Goal: Task Accomplishment & Management: Manage account settings

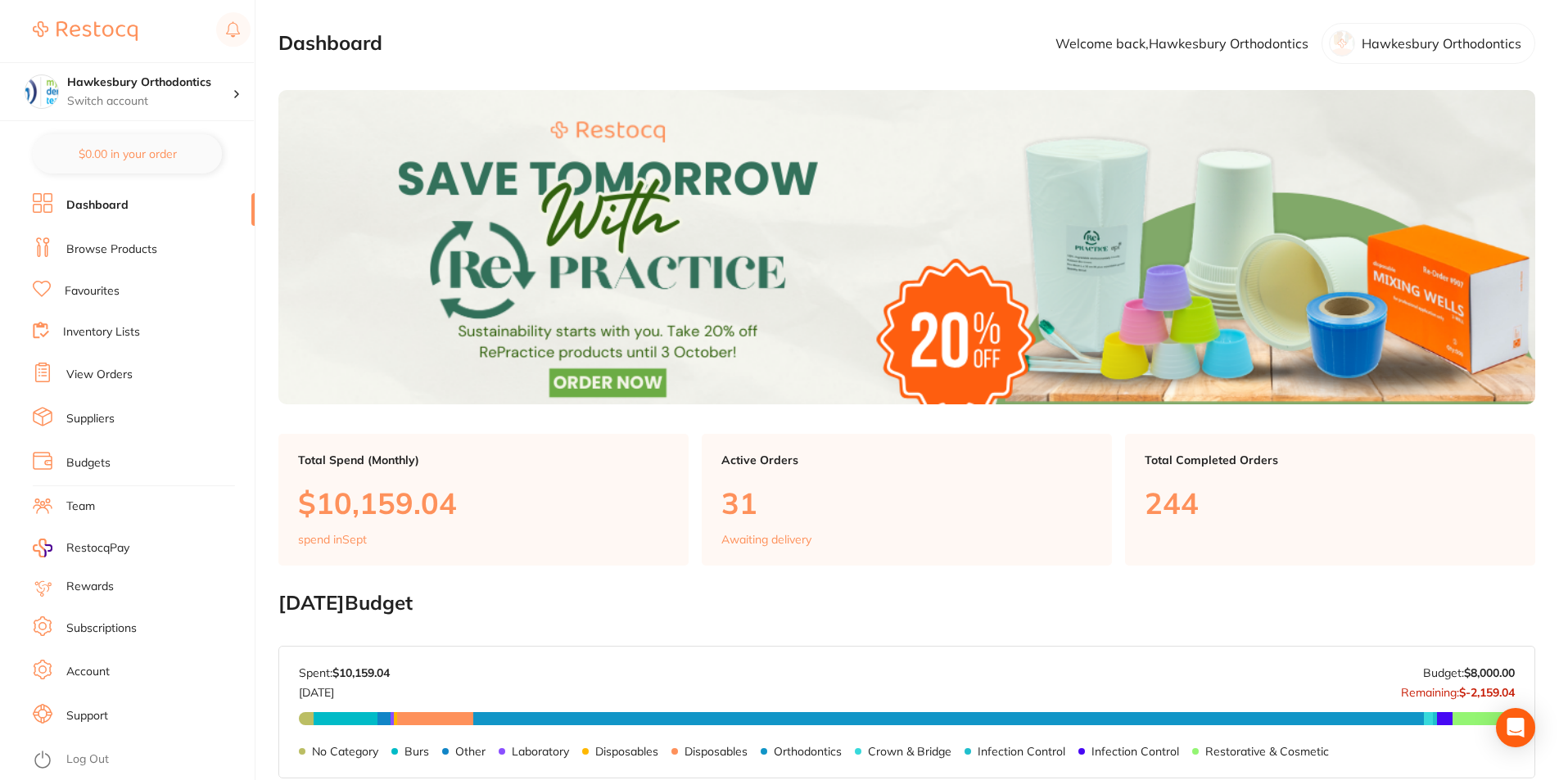
click at [105, 378] on link "View Orders" at bounding box center [99, 375] width 66 height 17
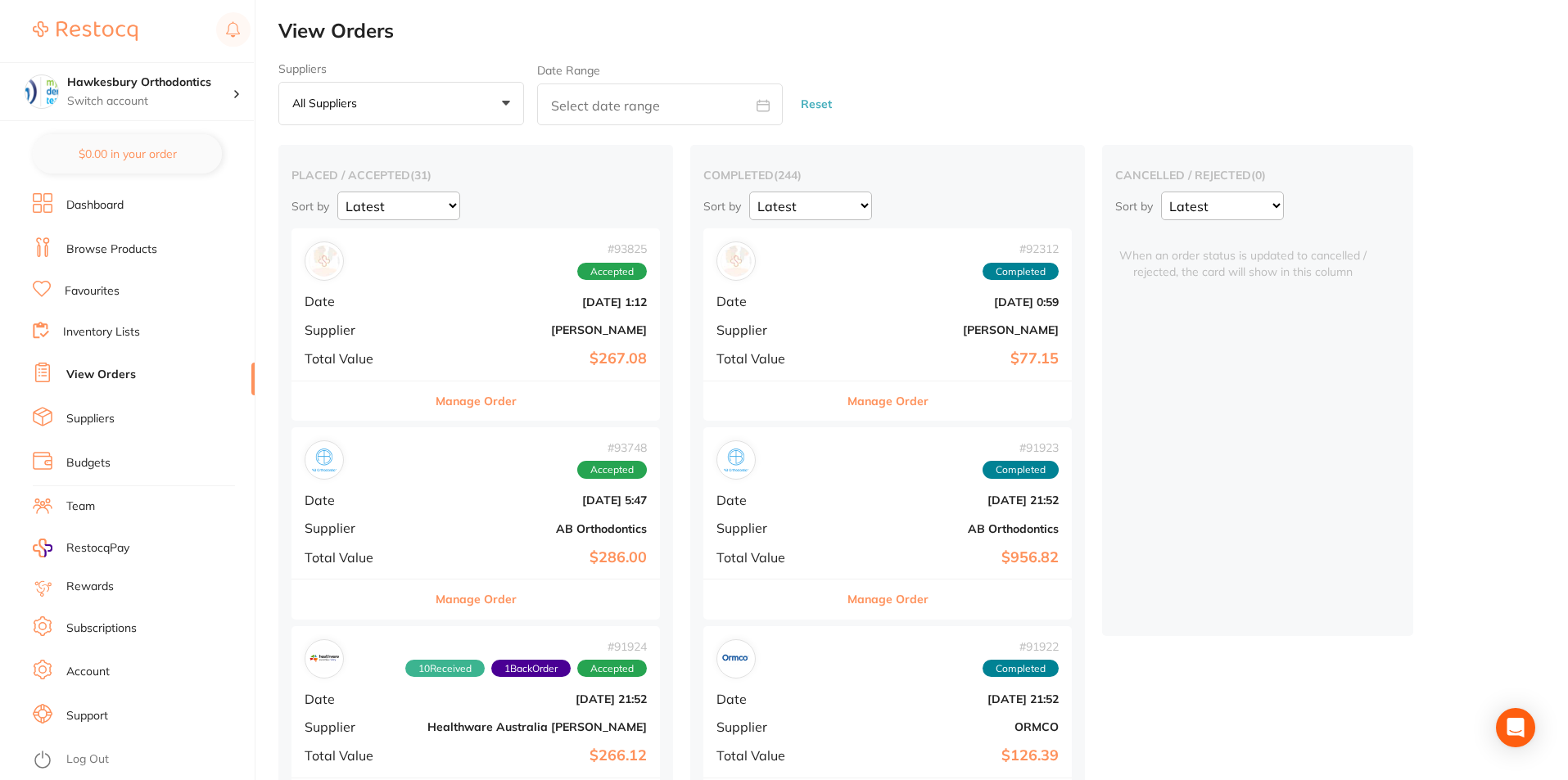
click at [441, 402] on button "Manage Order" at bounding box center [476, 401] width 81 height 40
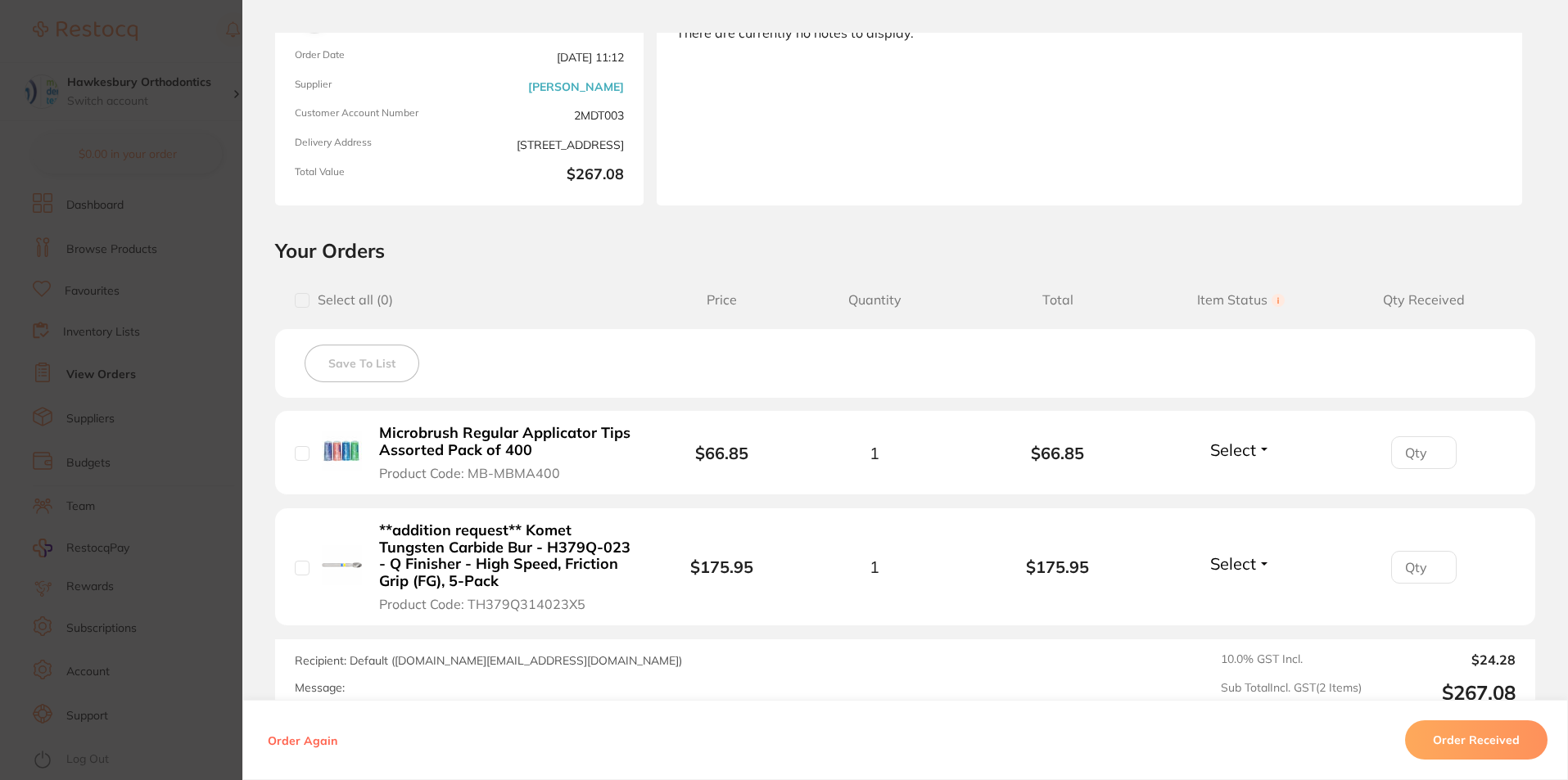
scroll to position [345, 0]
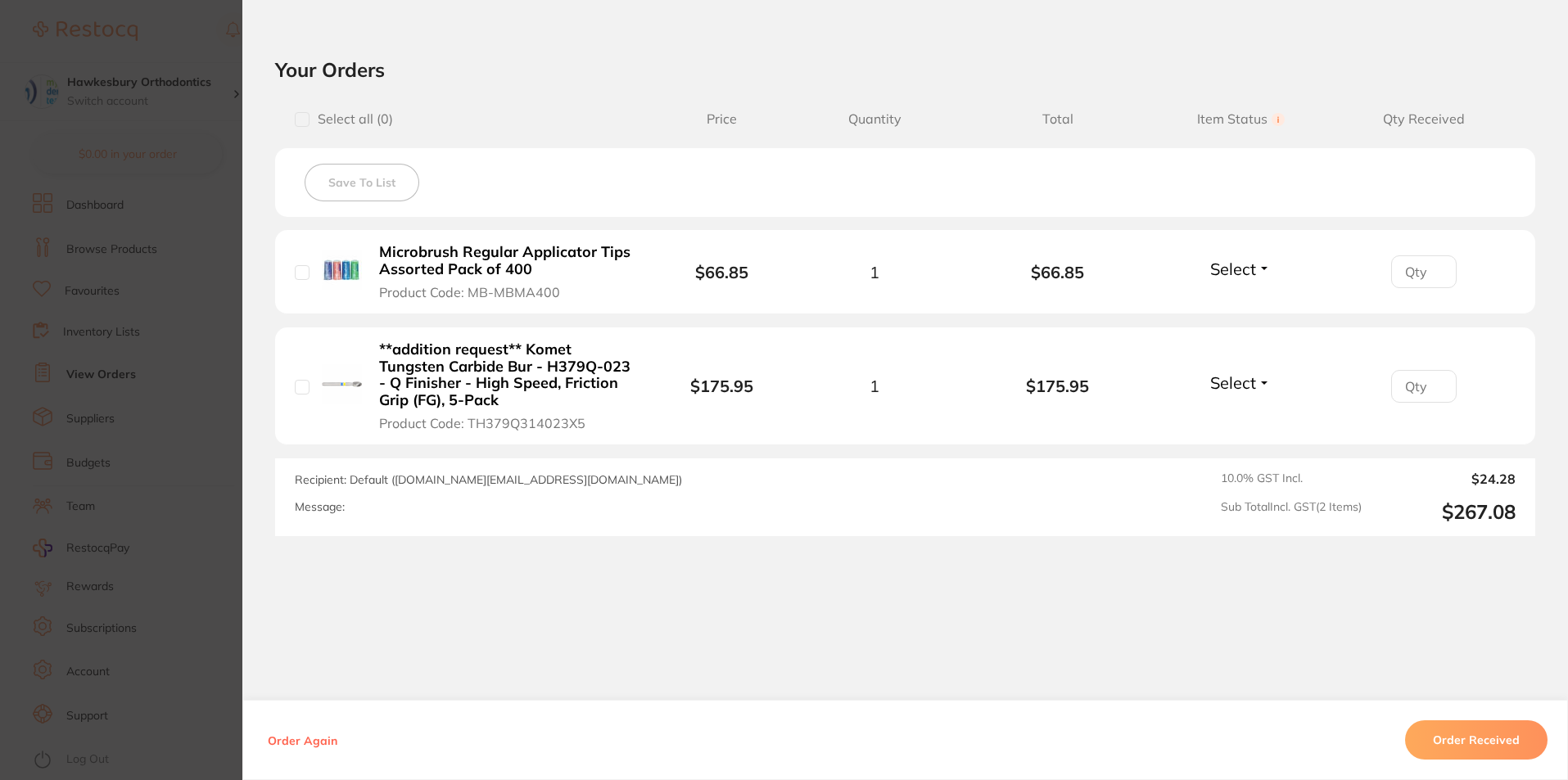
click at [1471, 742] on button "Order Received" at bounding box center [1476, 739] width 142 height 40
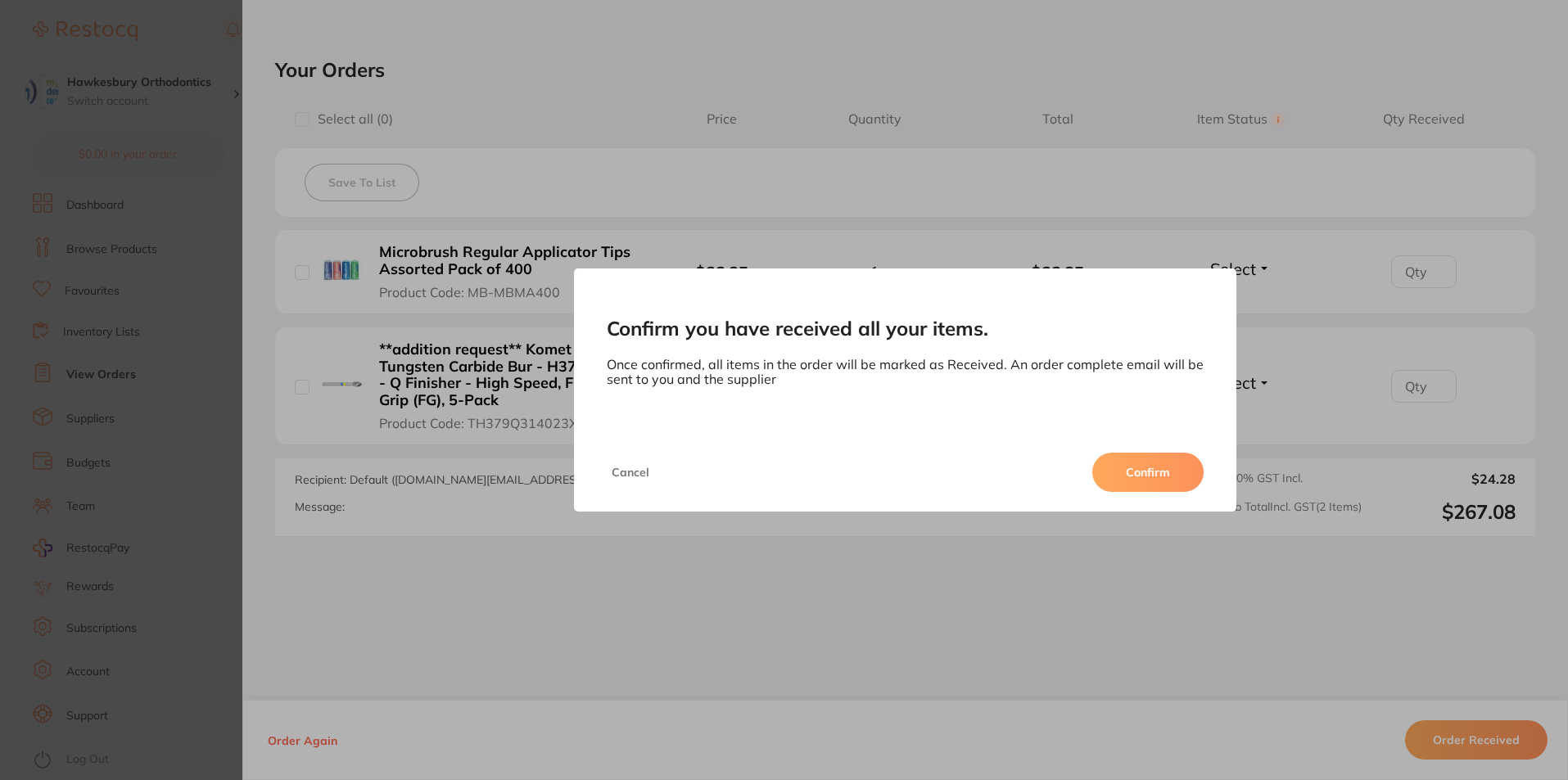
click at [1172, 469] on button "Confirm" at bounding box center [1148, 472] width 111 height 40
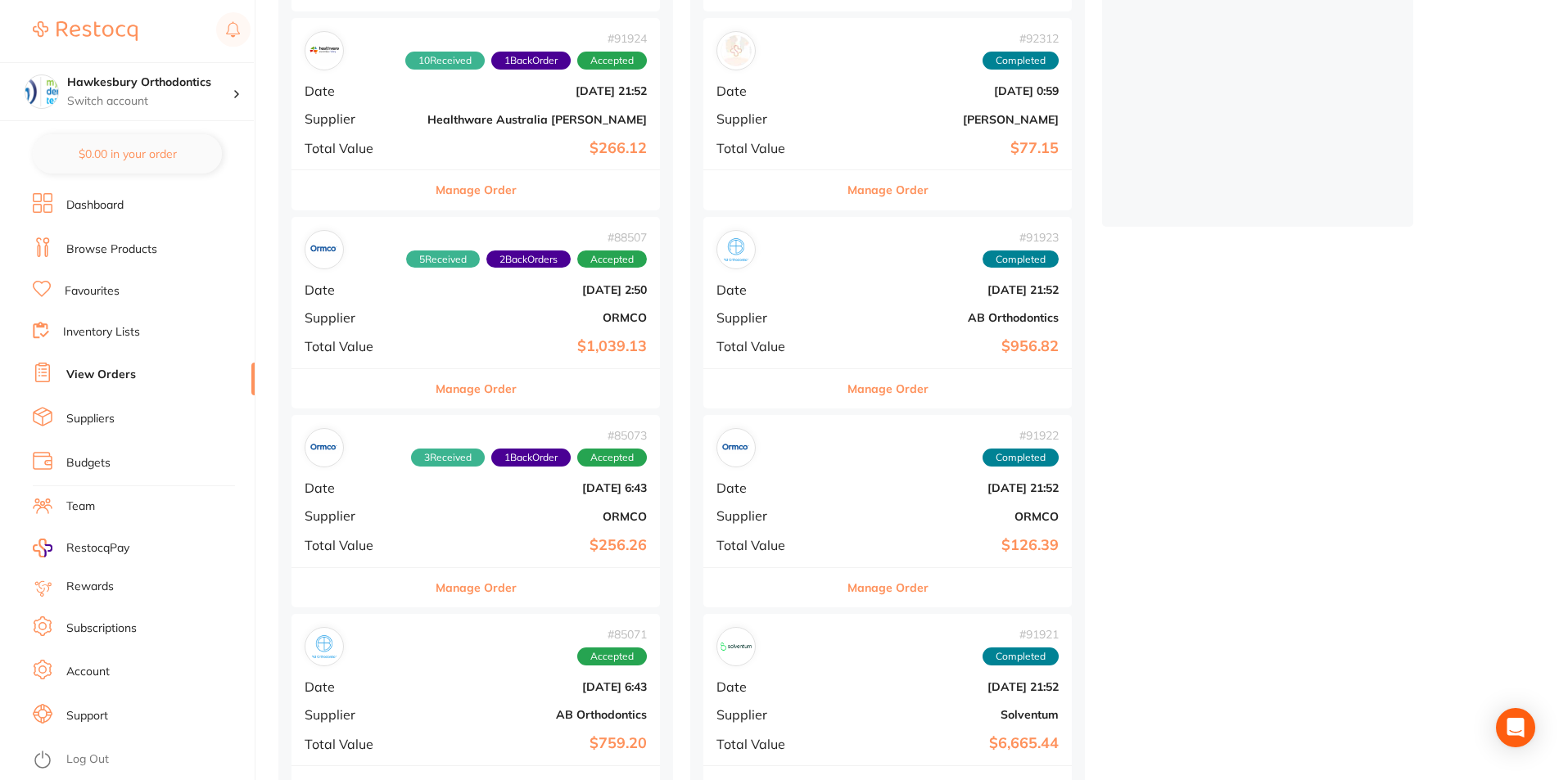
scroll to position [573, 0]
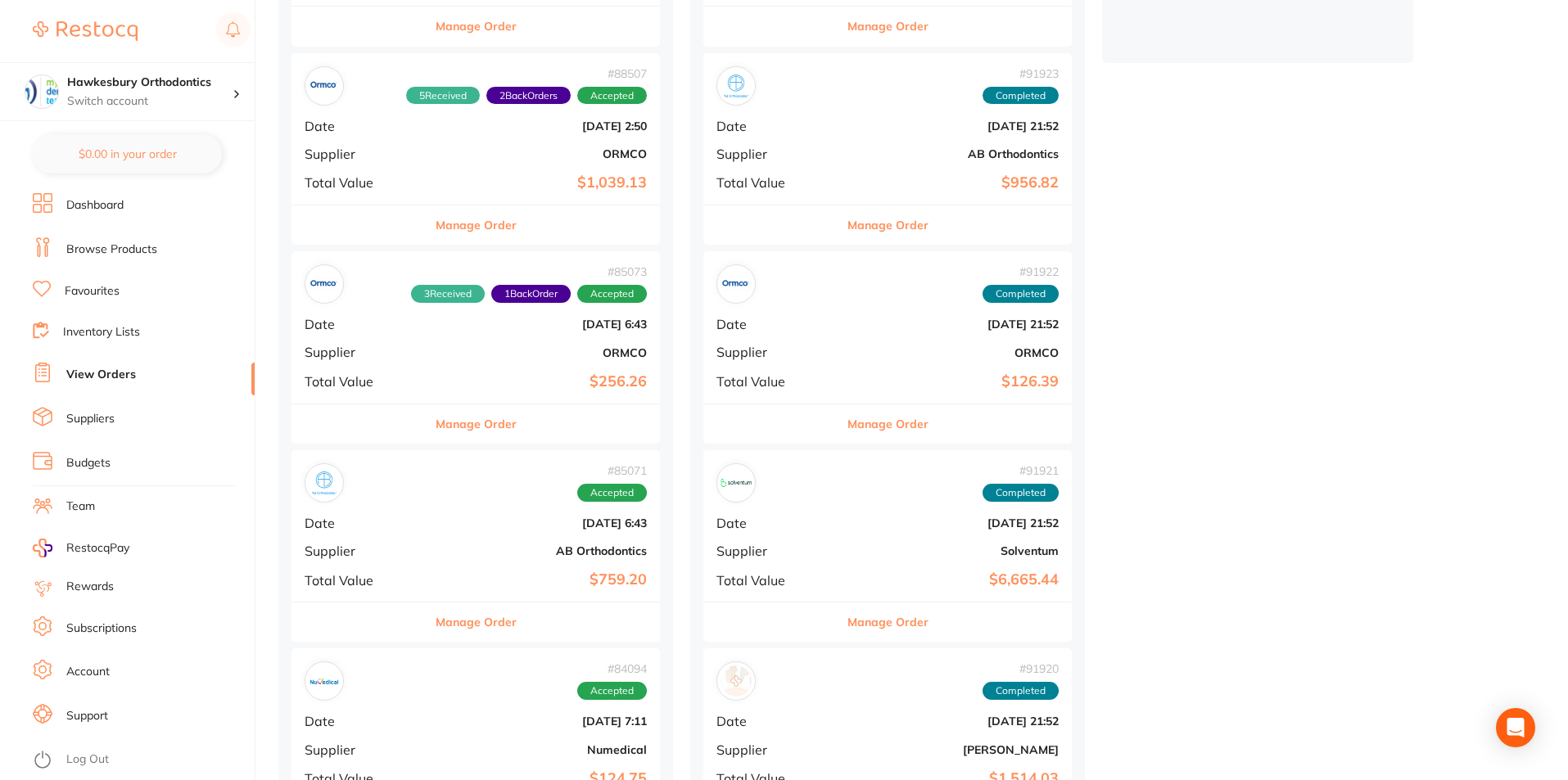
click at [460, 627] on button "Manage Order" at bounding box center [476, 622] width 81 height 40
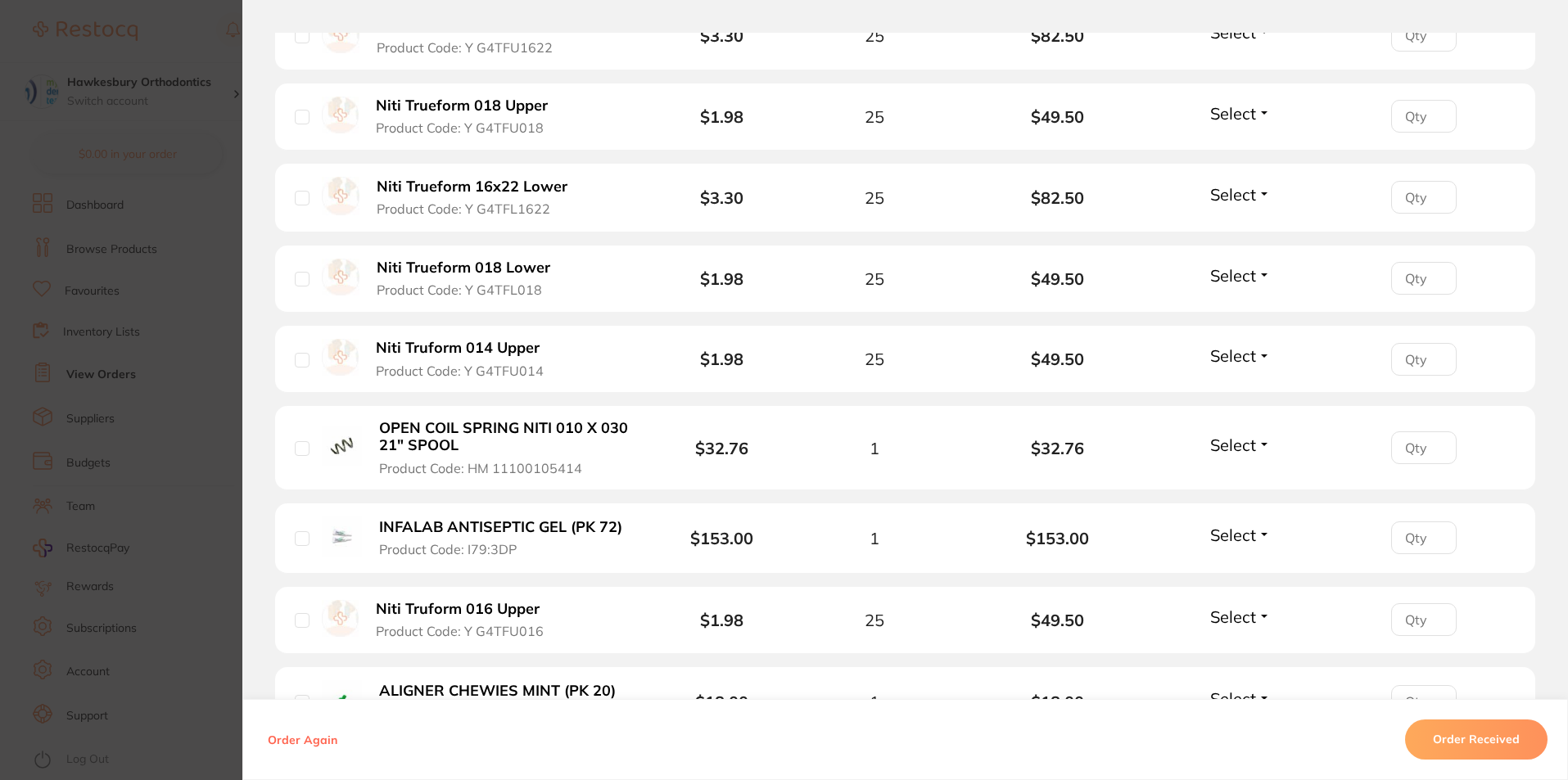
scroll to position [819, 0]
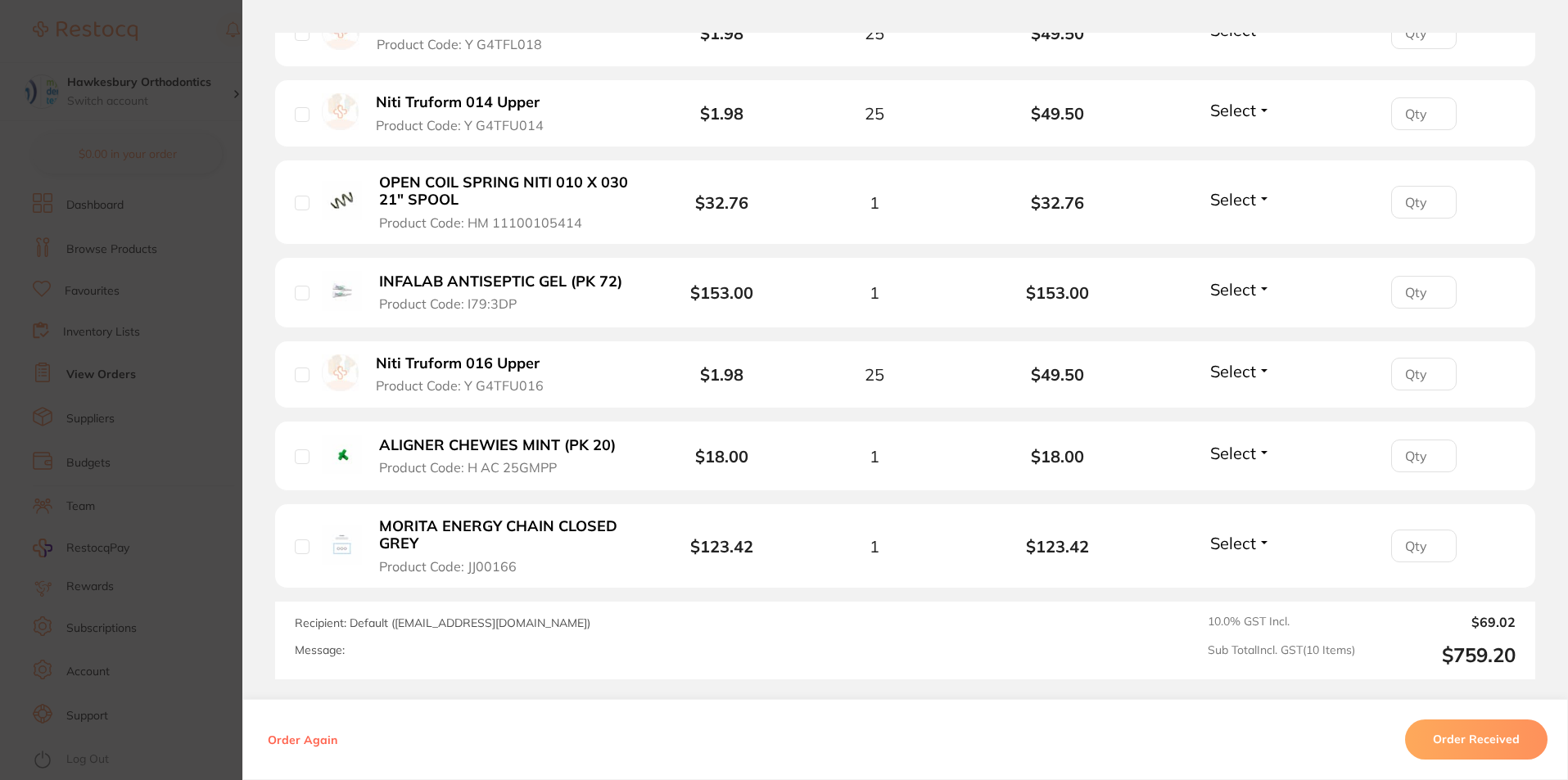
click at [1472, 739] on button "Order Received" at bounding box center [1476, 739] width 142 height 40
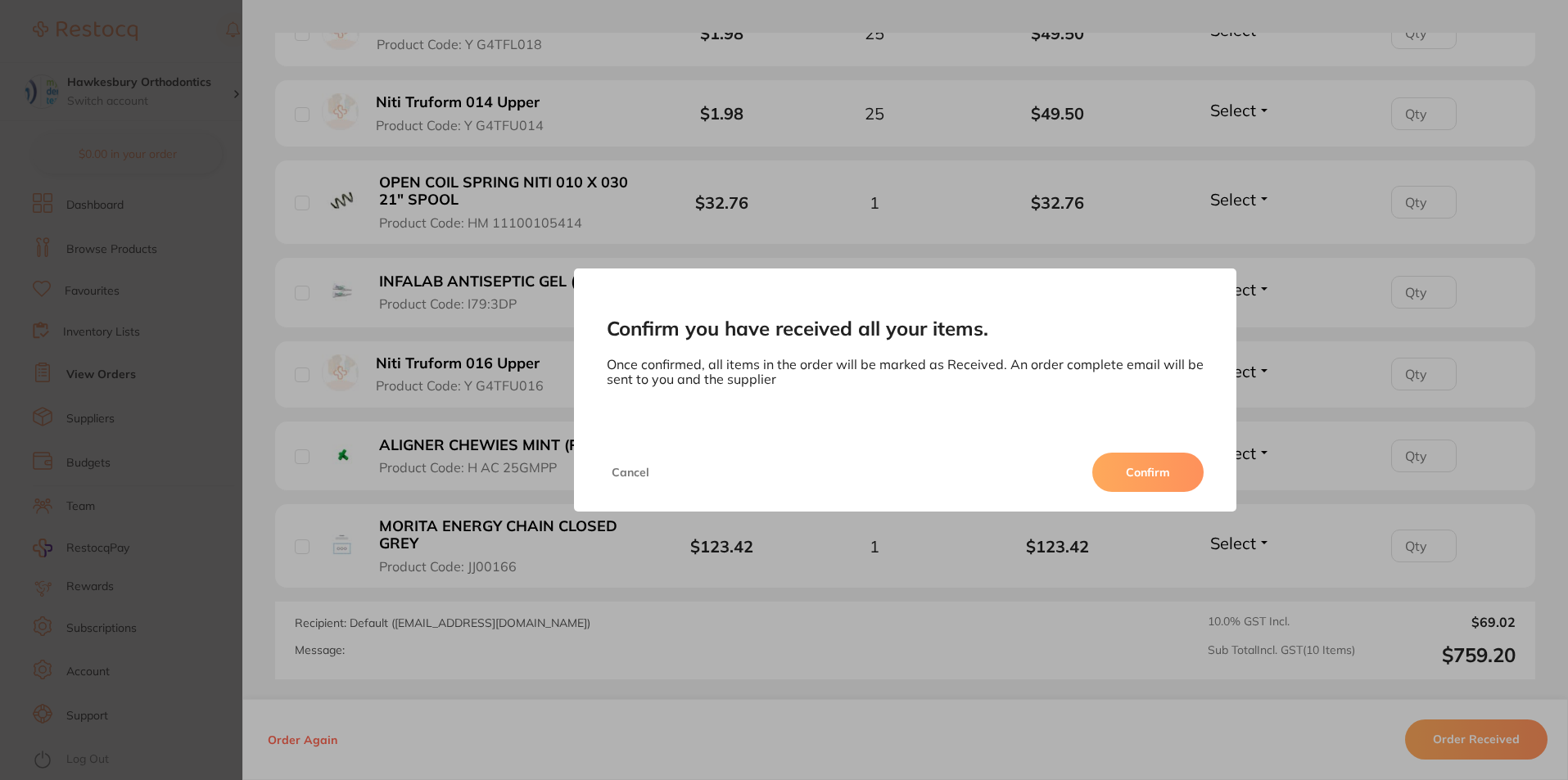
click at [1179, 459] on button "Confirm" at bounding box center [1148, 472] width 111 height 40
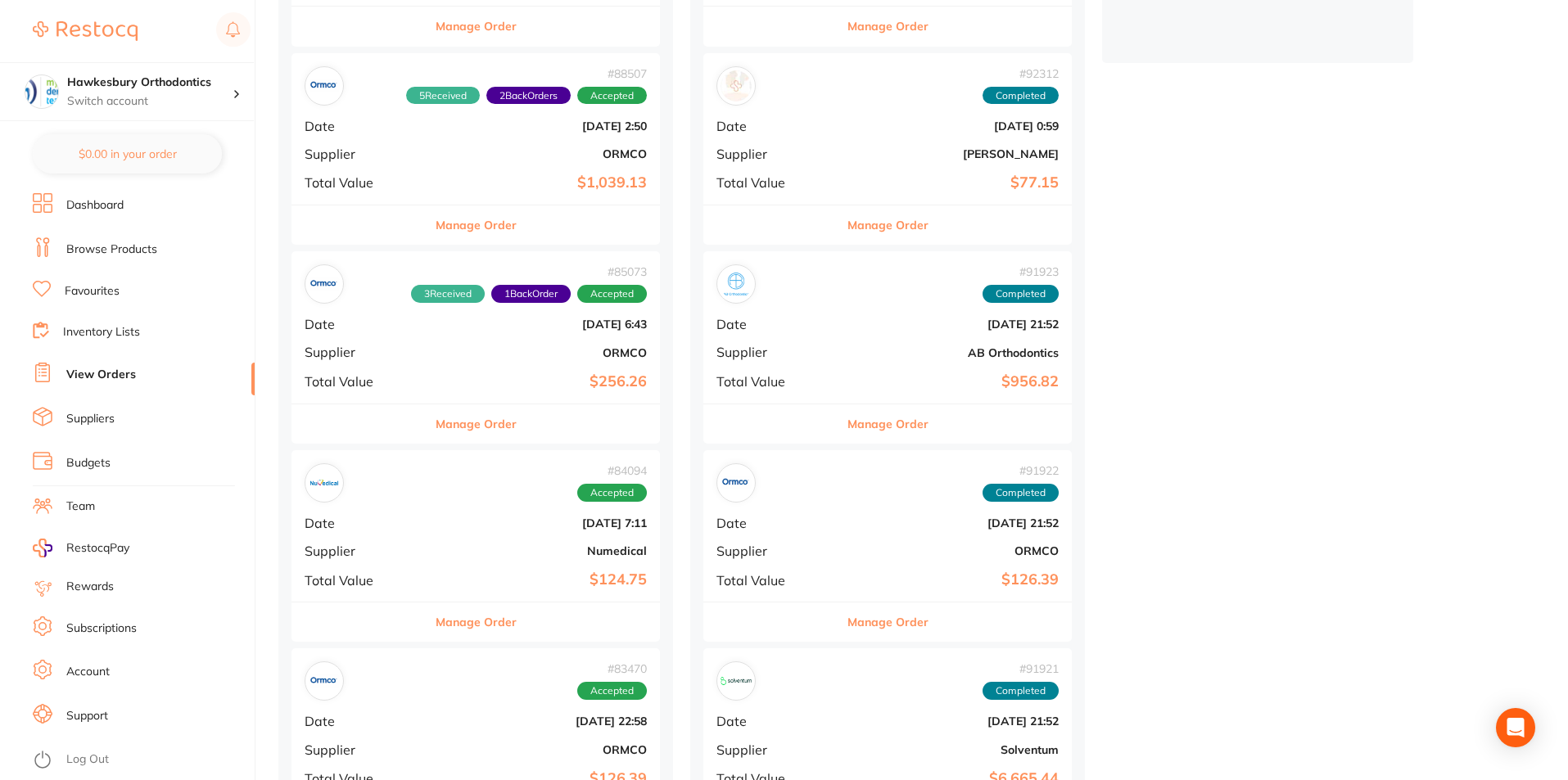
scroll to position [737, 0]
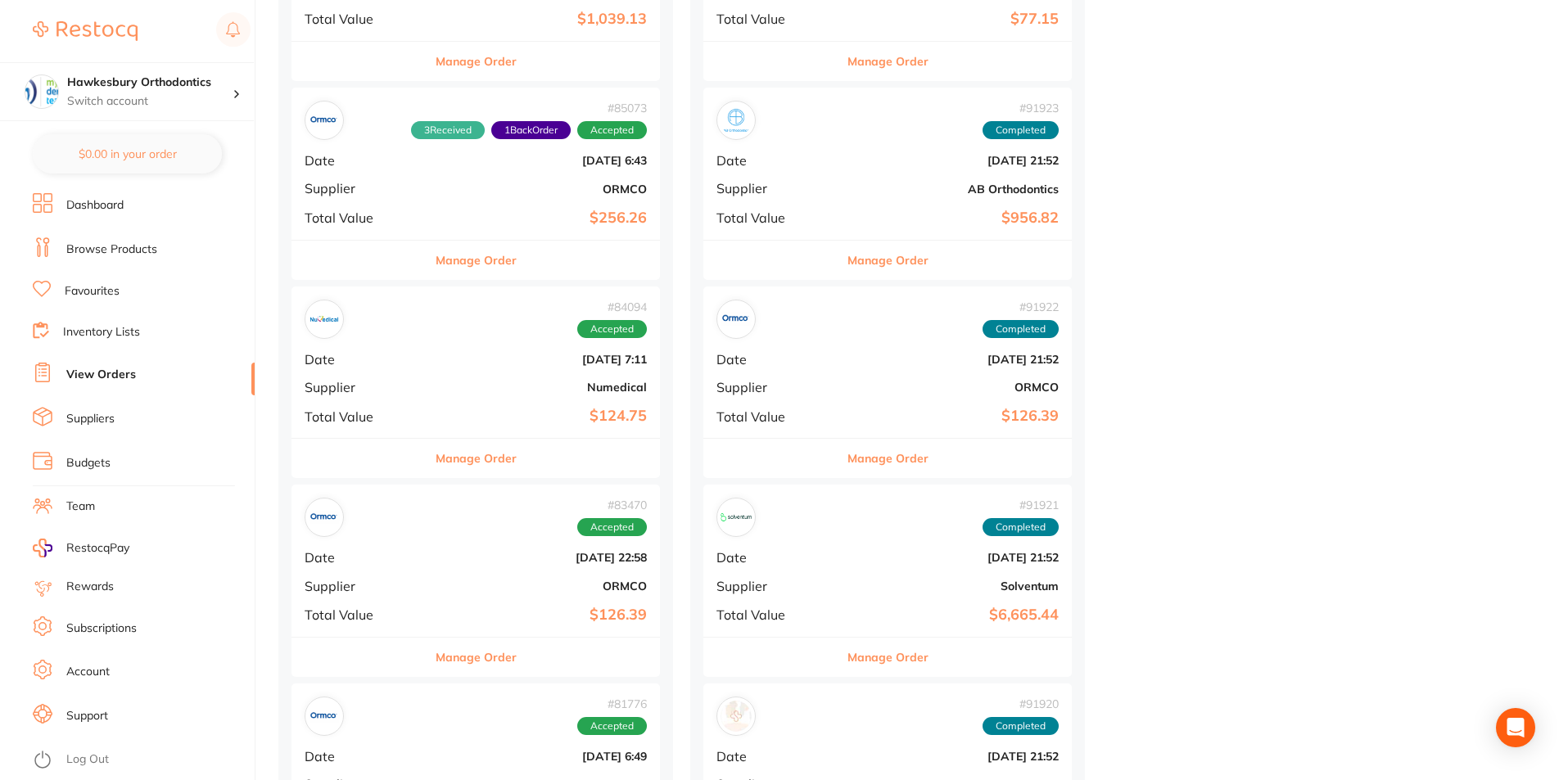
click at [456, 655] on button "Manage Order" at bounding box center [476, 657] width 81 height 40
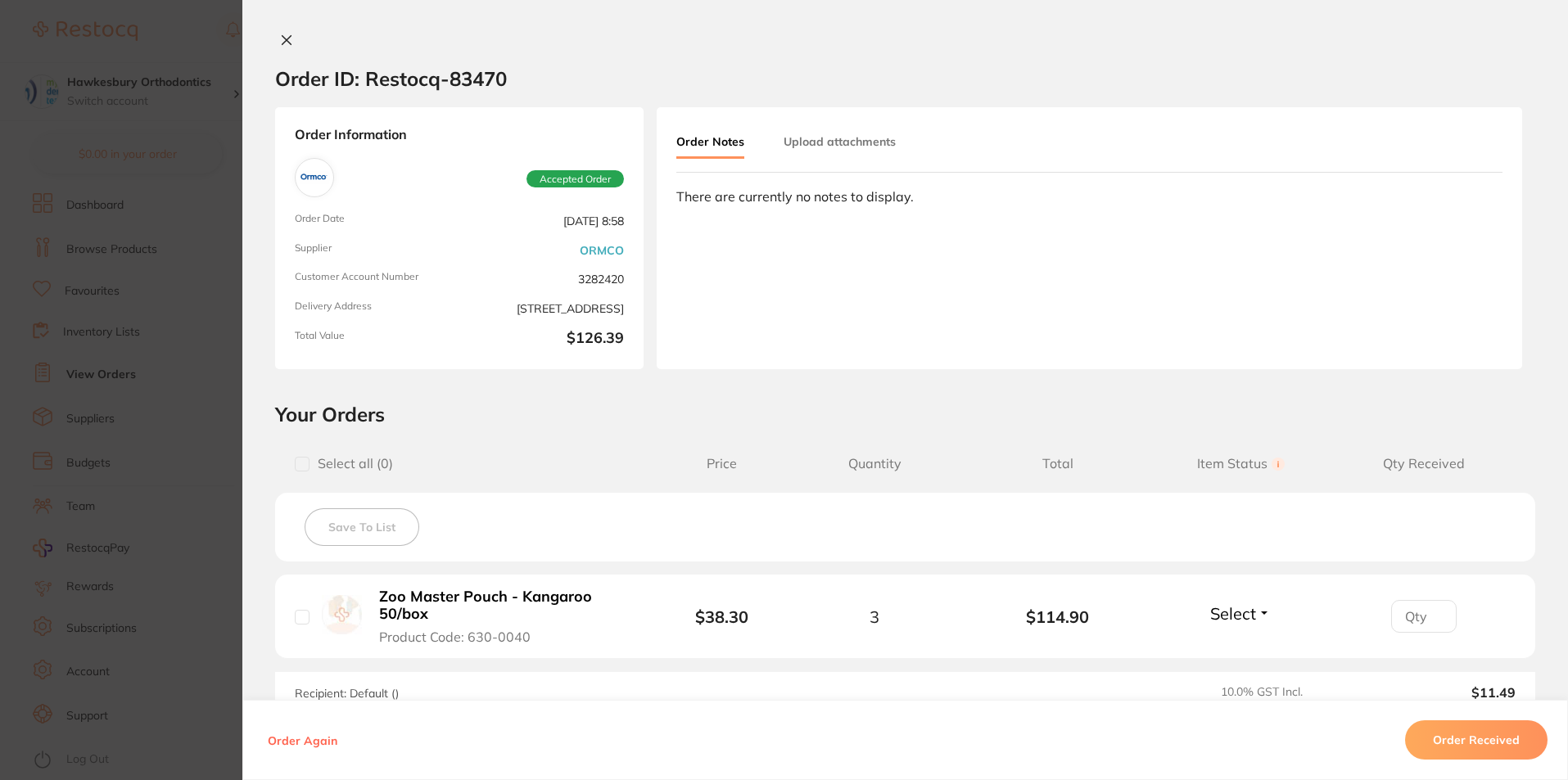
scroll to position [214, 0]
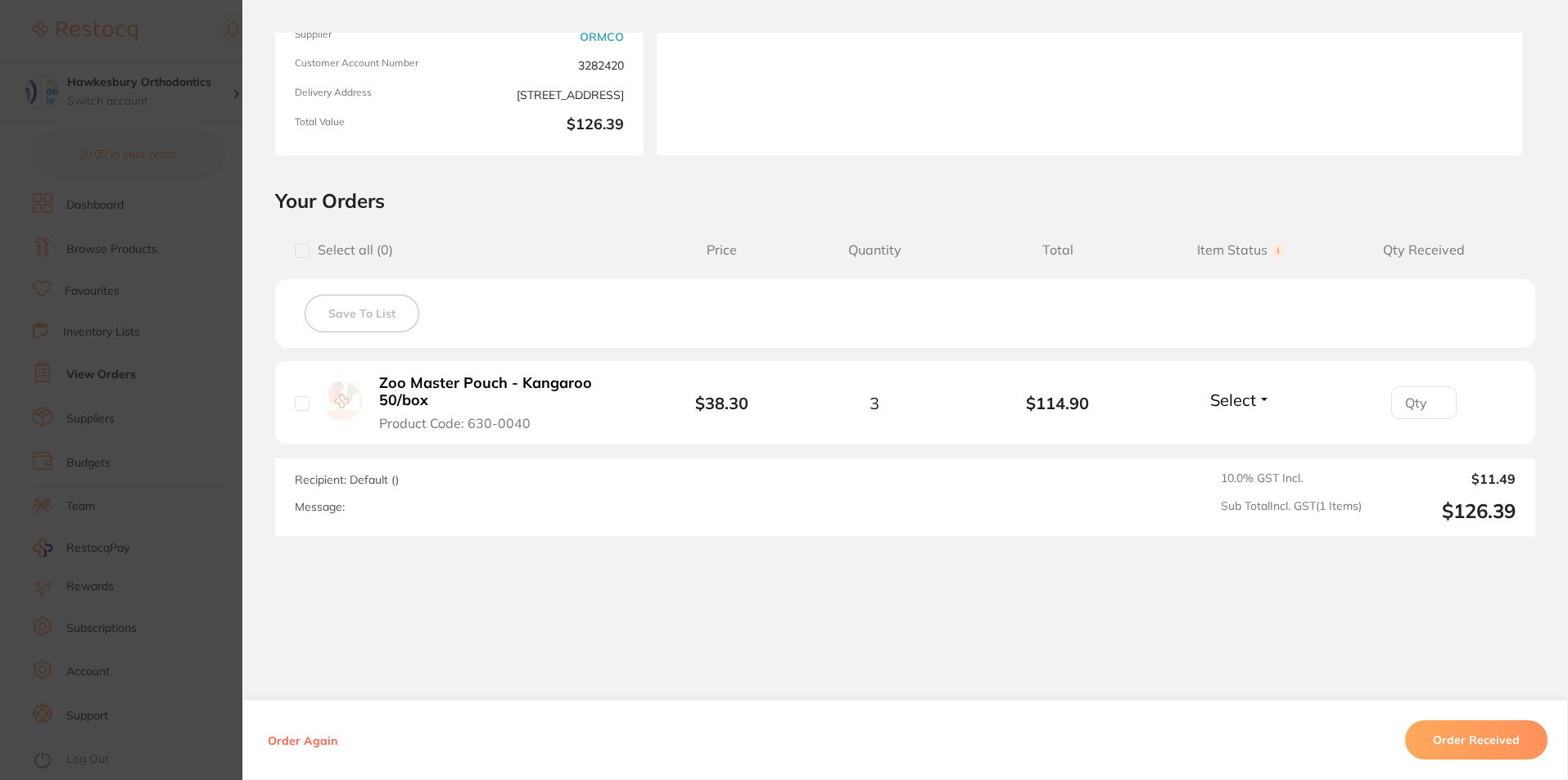
click at [1456, 737] on button "Order Received" at bounding box center [1476, 739] width 142 height 40
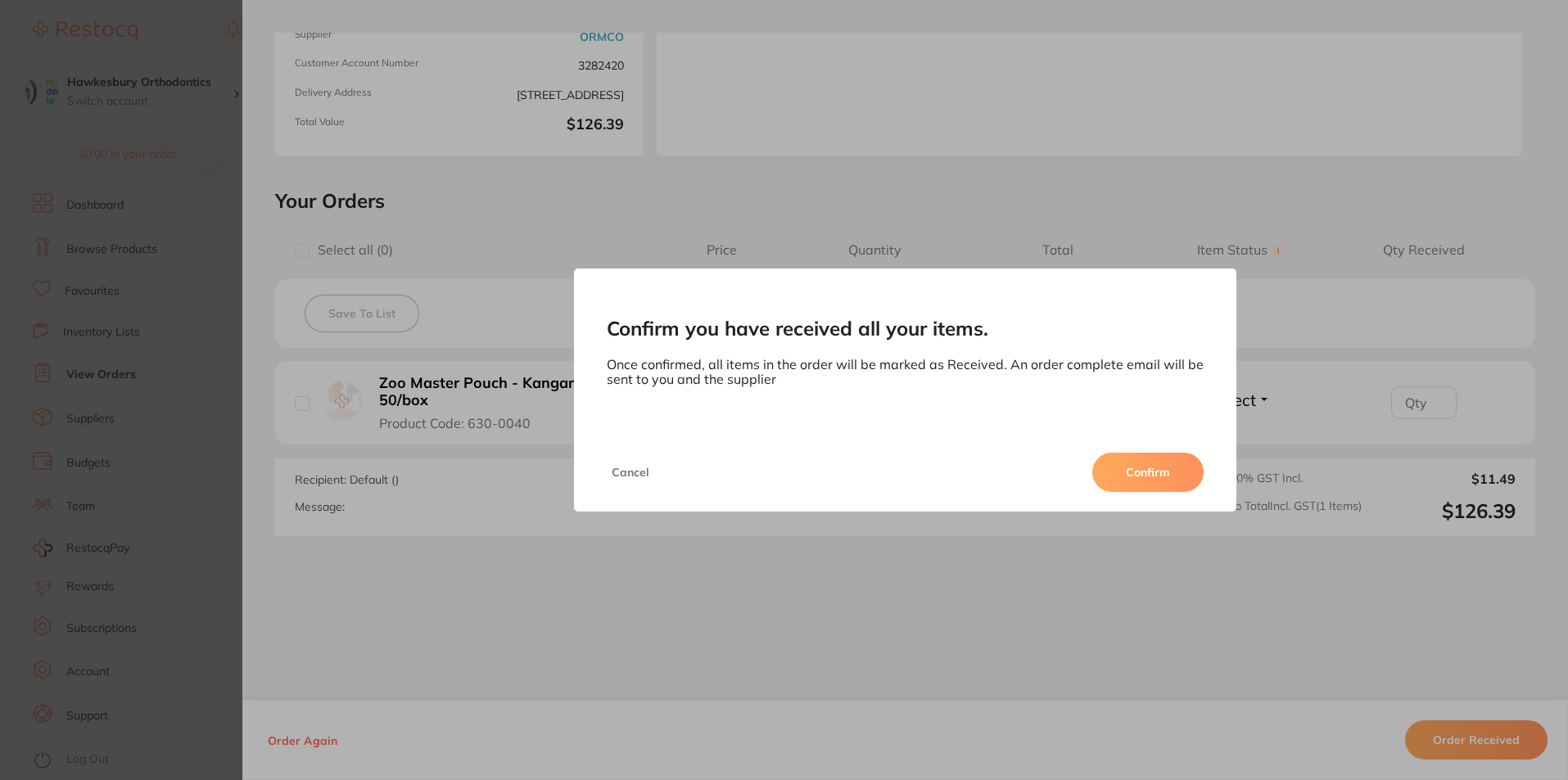
click at [1135, 479] on button "Confirm" at bounding box center [1148, 472] width 111 height 40
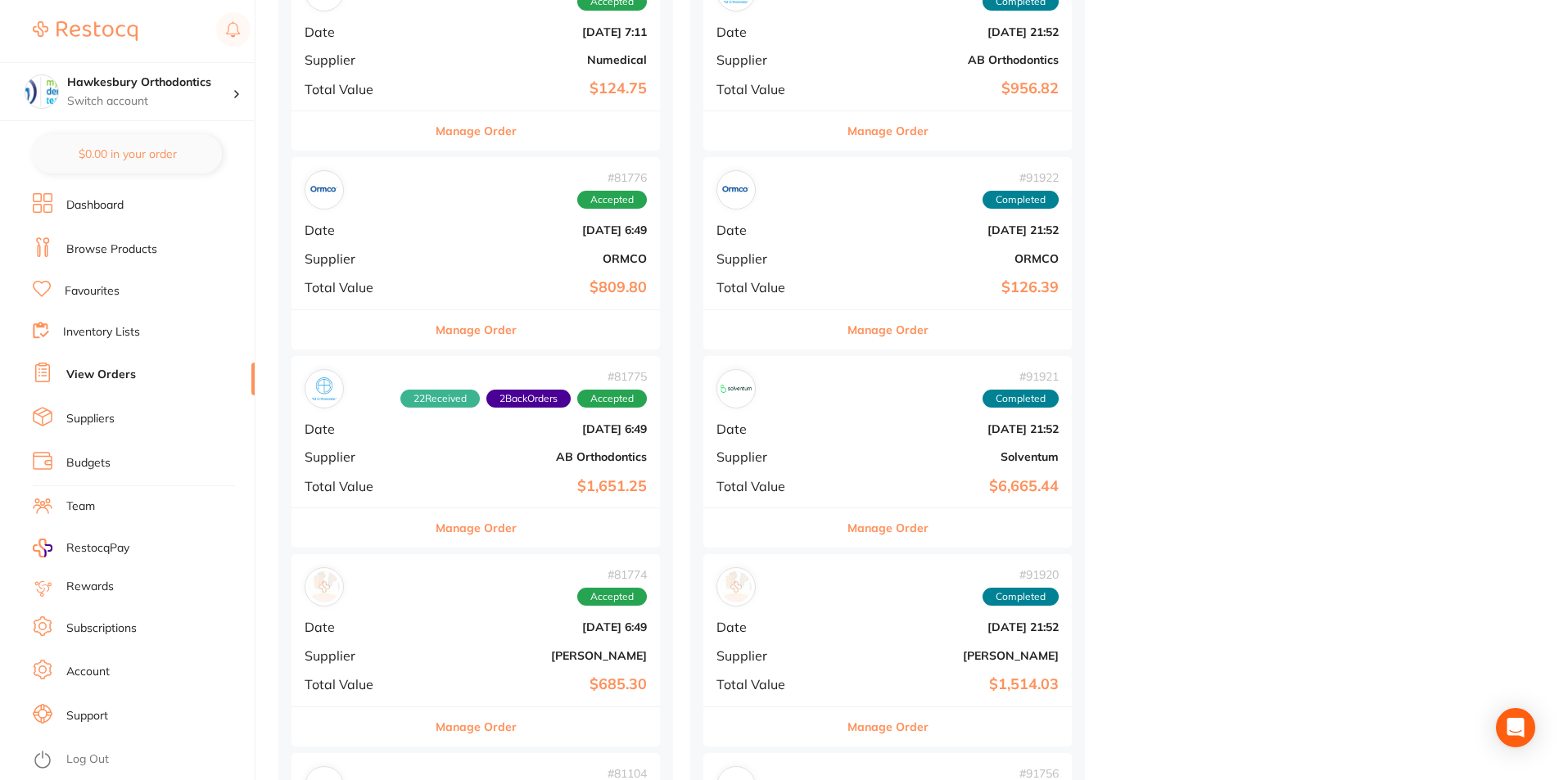
scroll to position [1146, 0]
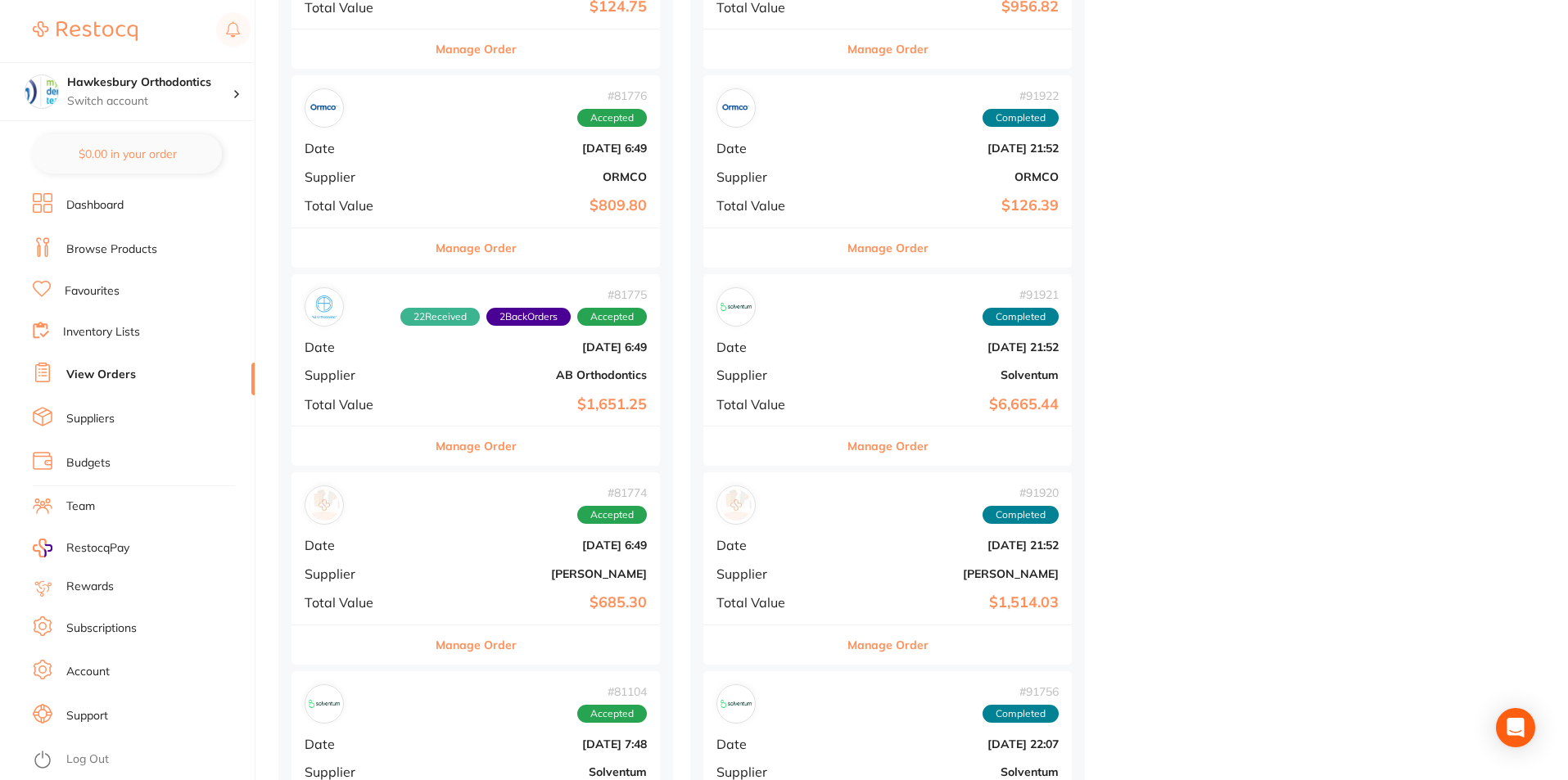
click at [452, 642] on button "Manage Order" at bounding box center [476, 645] width 81 height 40
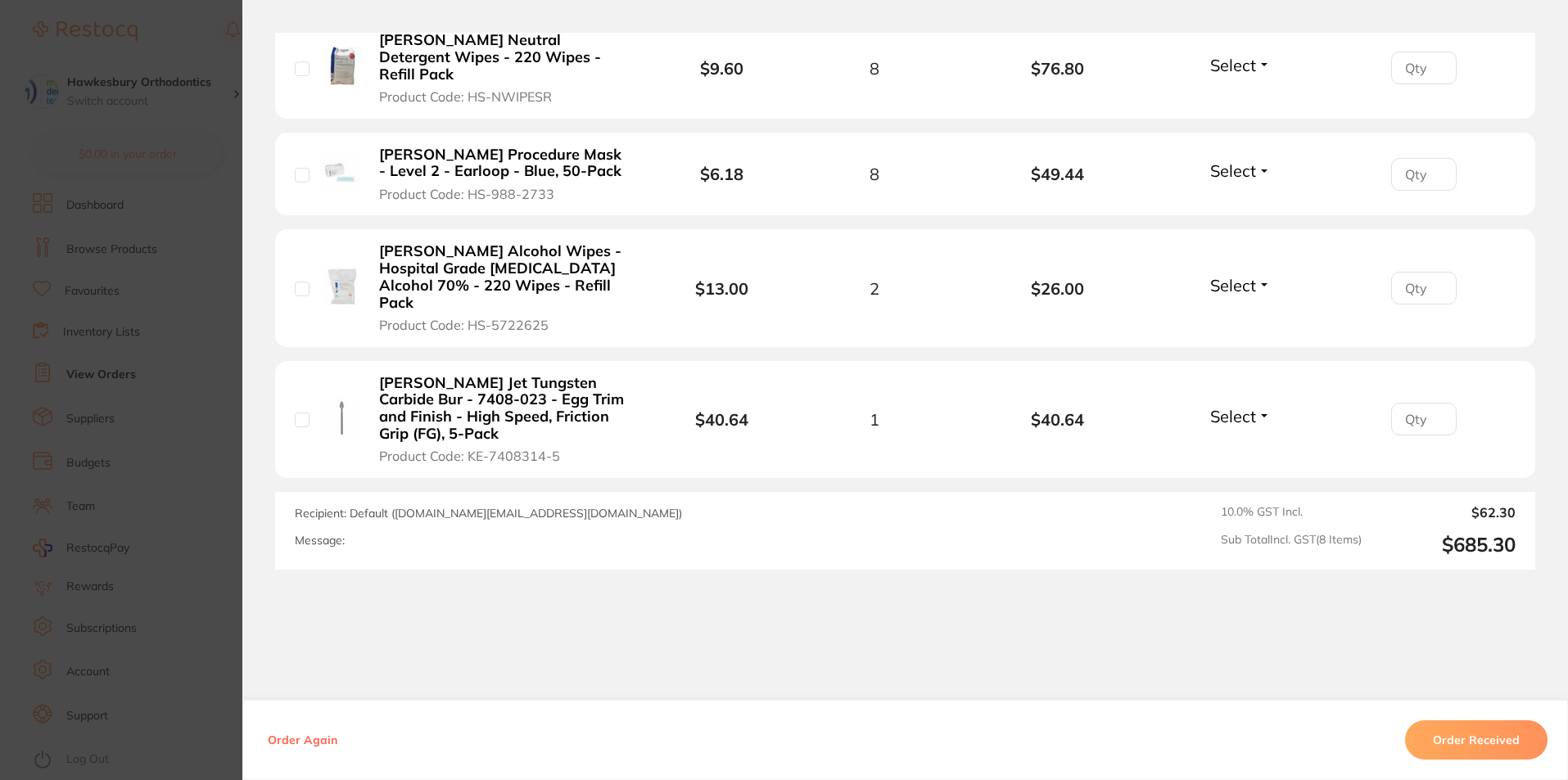
scroll to position [782, 0]
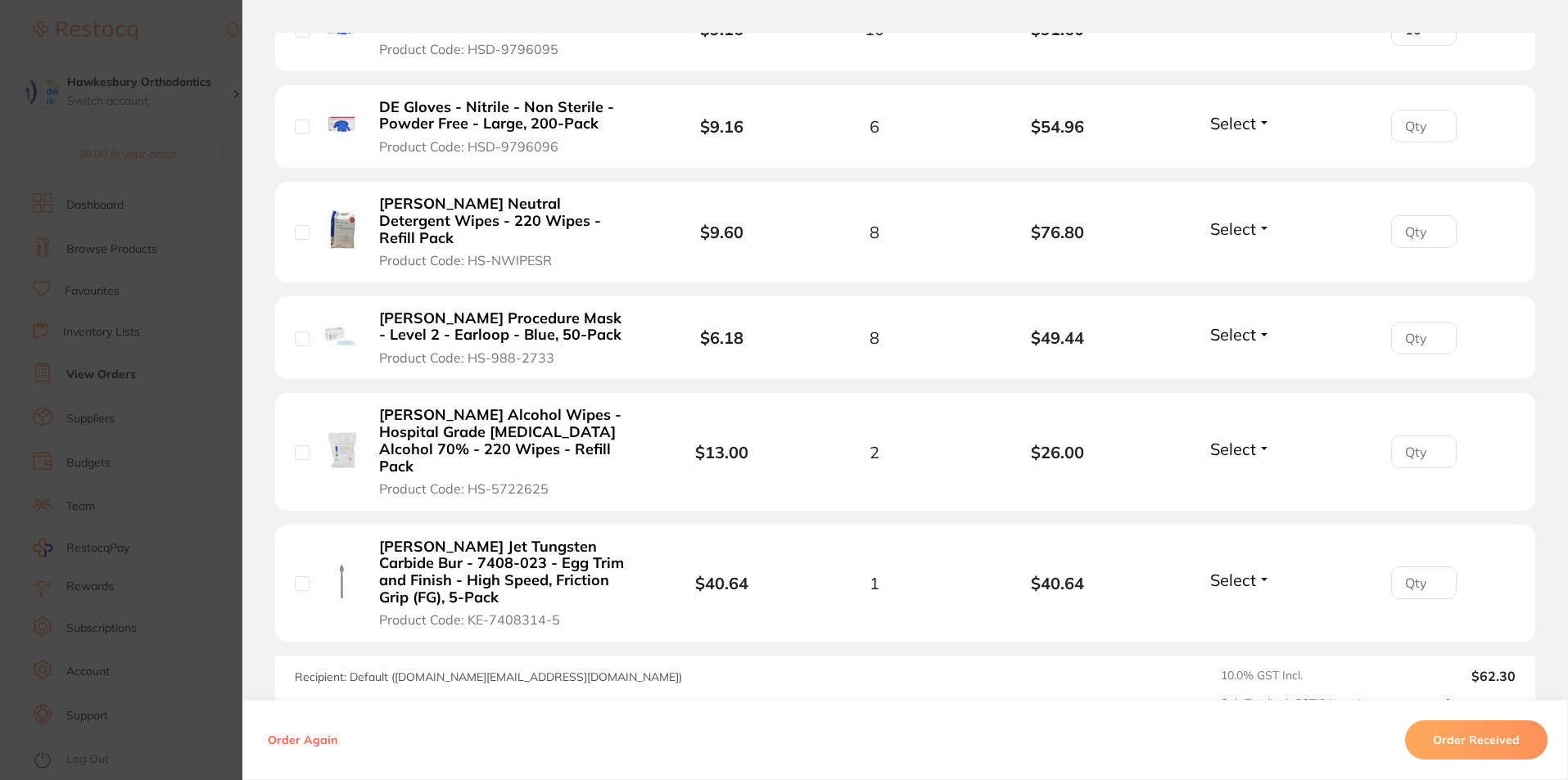
click at [1483, 739] on button "Order Received" at bounding box center [1476, 739] width 142 height 40
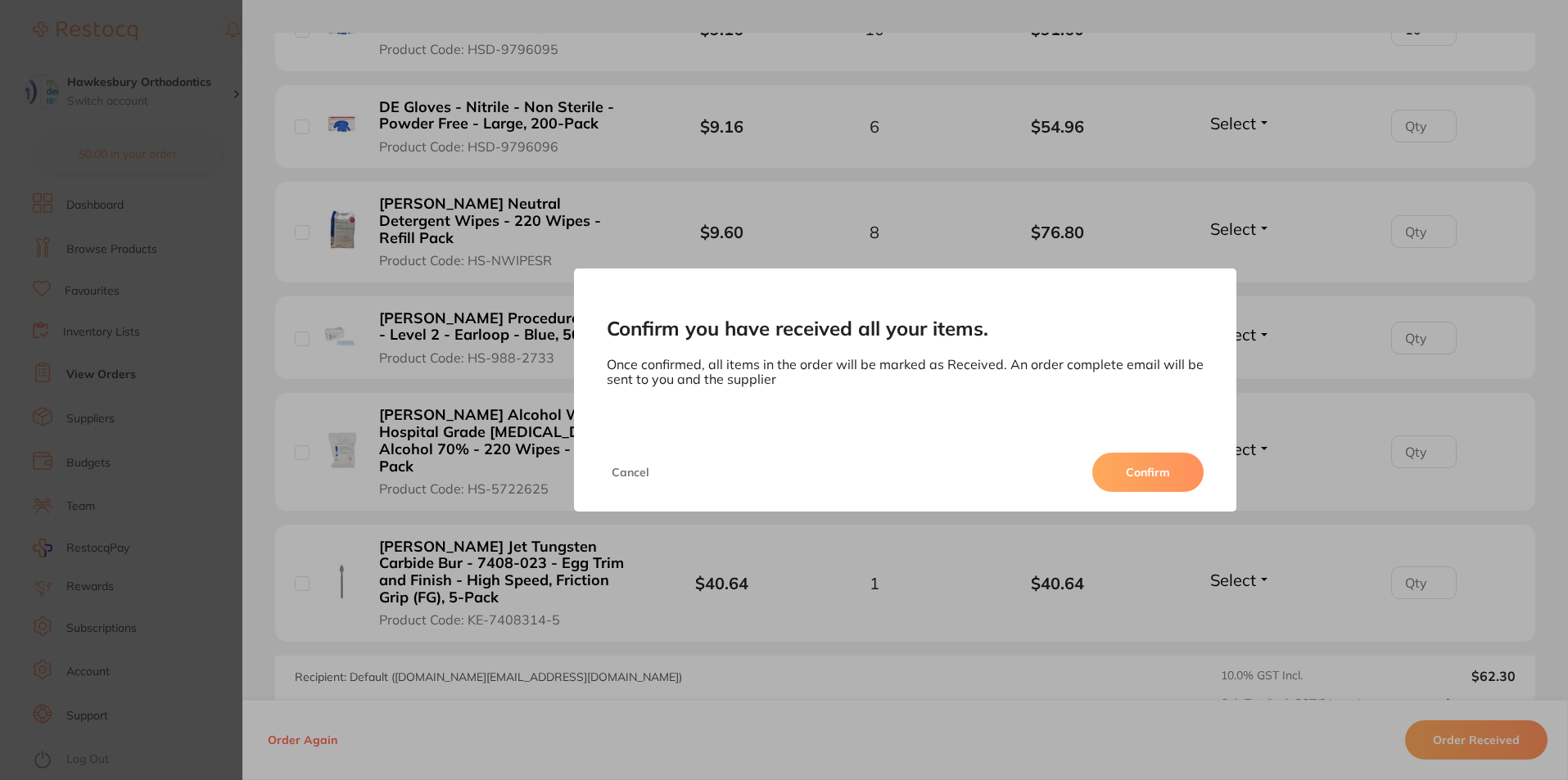
click at [1153, 469] on button "Confirm" at bounding box center [1148, 472] width 111 height 40
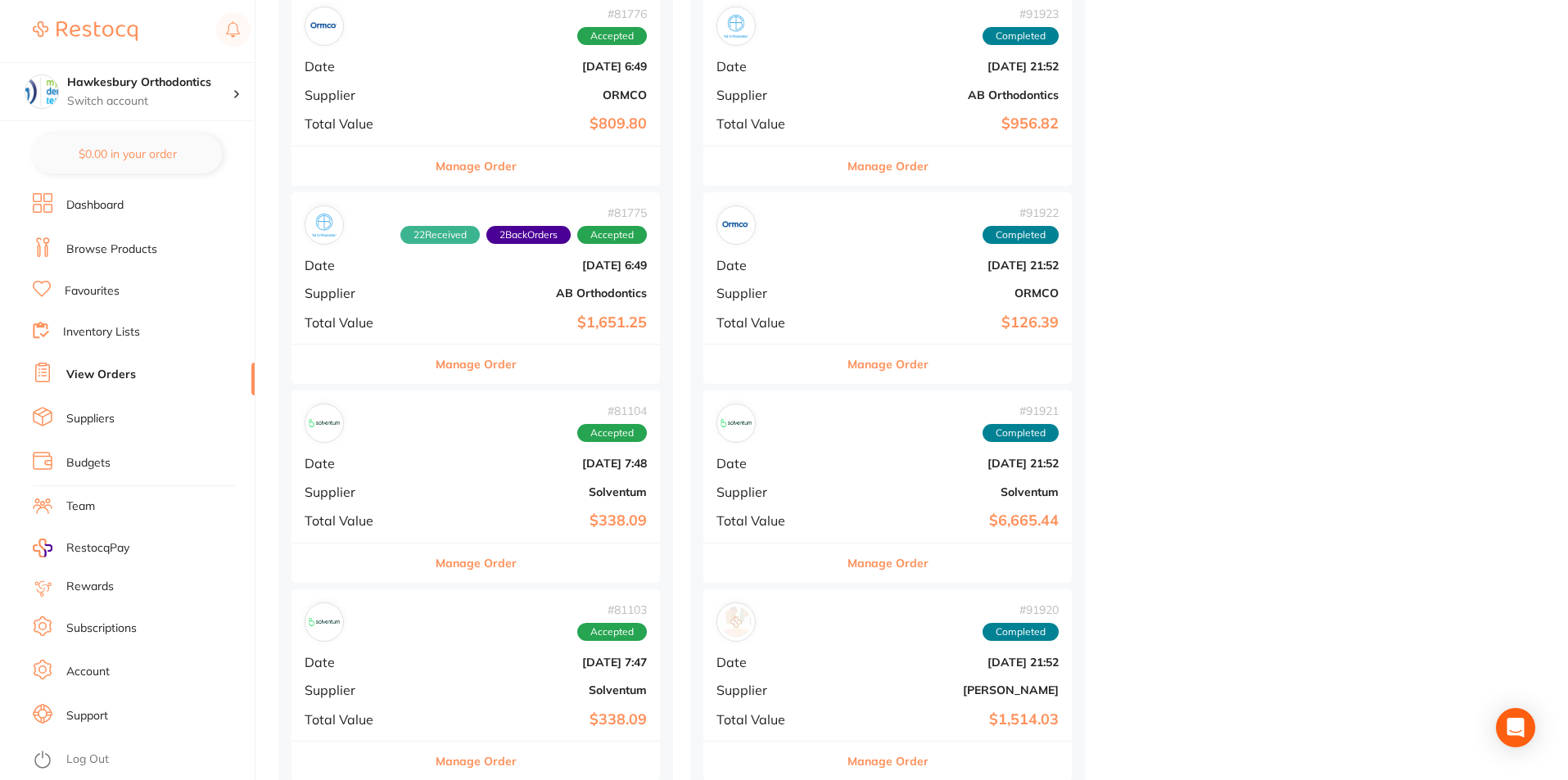
scroll to position [1146, 0]
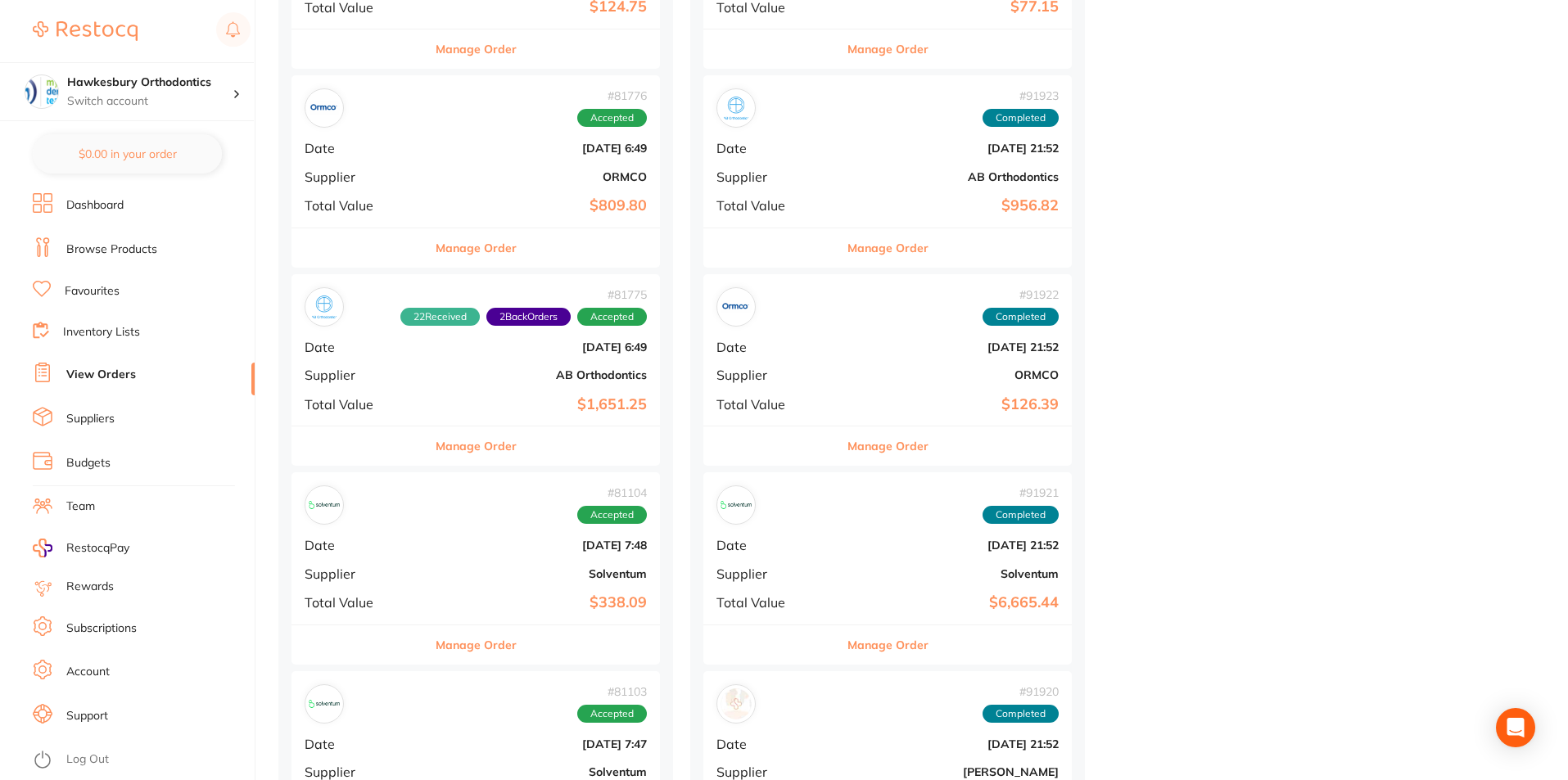
click at [435, 641] on button "Manage Order" at bounding box center [476, 645] width 81 height 40
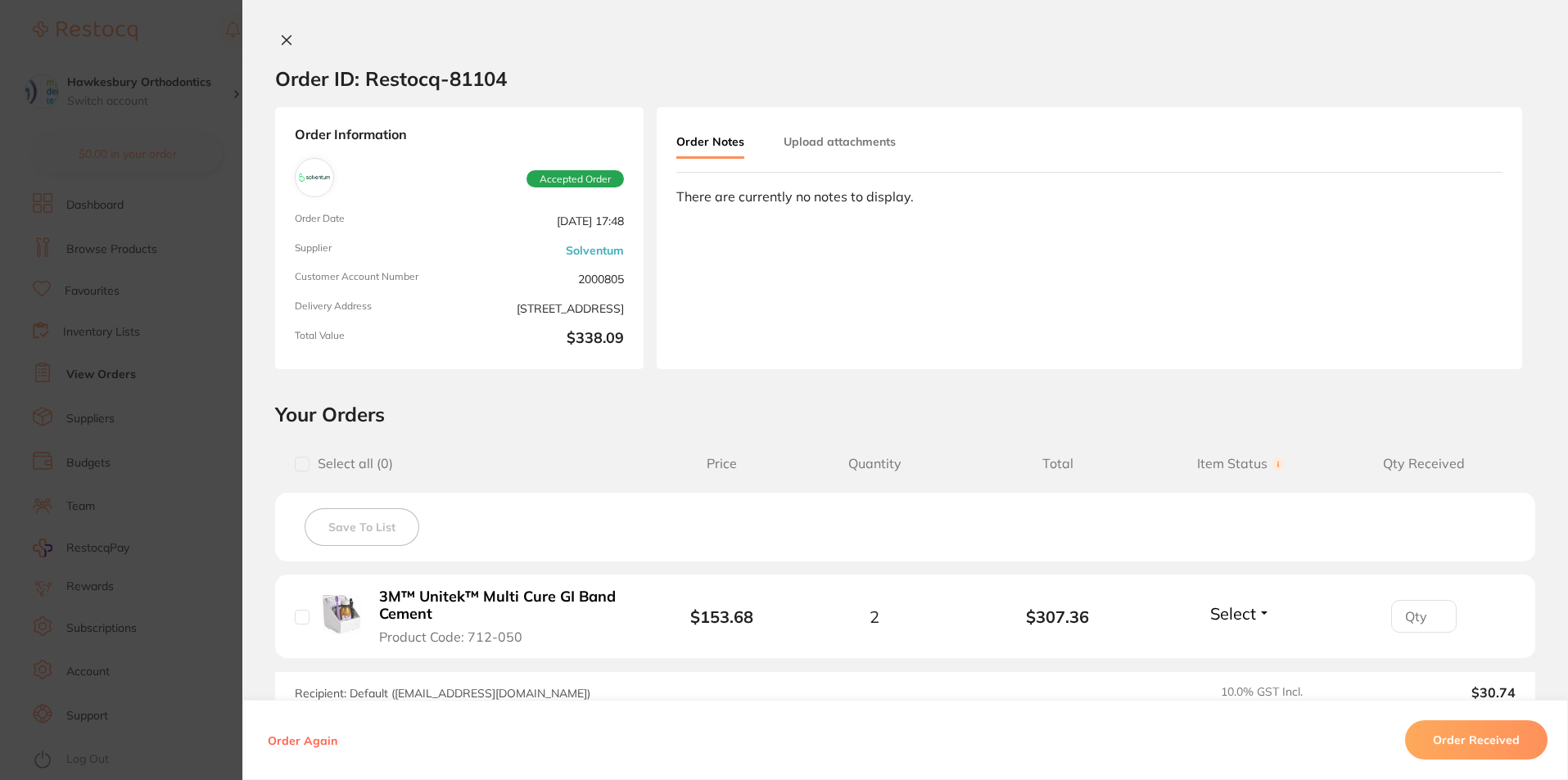
scroll to position [214, 0]
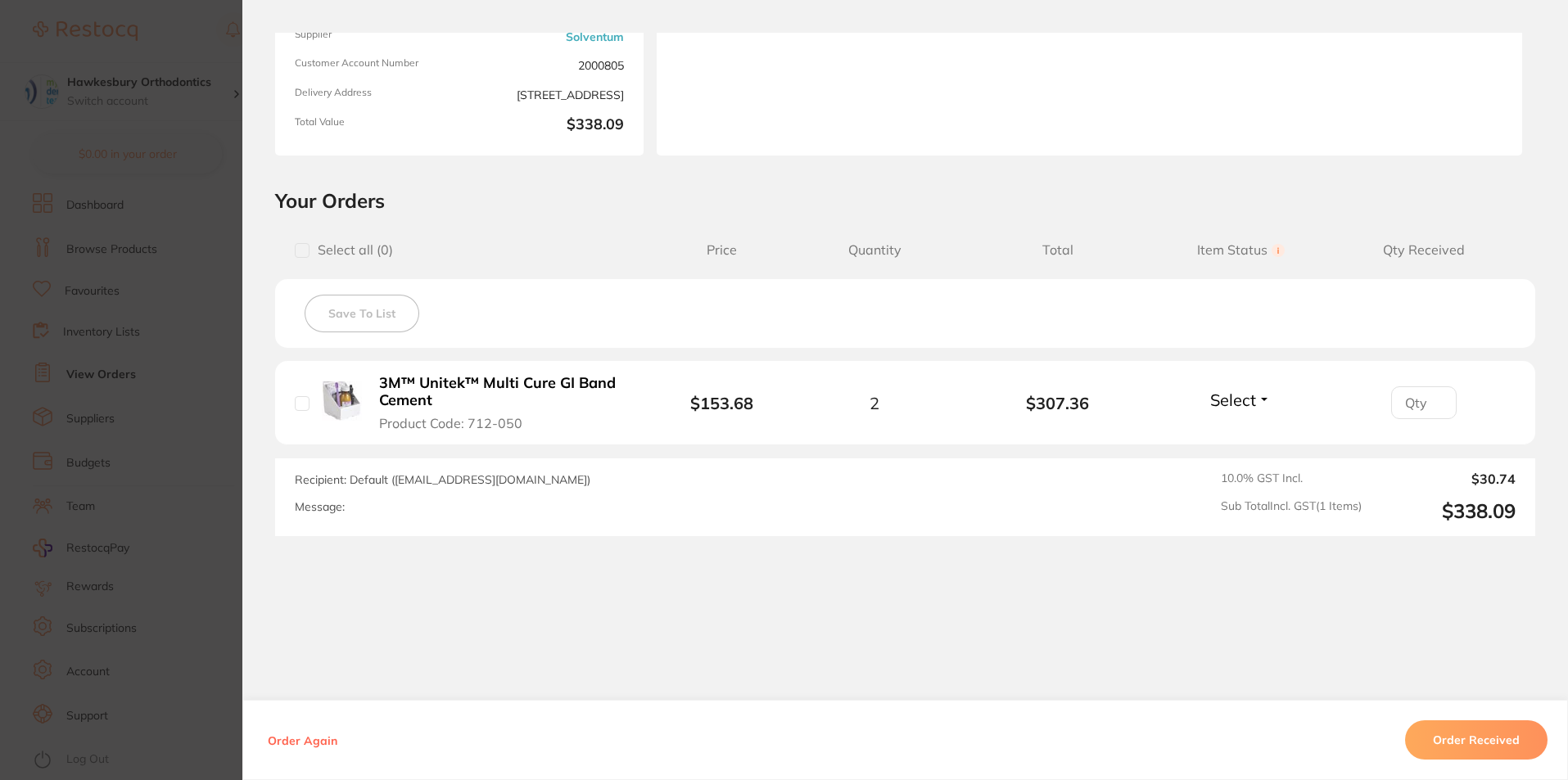
click at [1464, 739] on button "Order Received" at bounding box center [1476, 739] width 142 height 40
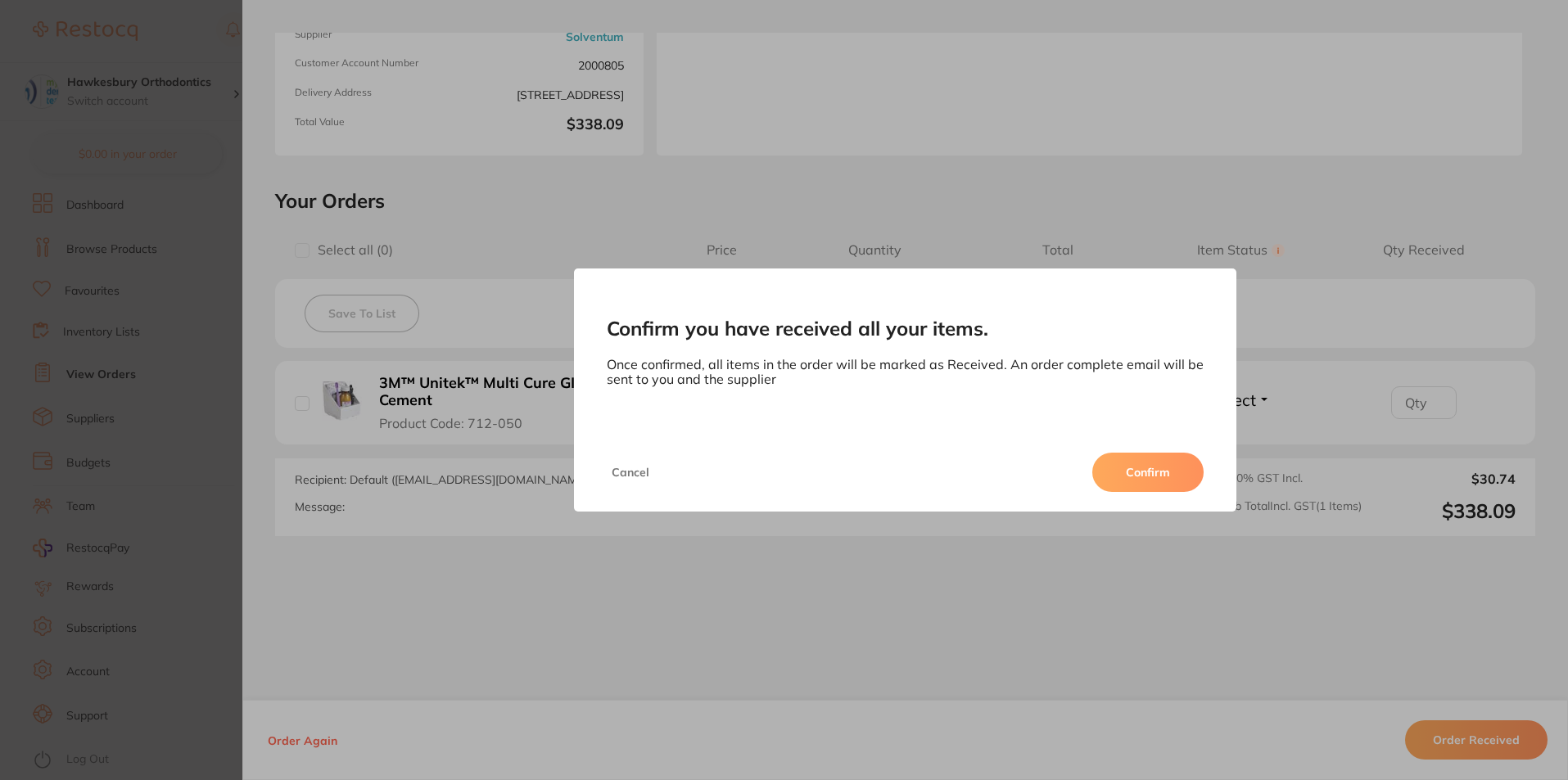
click at [1152, 473] on button "Confirm" at bounding box center [1148, 472] width 111 height 40
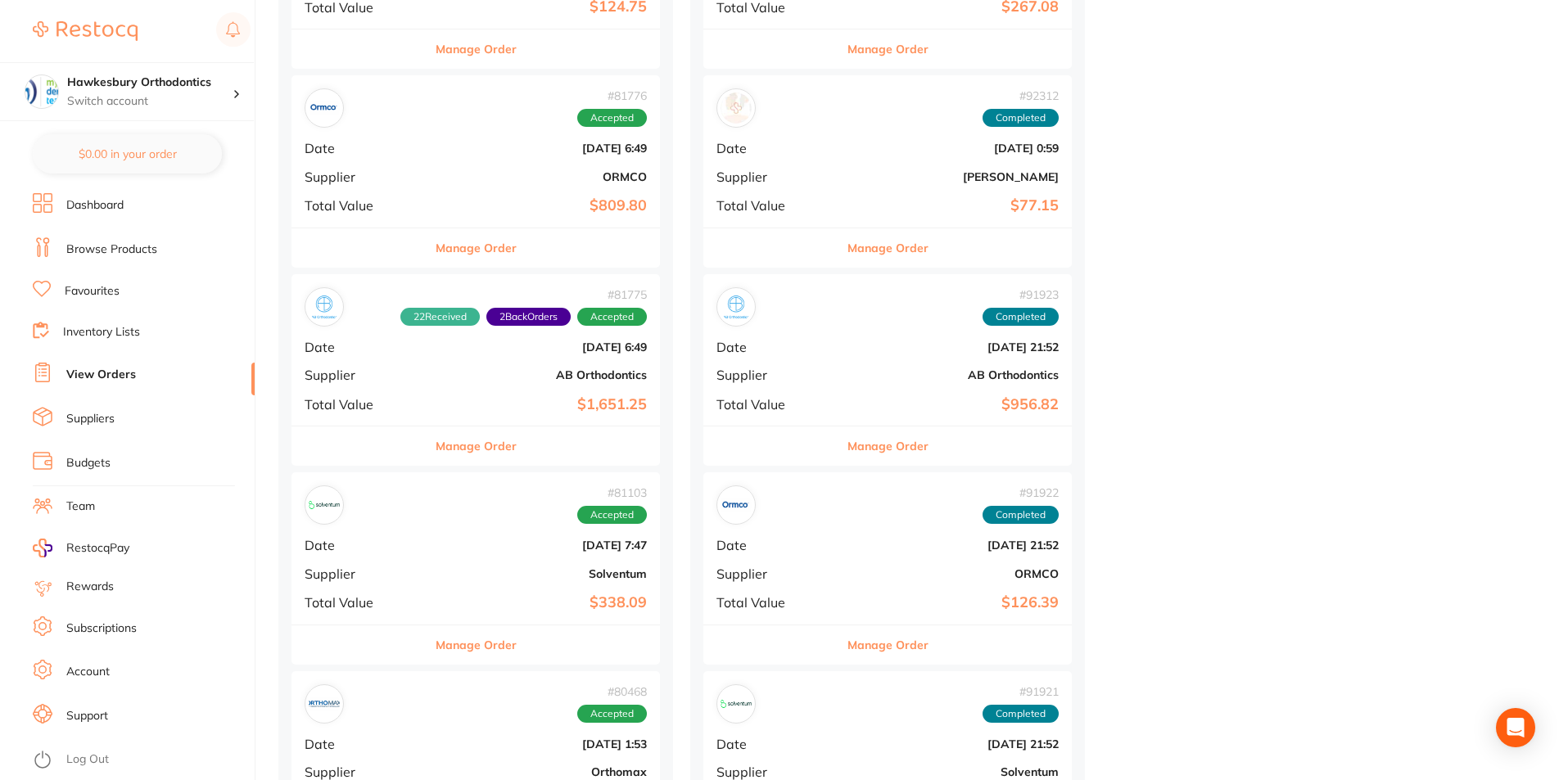
click at [453, 644] on button "Manage Order" at bounding box center [476, 645] width 81 height 40
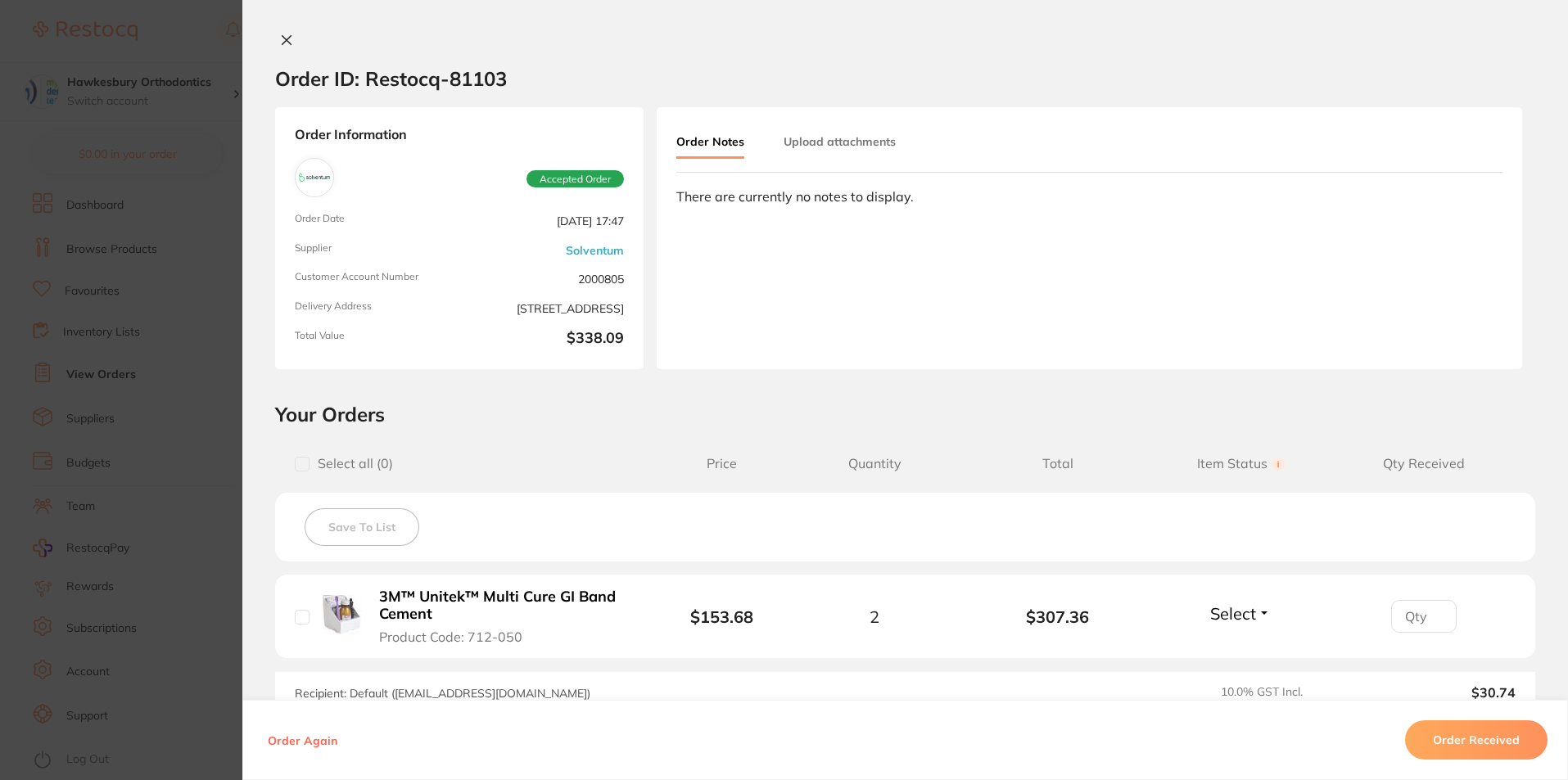
scroll to position [214, 0]
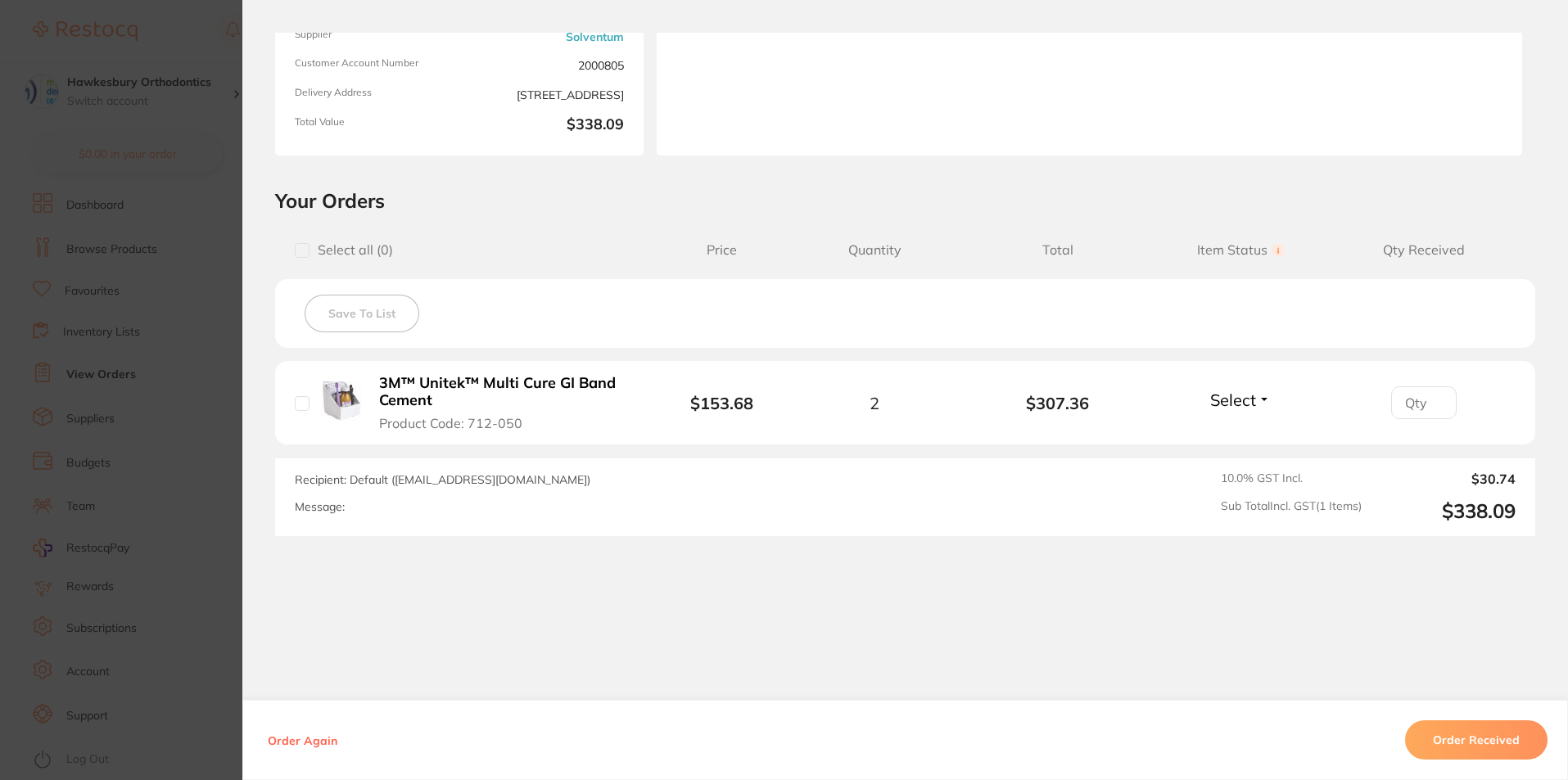
click at [1467, 737] on button "Order Received" at bounding box center [1476, 739] width 142 height 40
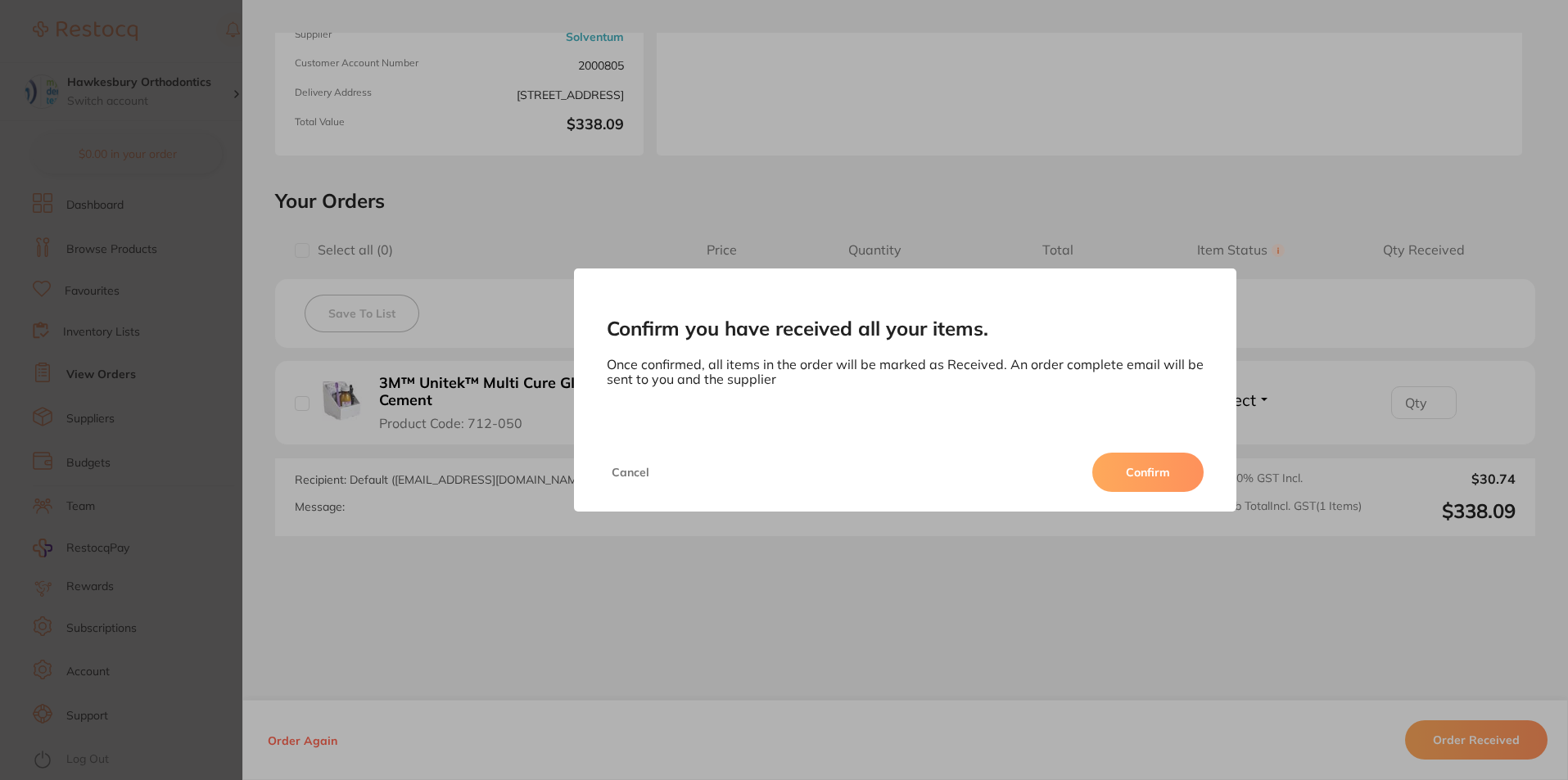
click at [1150, 473] on button "Confirm" at bounding box center [1148, 472] width 111 height 40
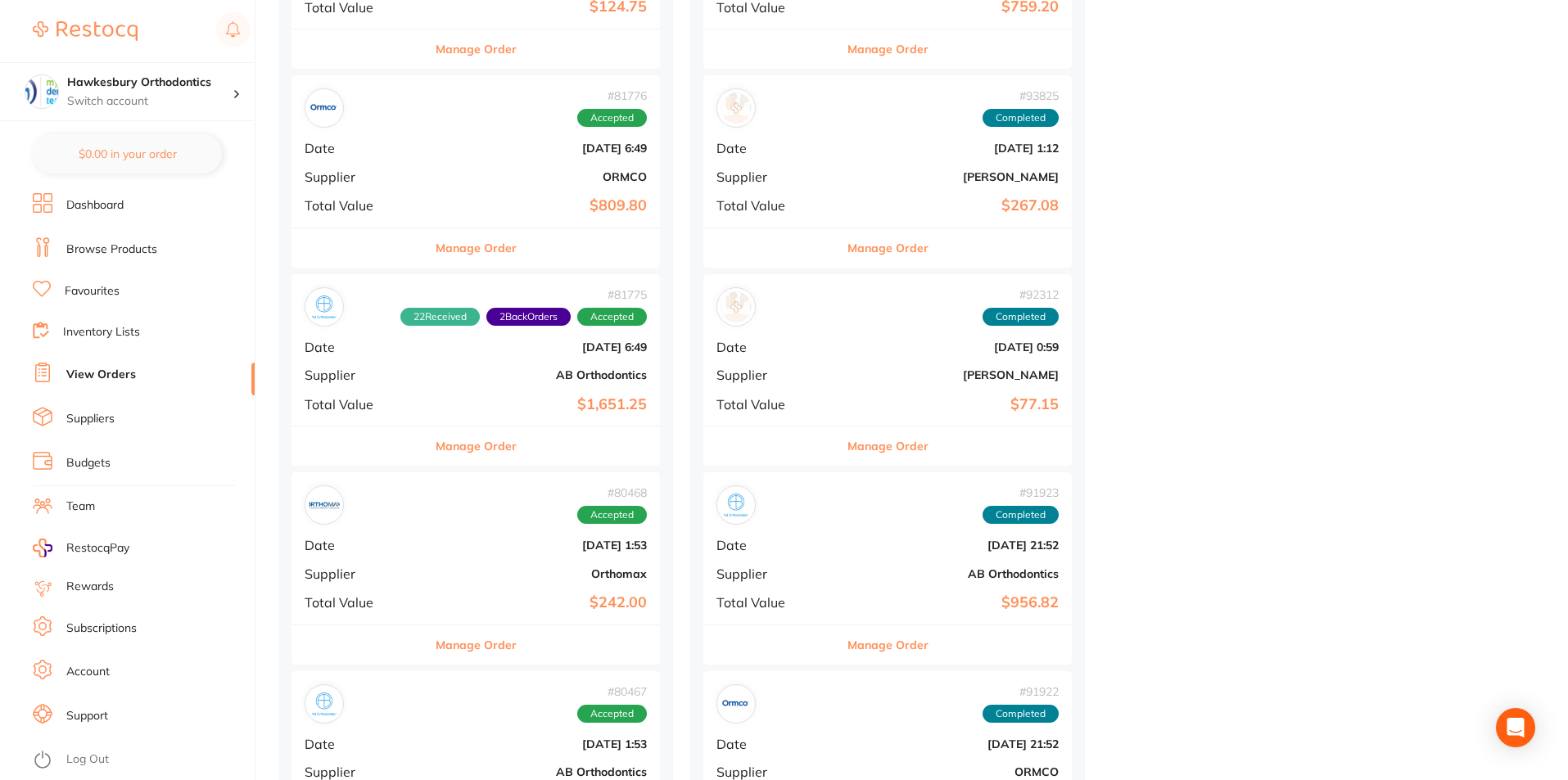
click at [458, 639] on button "Manage Order" at bounding box center [476, 645] width 81 height 40
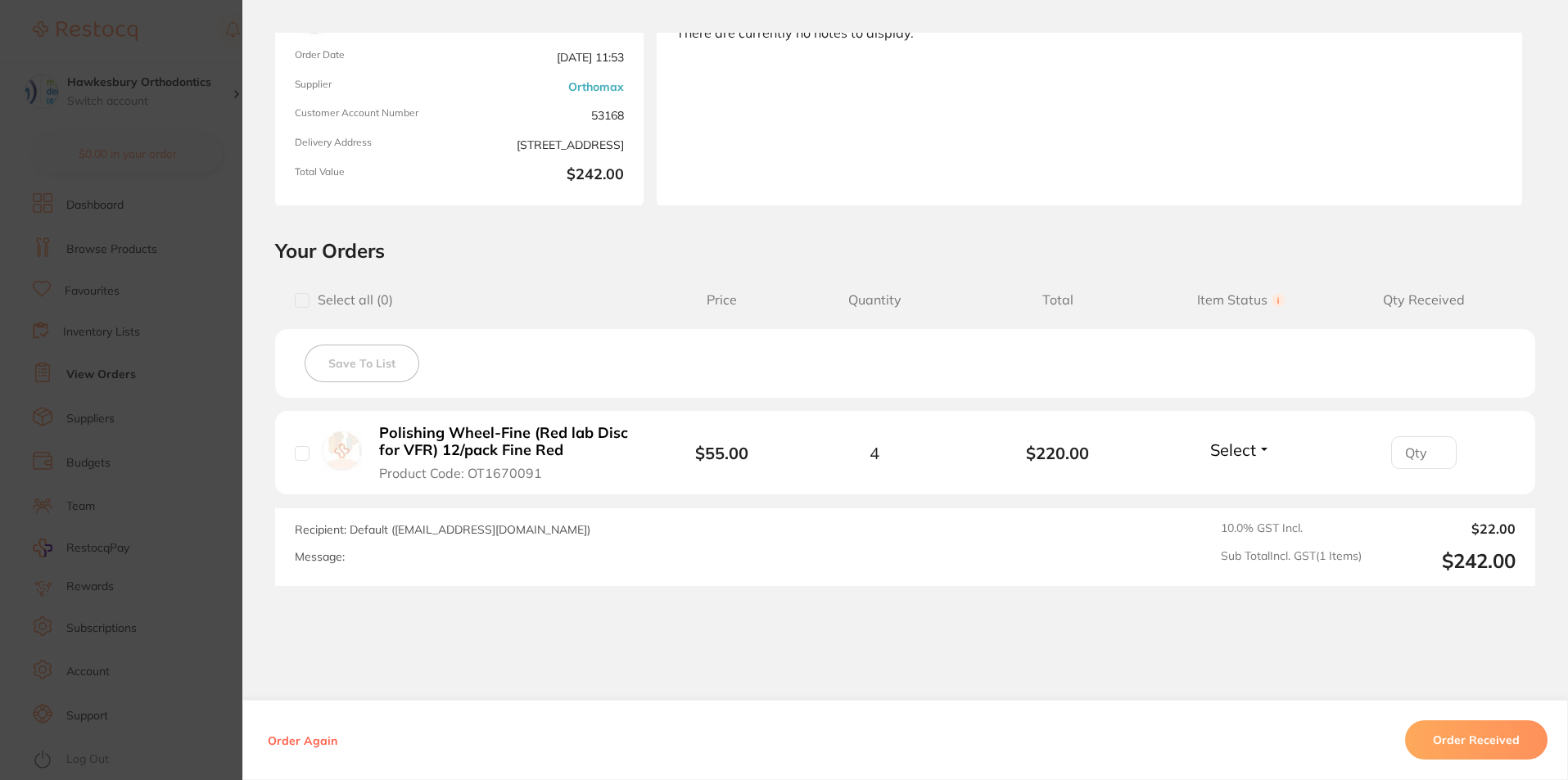
scroll to position [214, 0]
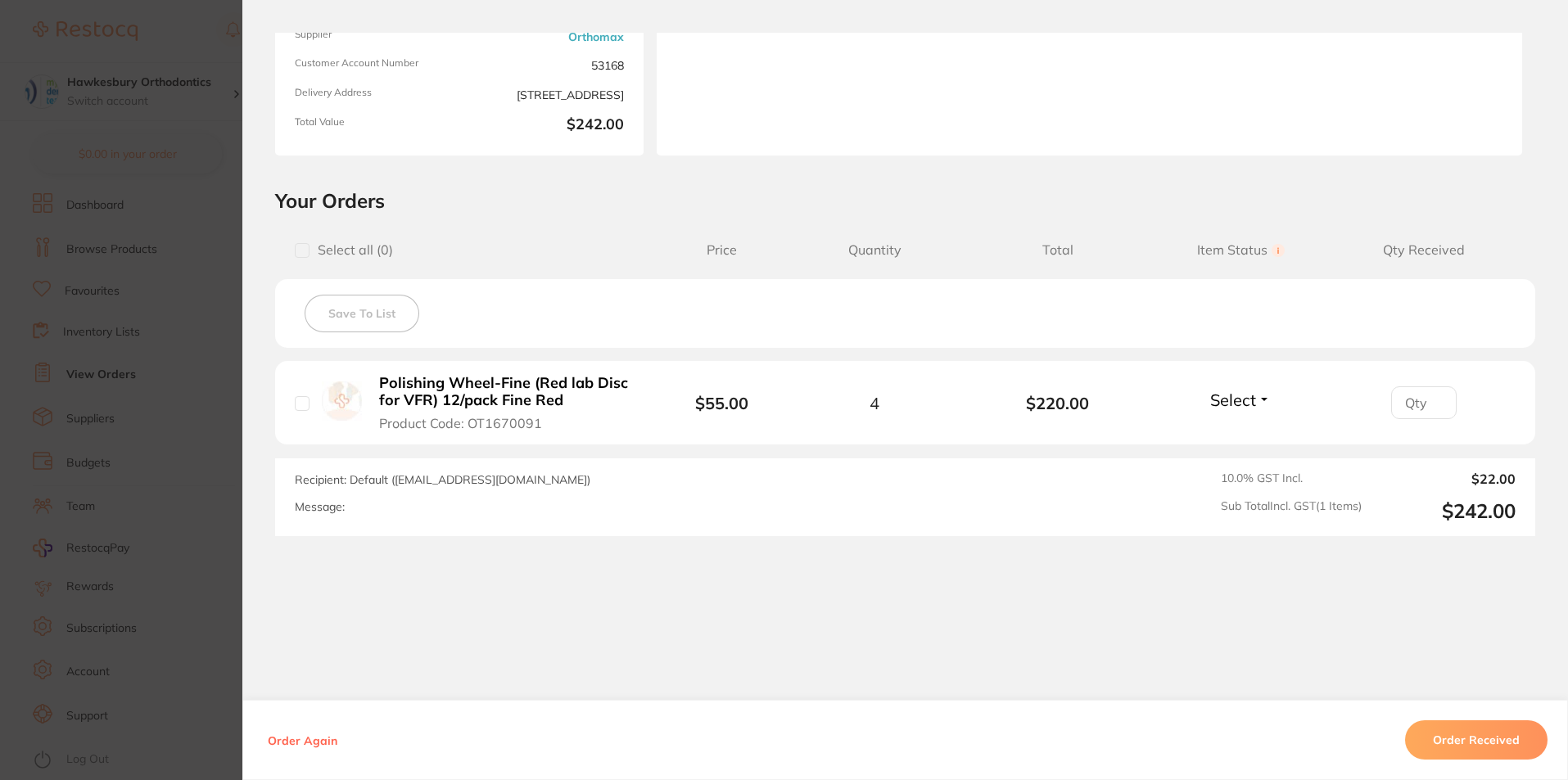
click at [1454, 737] on button "Order Received" at bounding box center [1476, 739] width 142 height 40
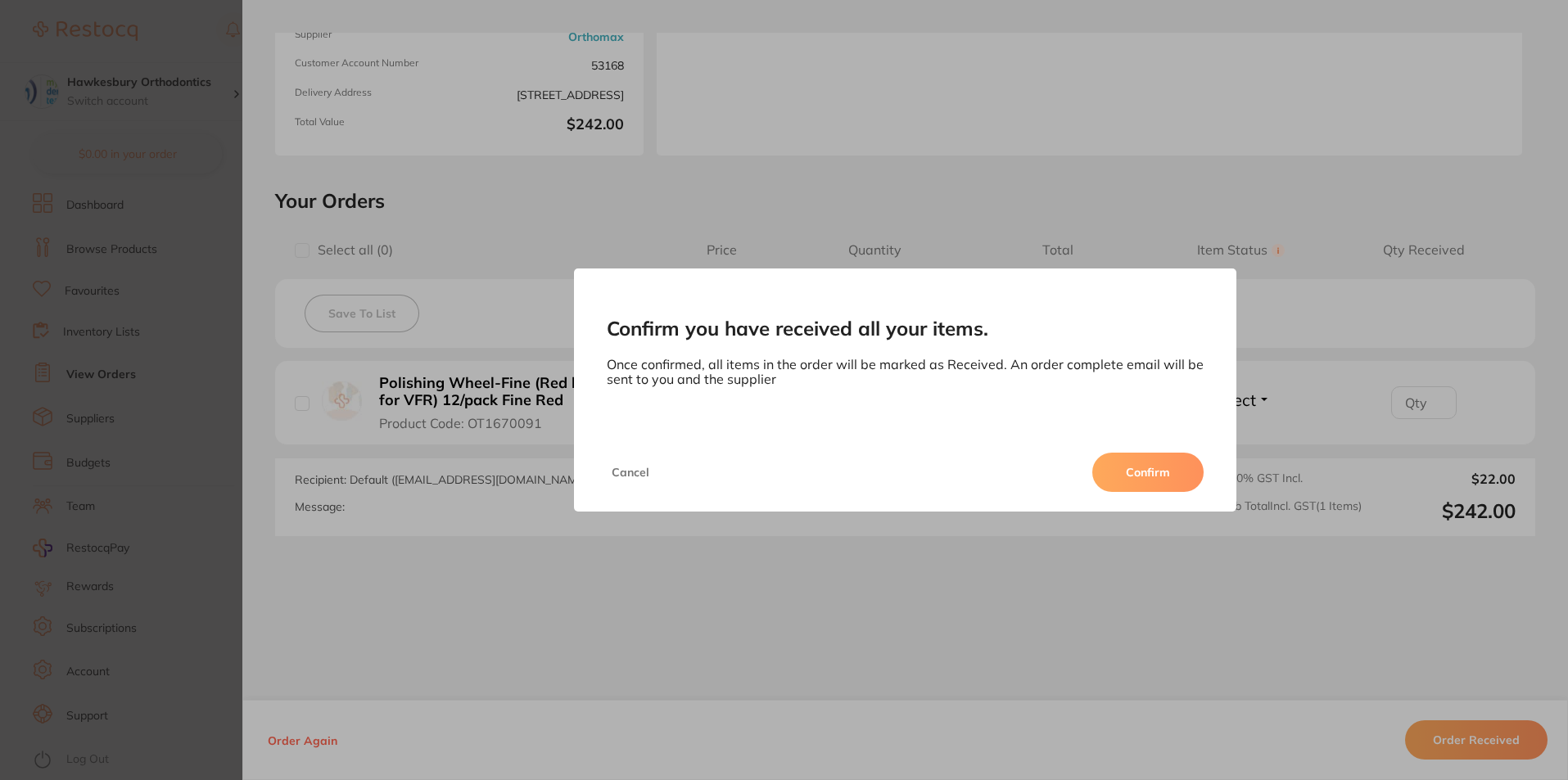
click at [1135, 478] on button "Confirm" at bounding box center [1148, 472] width 111 height 40
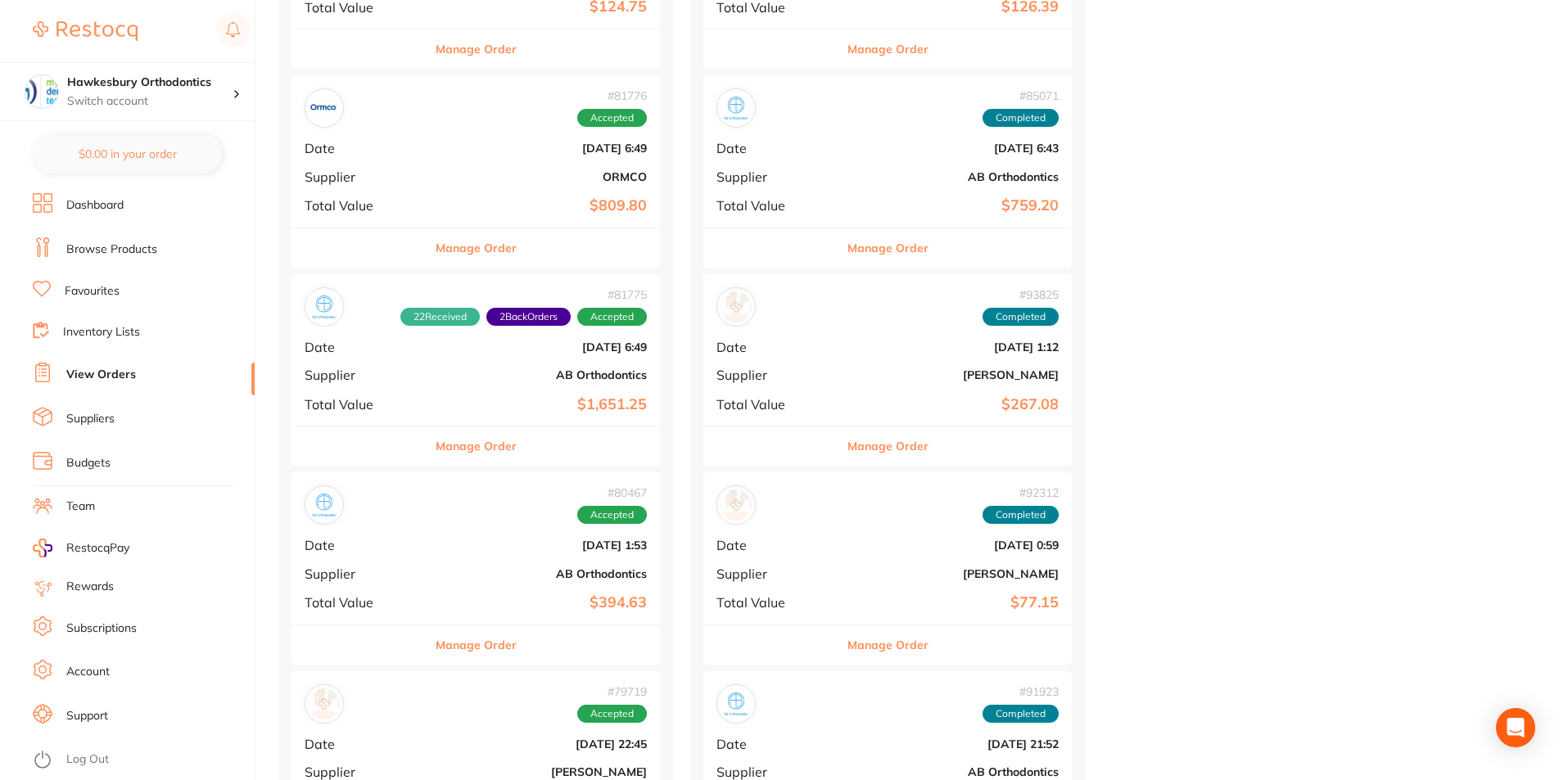
click at [461, 644] on button "Manage Order" at bounding box center [476, 645] width 81 height 40
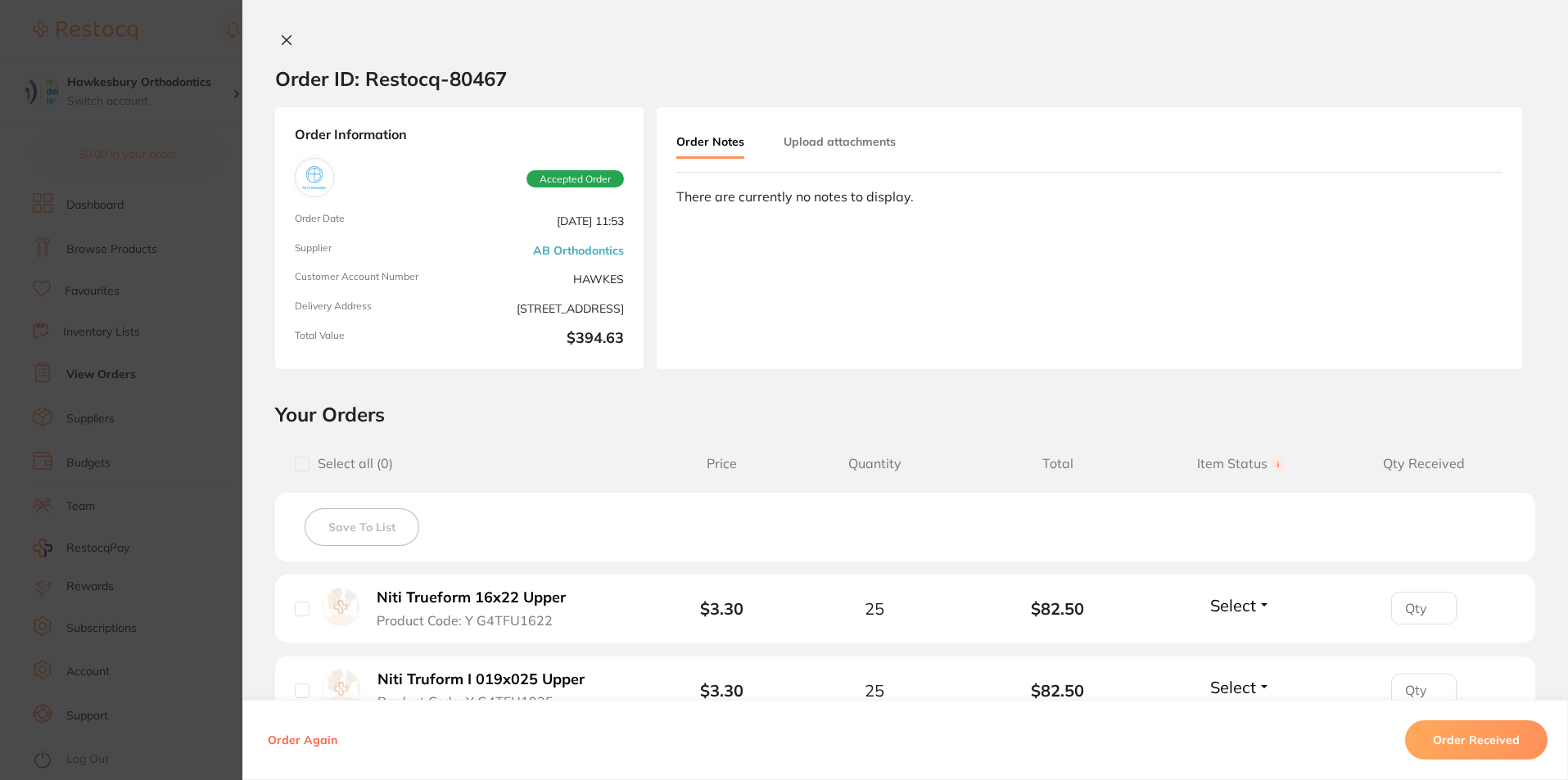
scroll to position [327, 0]
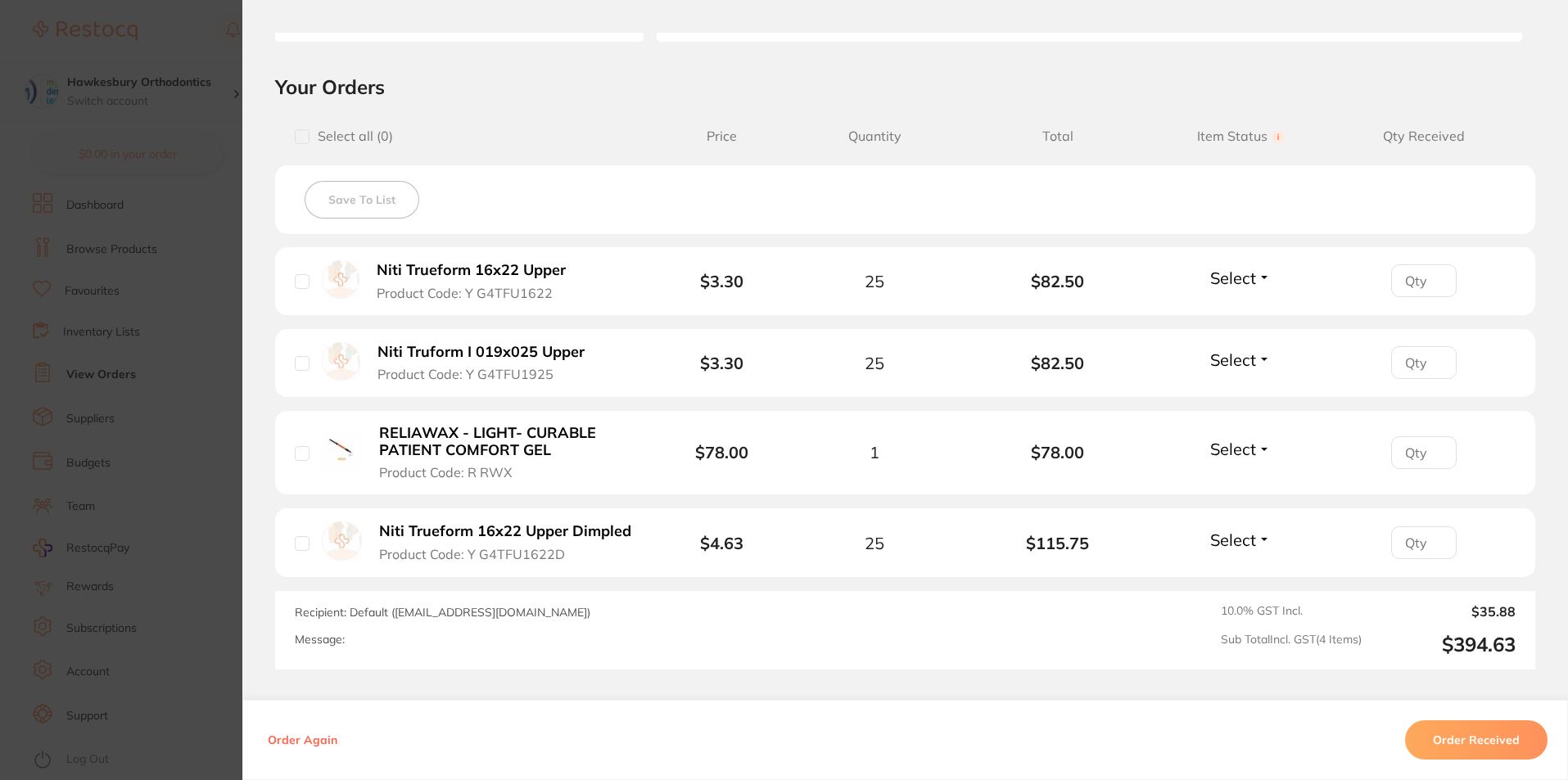
click at [1473, 733] on button "Order Received" at bounding box center [1476, 739] width 142 height 40
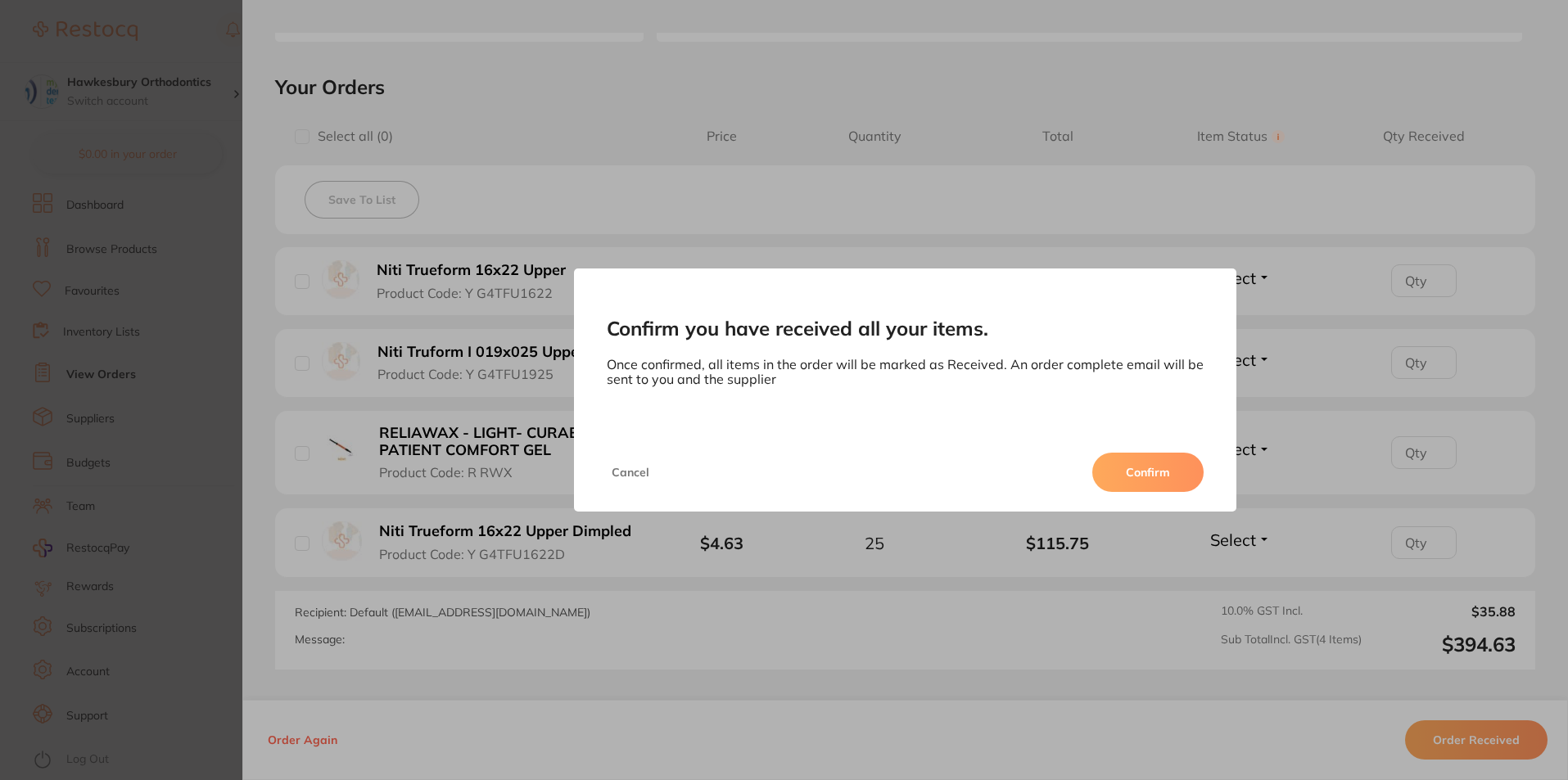
drag, startPoint x: 1165, startPoint y: 484, endPoint x: 1152, endPoint y: 472, distance: 17.7
click at [1161, 481] on button "Confirm" at bounding box center [1148, 472] width 111 height 40
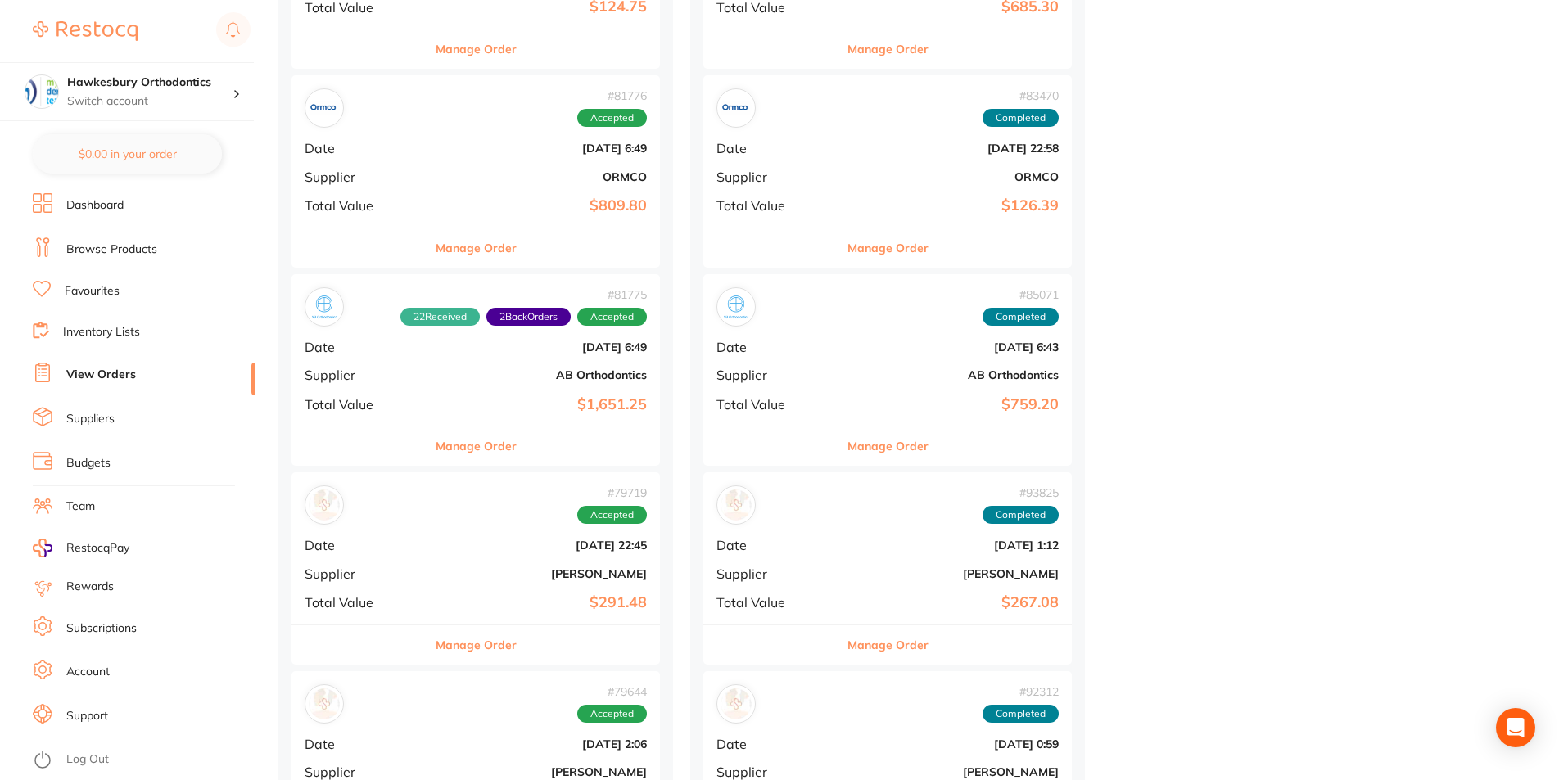
click at [458, 640] on button "Manage Order" at bounding box center [476, 645] width 81 height 40
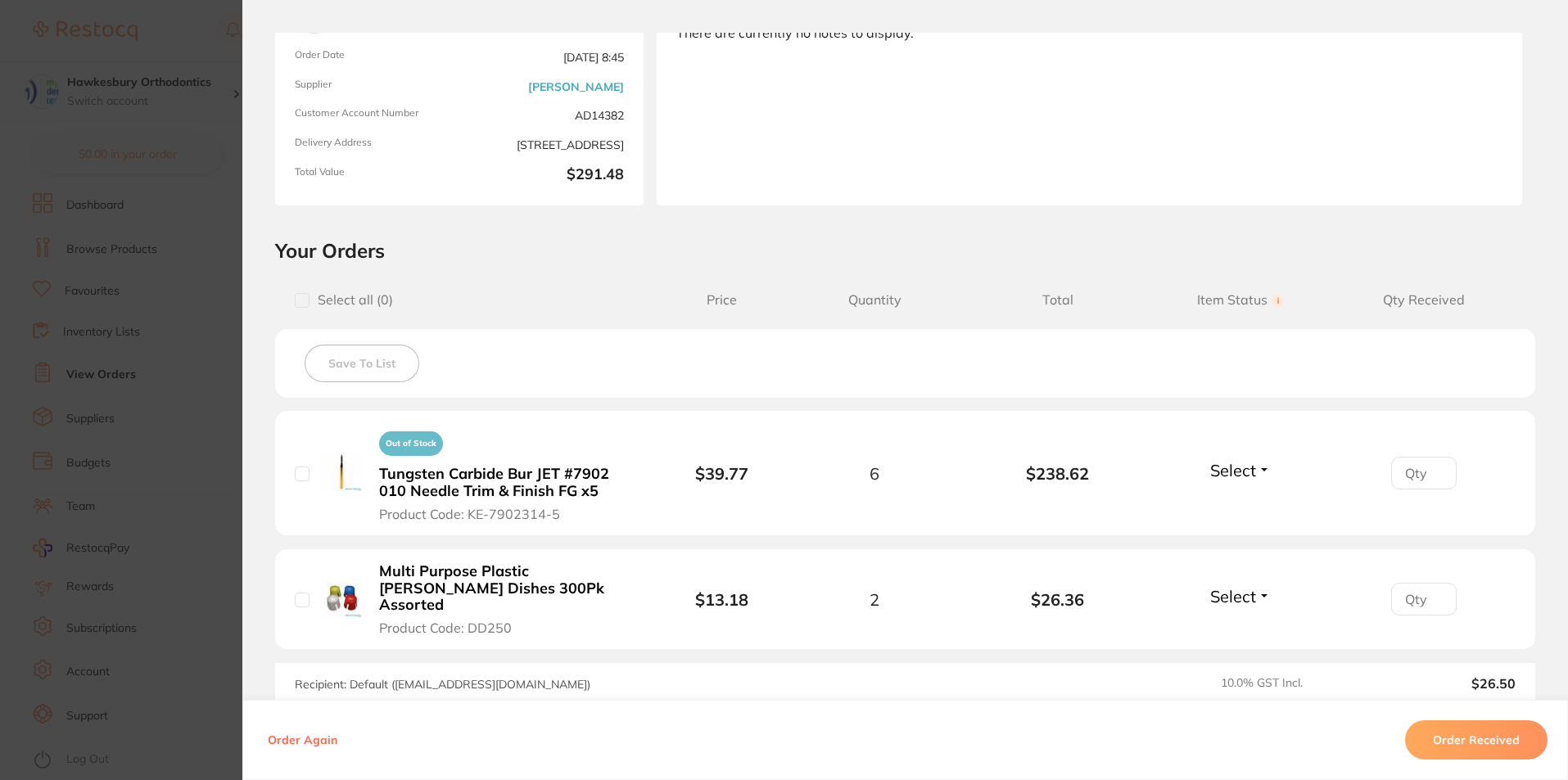
scroll to position [245, 0]
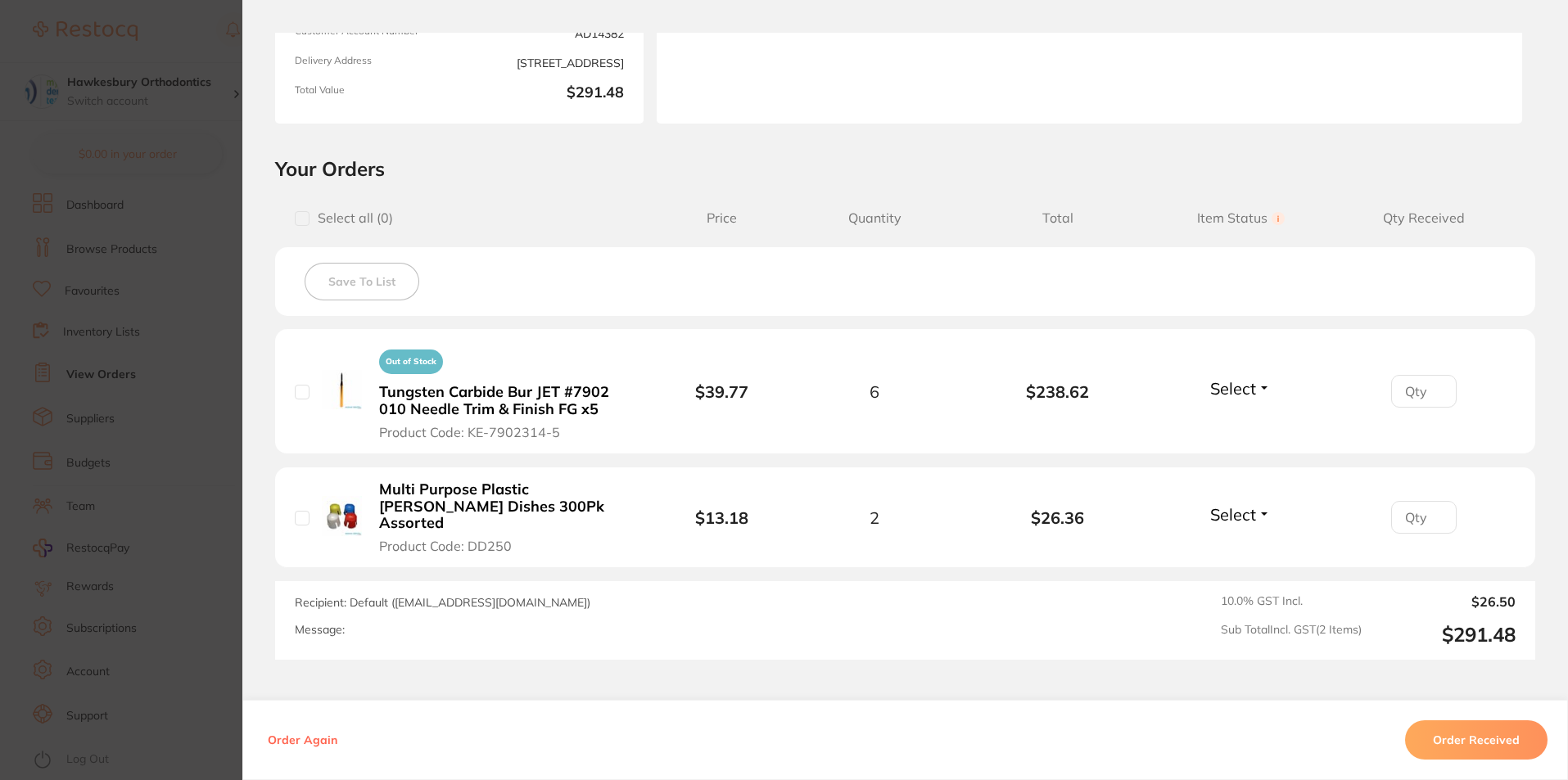
click at [297, 511] on input "checkbox" at bounding box center [302, 518] width 15 height 15
checkbox input "true"
drag, startPoint x: 291, startPoint y: 394, endPoint x: 299, endPoint y: 407, distance: 15.3
click at [295, 394] on input "checkbox" at bounding box center [302, 392] width 15 height 15
checkbox input "true"
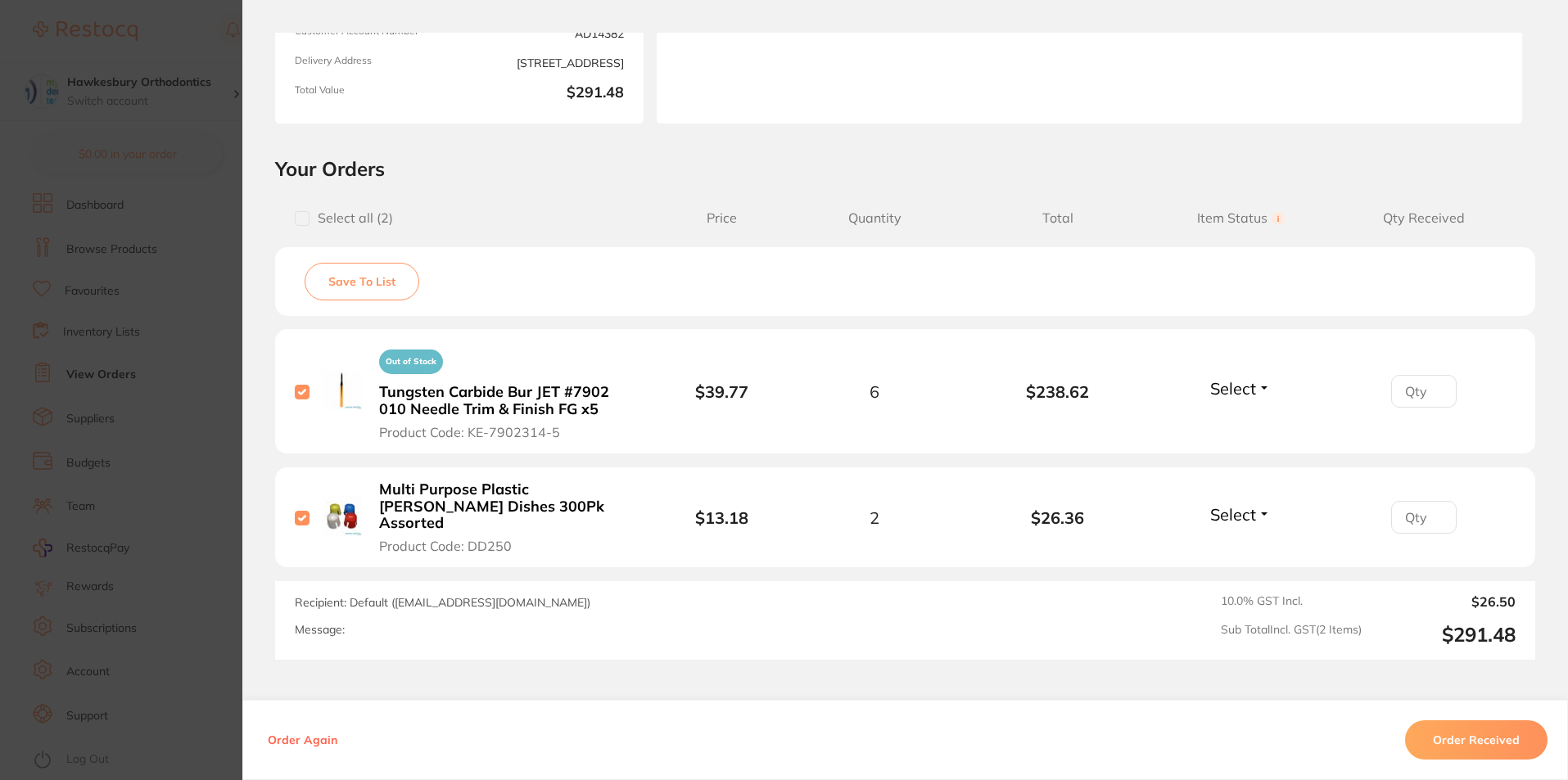
click at [1448, 731] on button "Order Received" at bounding box center [1476, 739] width 142 height 40
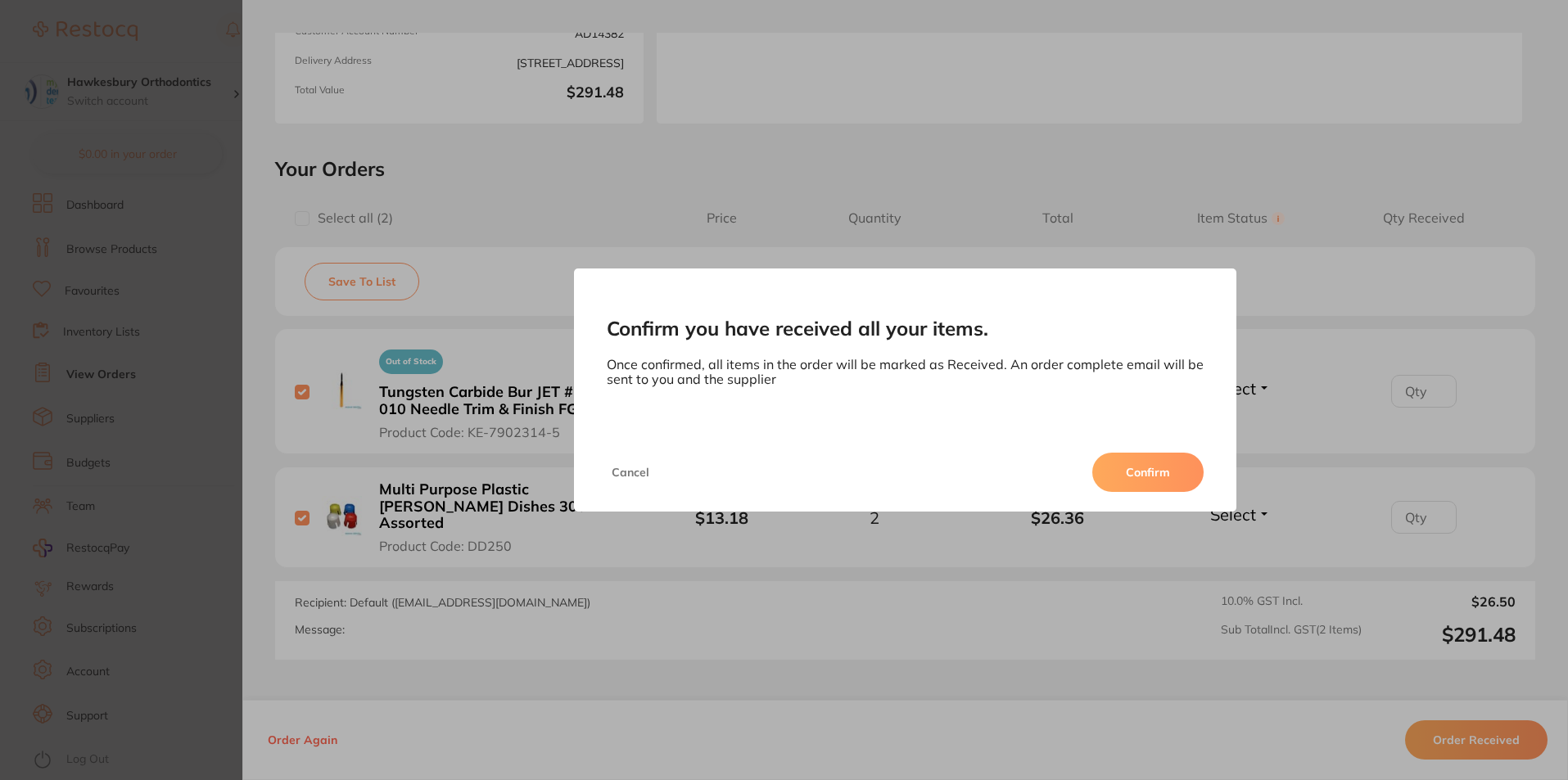
click at [1143, 472] on button "Confirm" at bounding box center [1148, 472] width 111 height 40
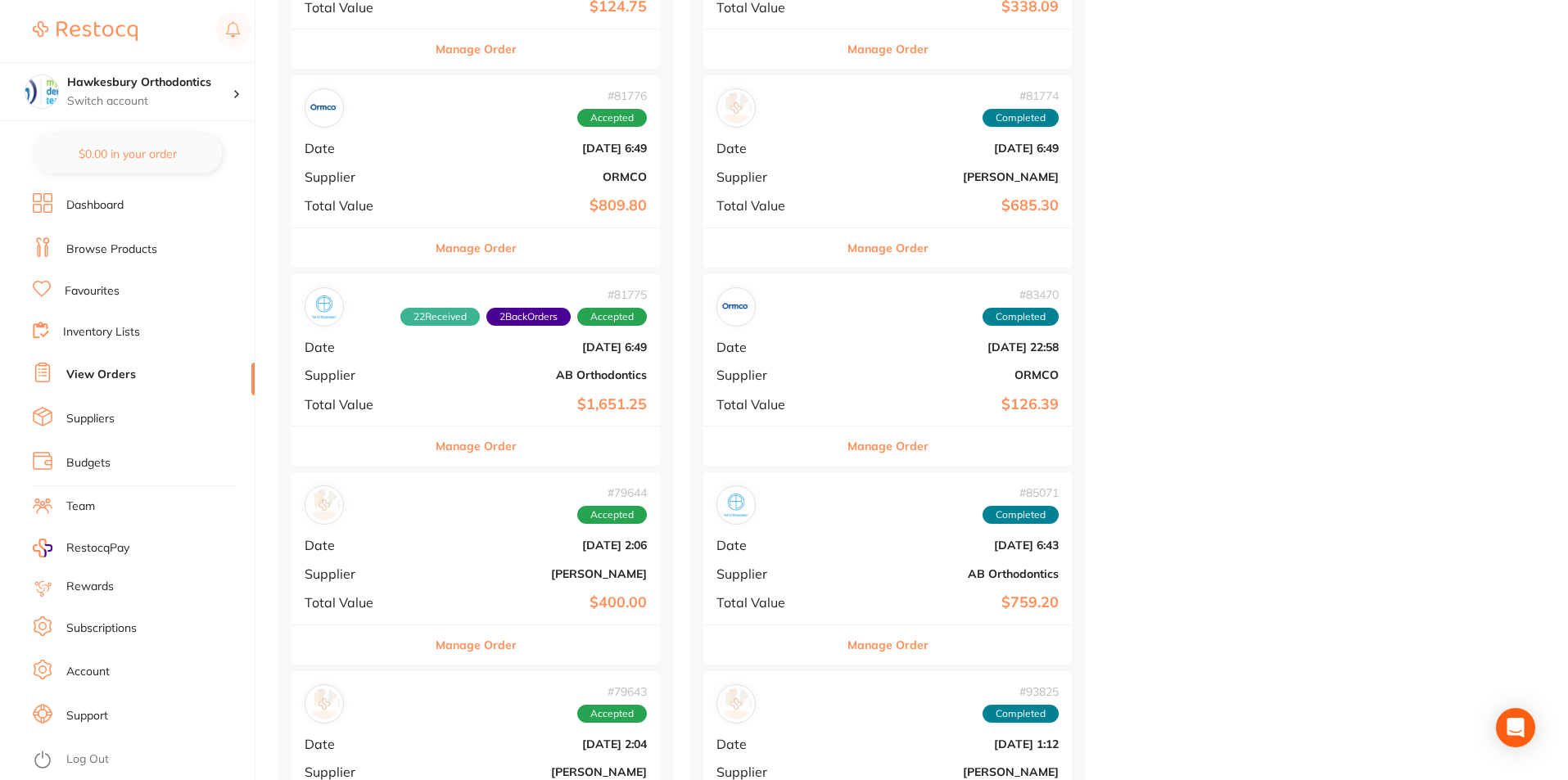
click at [448, 645] on button "Manage Order" at bounding box center [476, 645] width 81 height 40
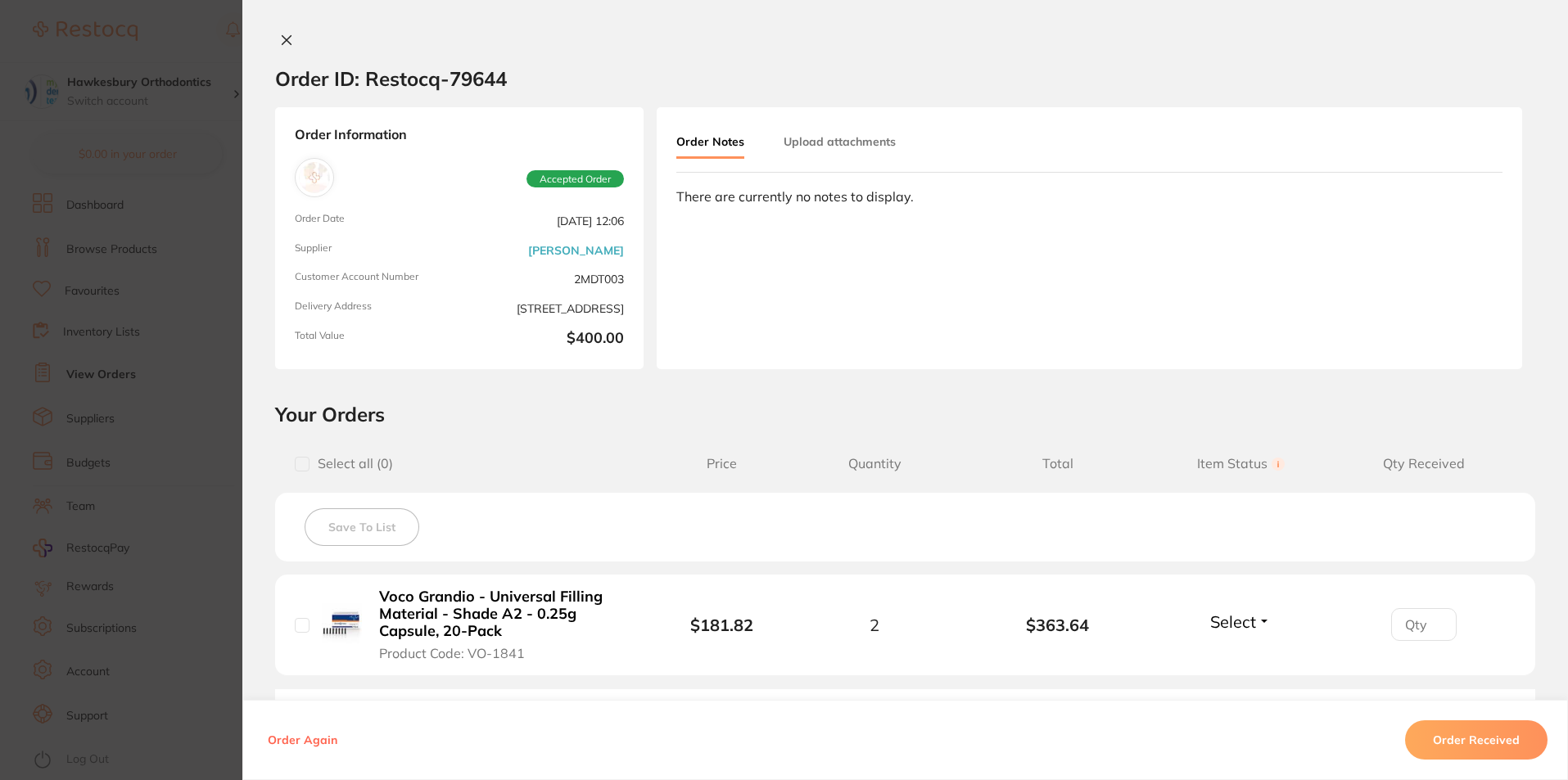
scroll to position [231, 0]
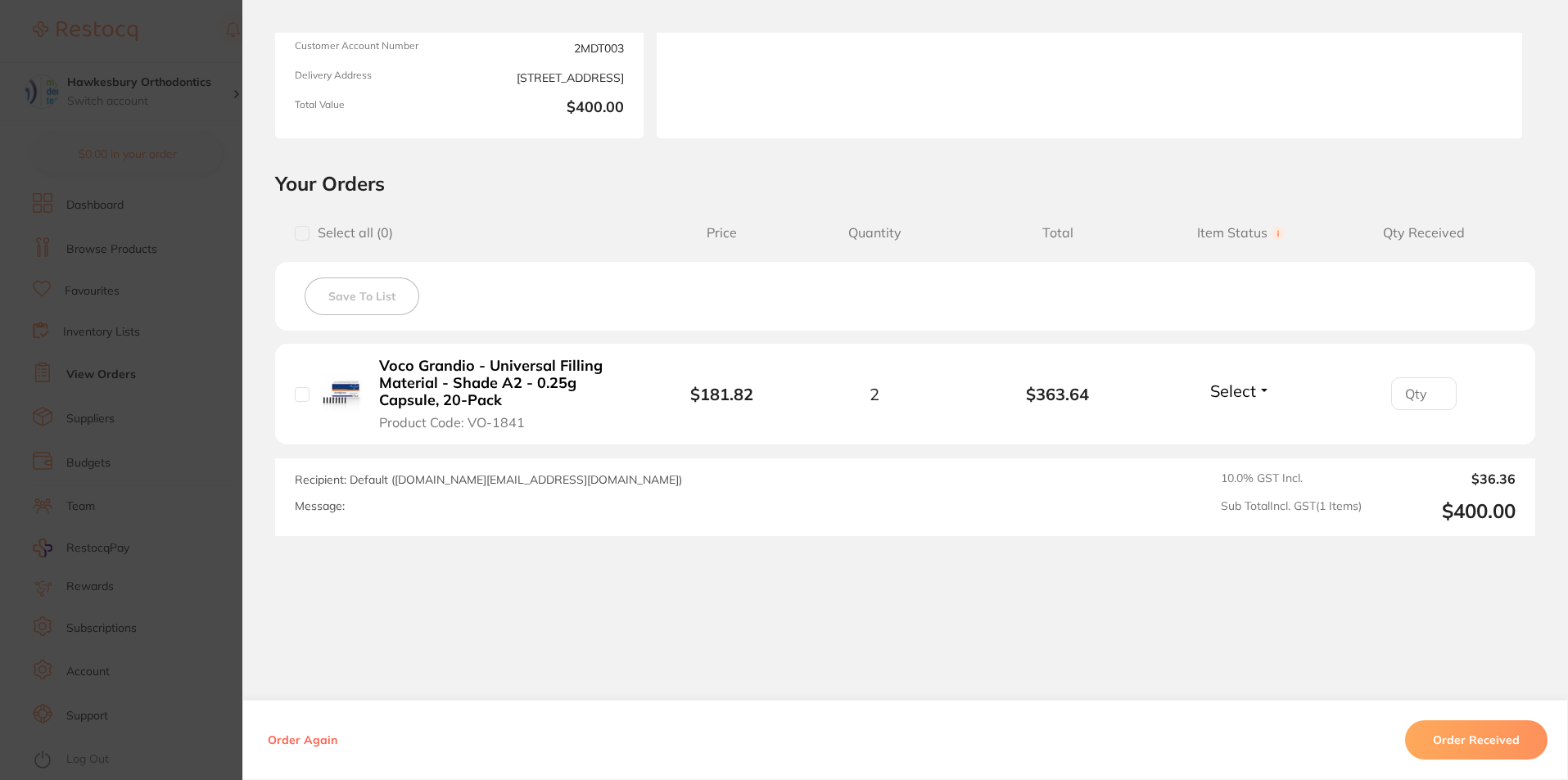
click at [1451, 742] on button "Order Received" at bounding box center [1476, 739] width 142 height 40
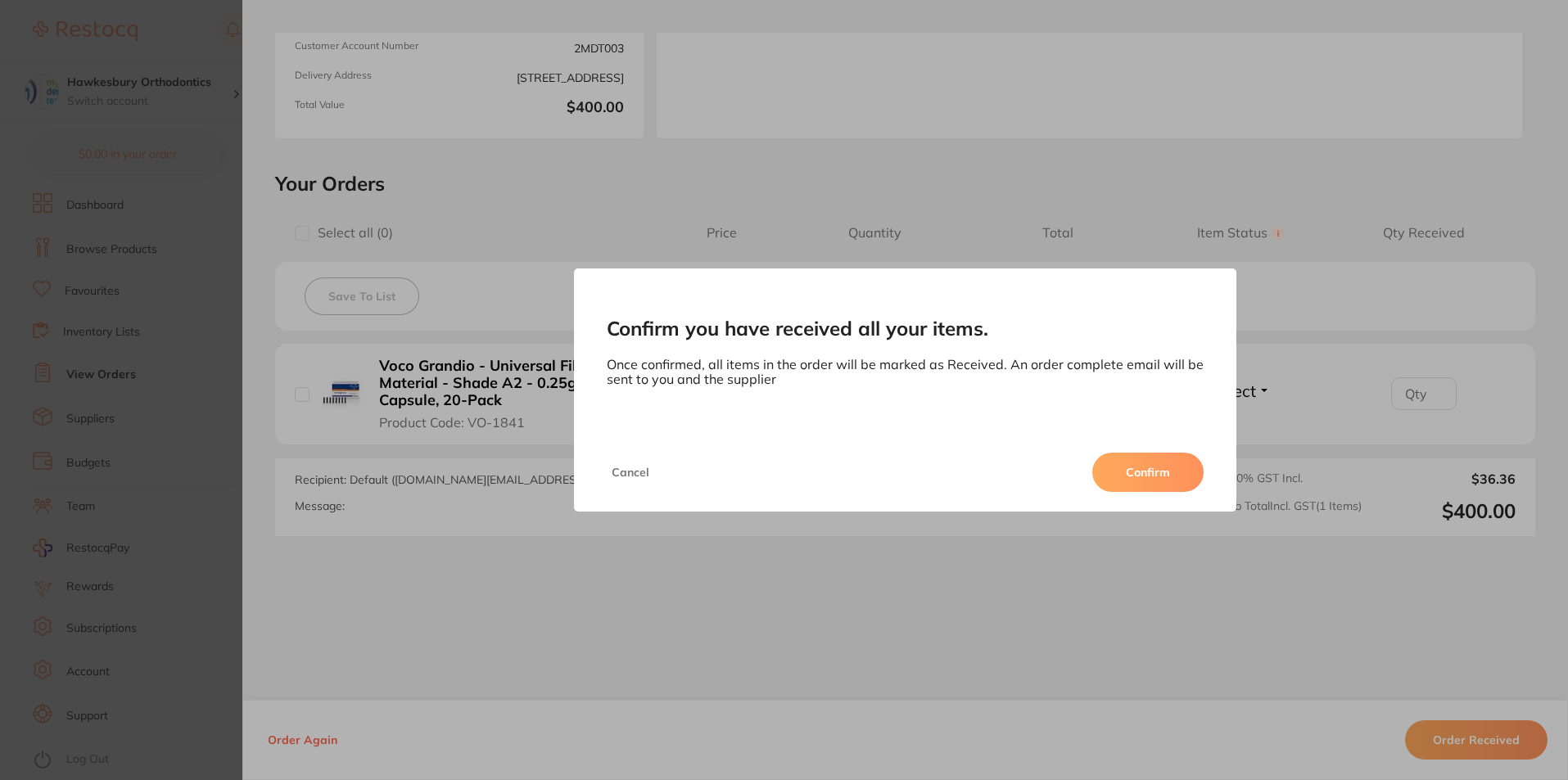
click at [1134, 471] on button "Confirm" at bounding box center [1148, 472] width 111 height 40
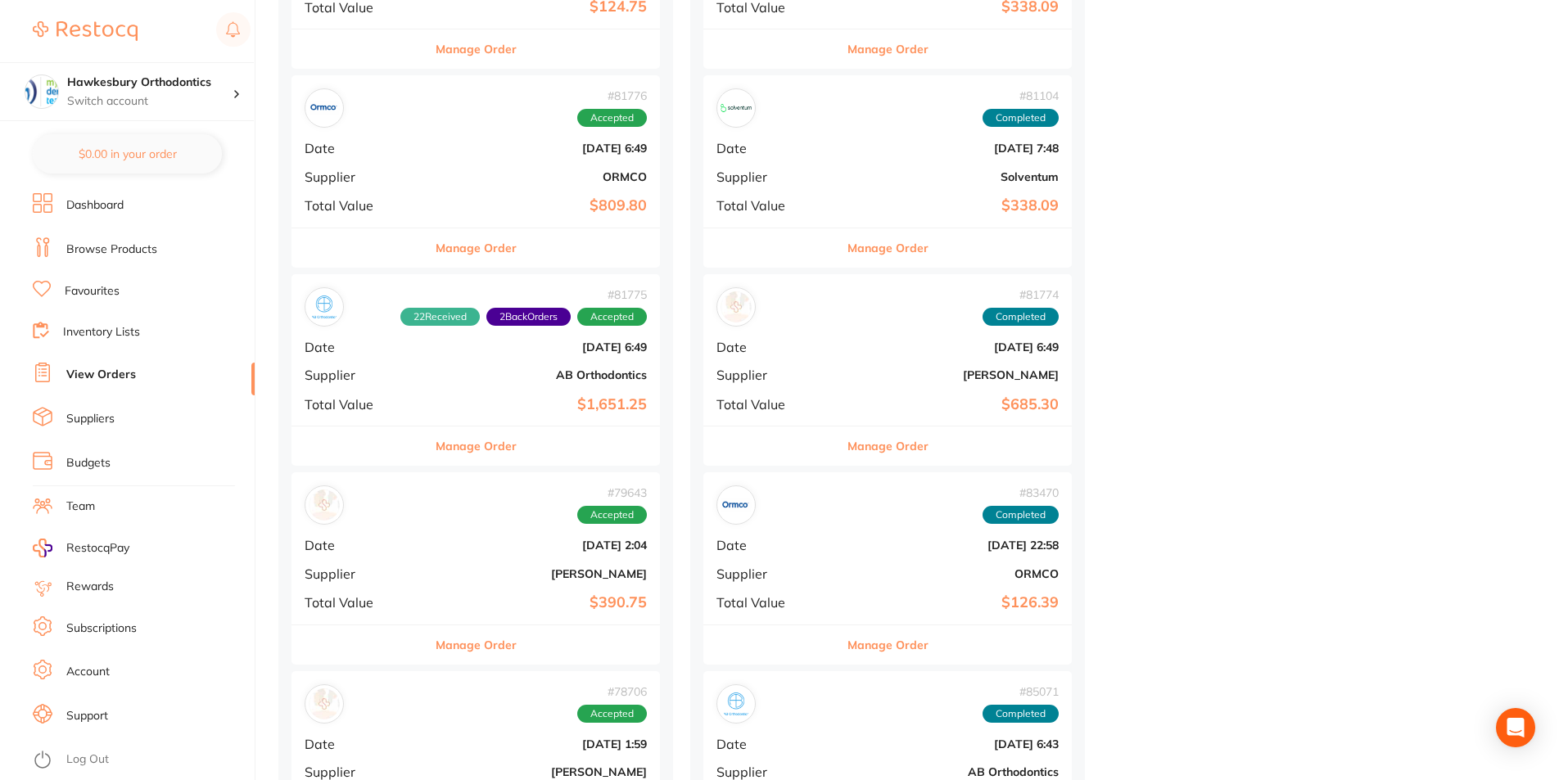
click at [435, 649] on button "Manage Order" at bounding box center [476, 645] width 81 height 40
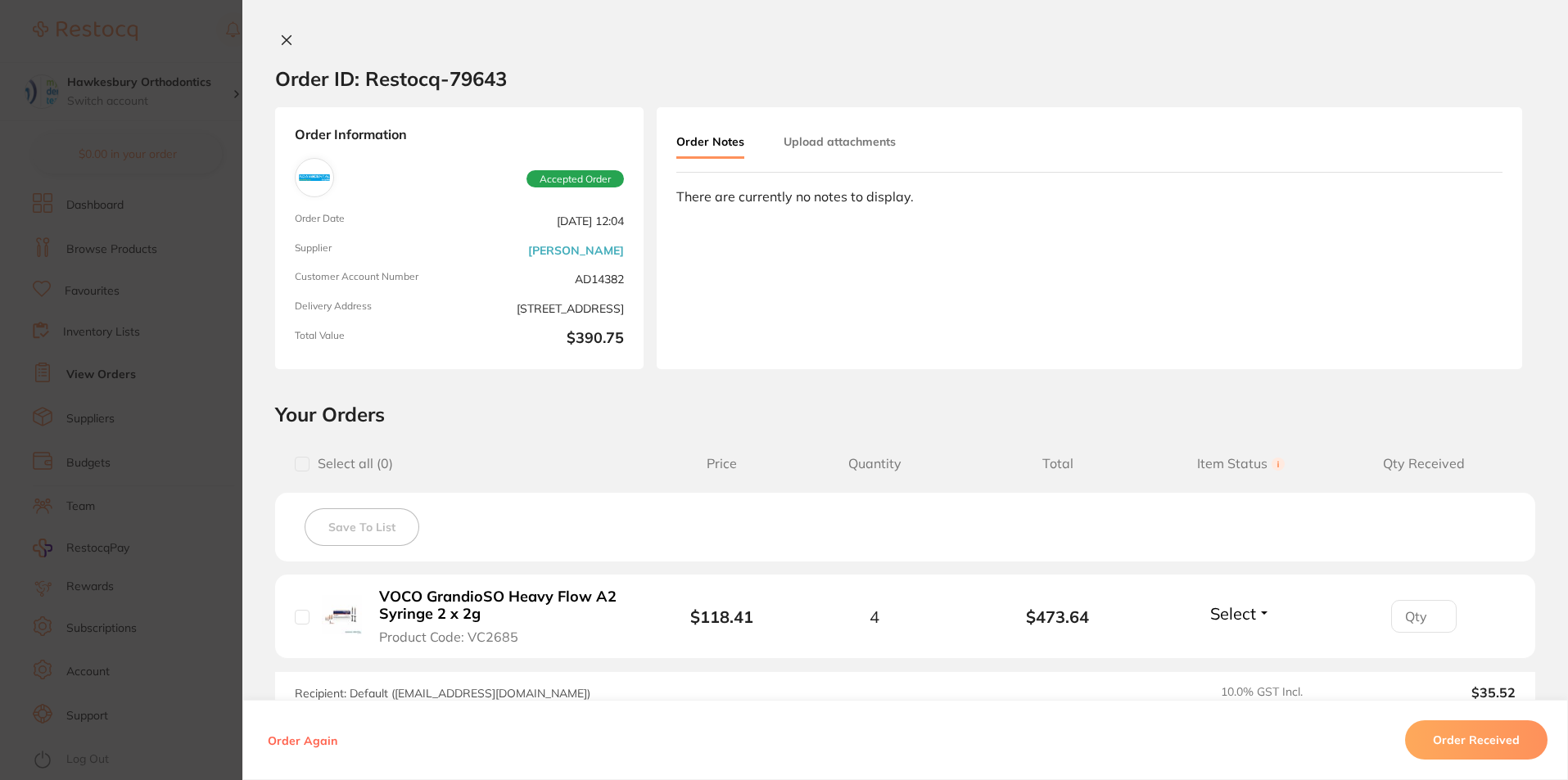
scroll to position [164, 0]
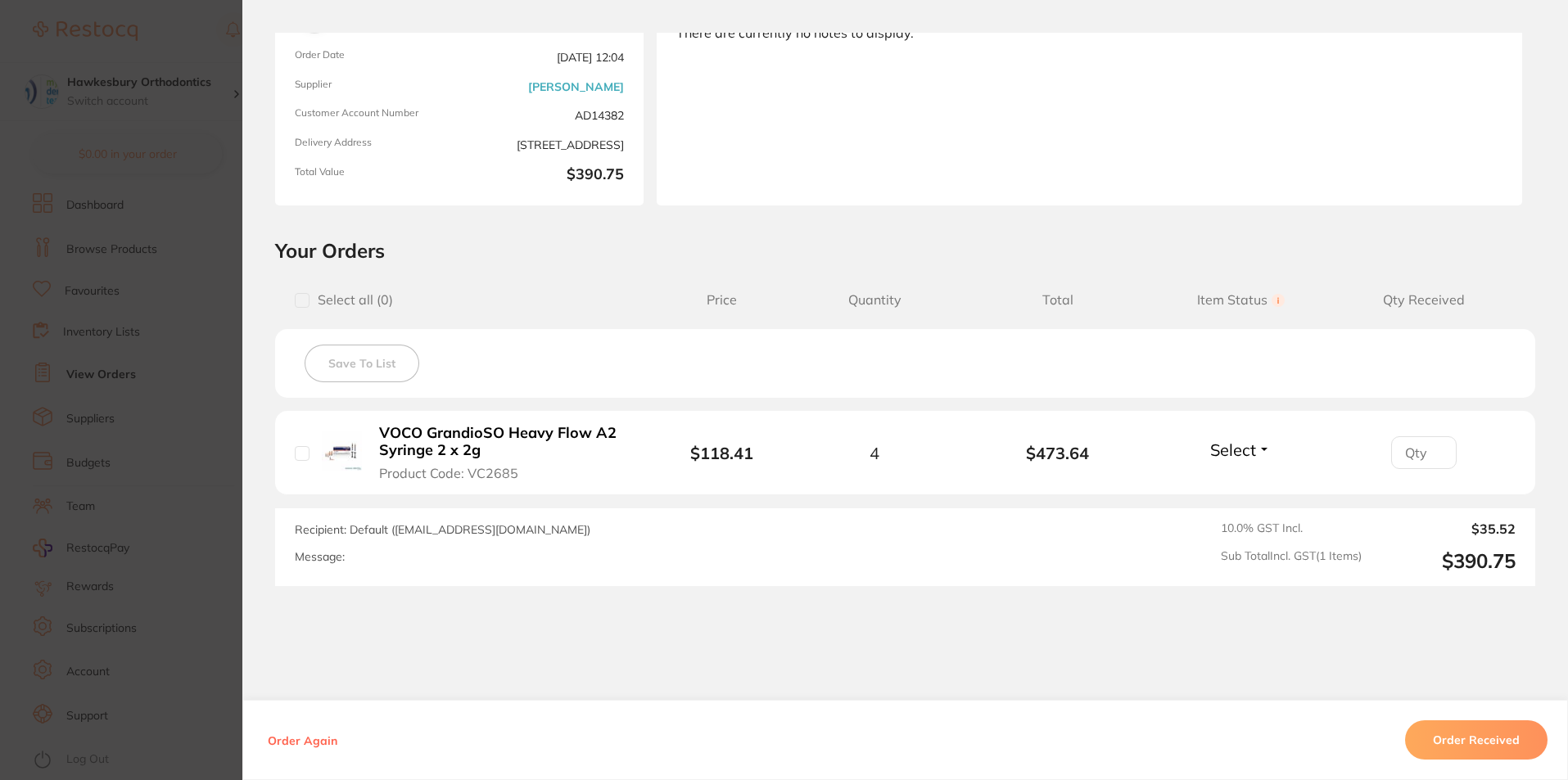
click at [298, 452] on input "checkbox" at bounding box center [302, 454] width 15 height 15
checkbox input "true"
click at [1447, 751] on button "Order Received" at bounding box center [1476, 739] width 142 height 40
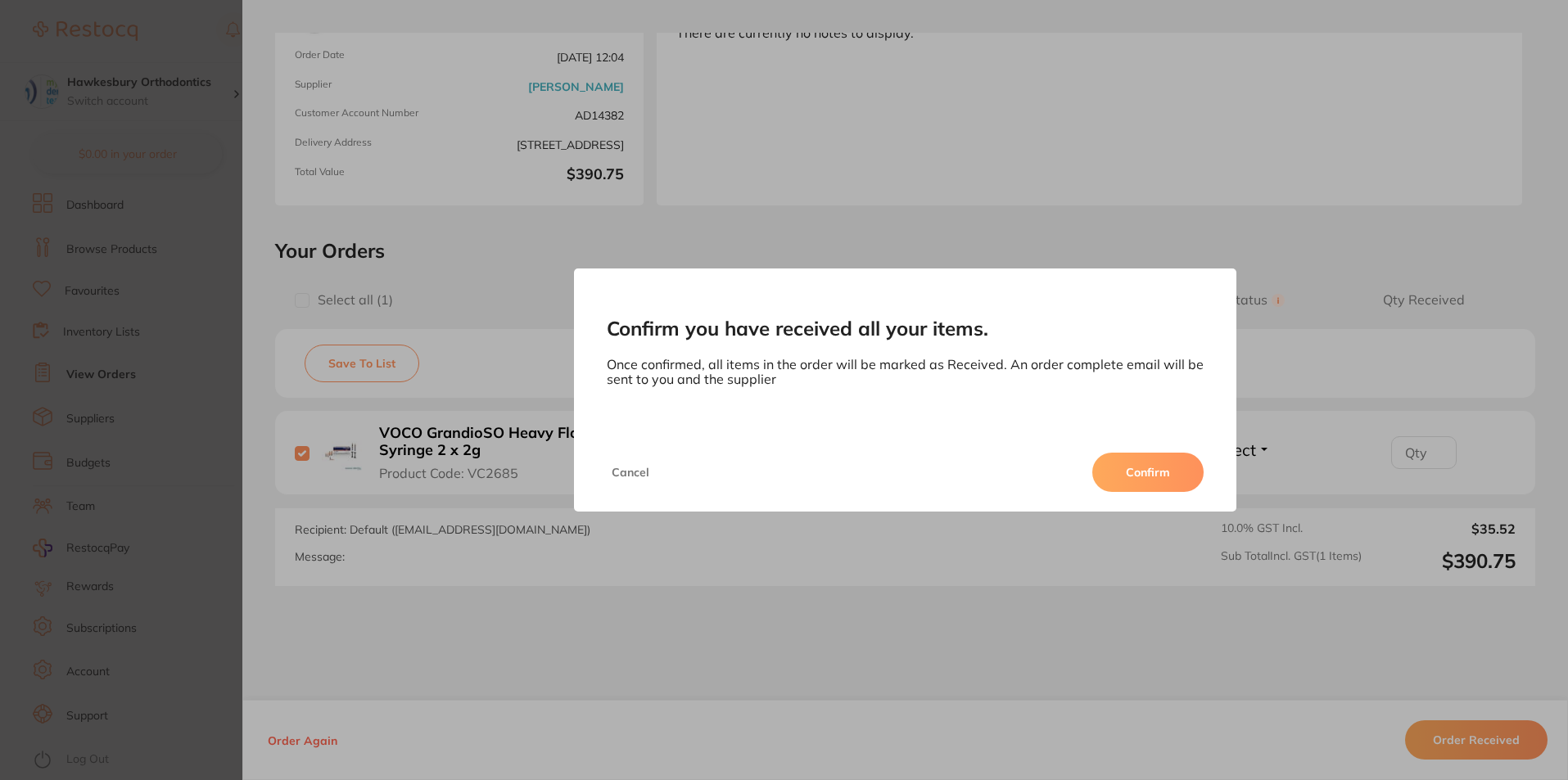
click at [1162, 474] on button "Confirm" at bounding box center [1148, 472] width 111 height 40
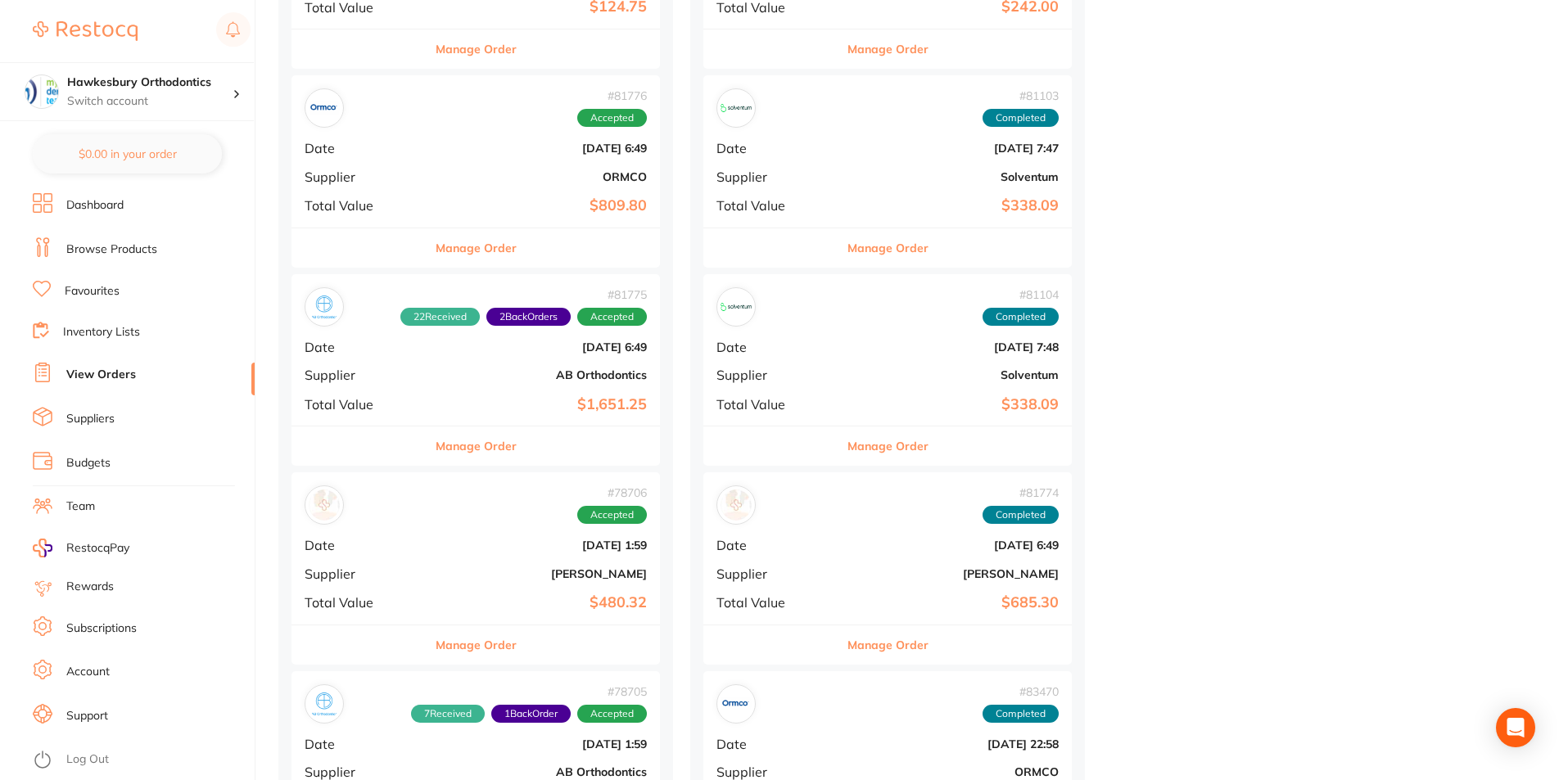
click at [464, 642] on button "Manage Order" at bounding box center [476, 645] width 81 height 40
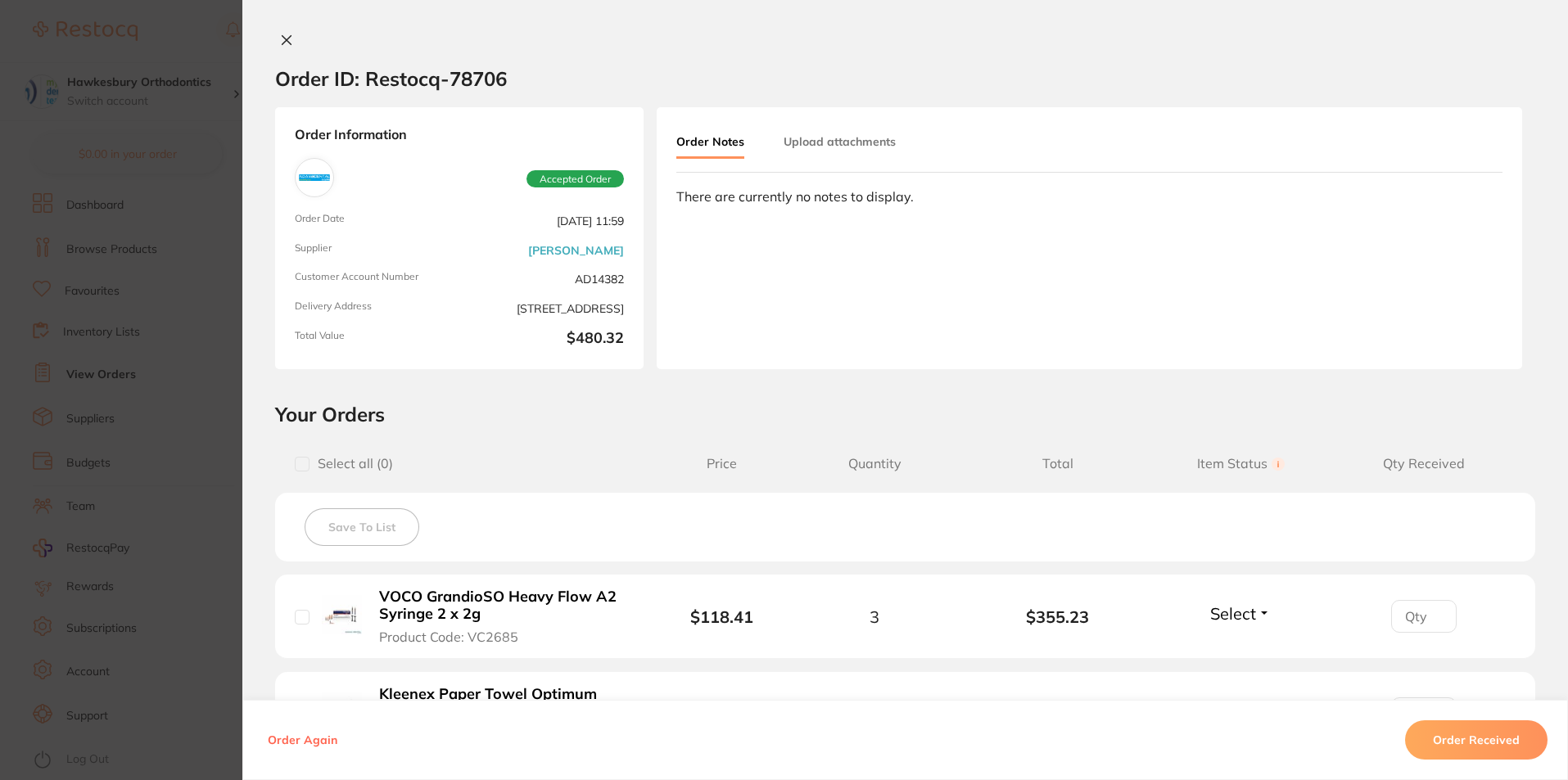
scroll to position [245, 0]
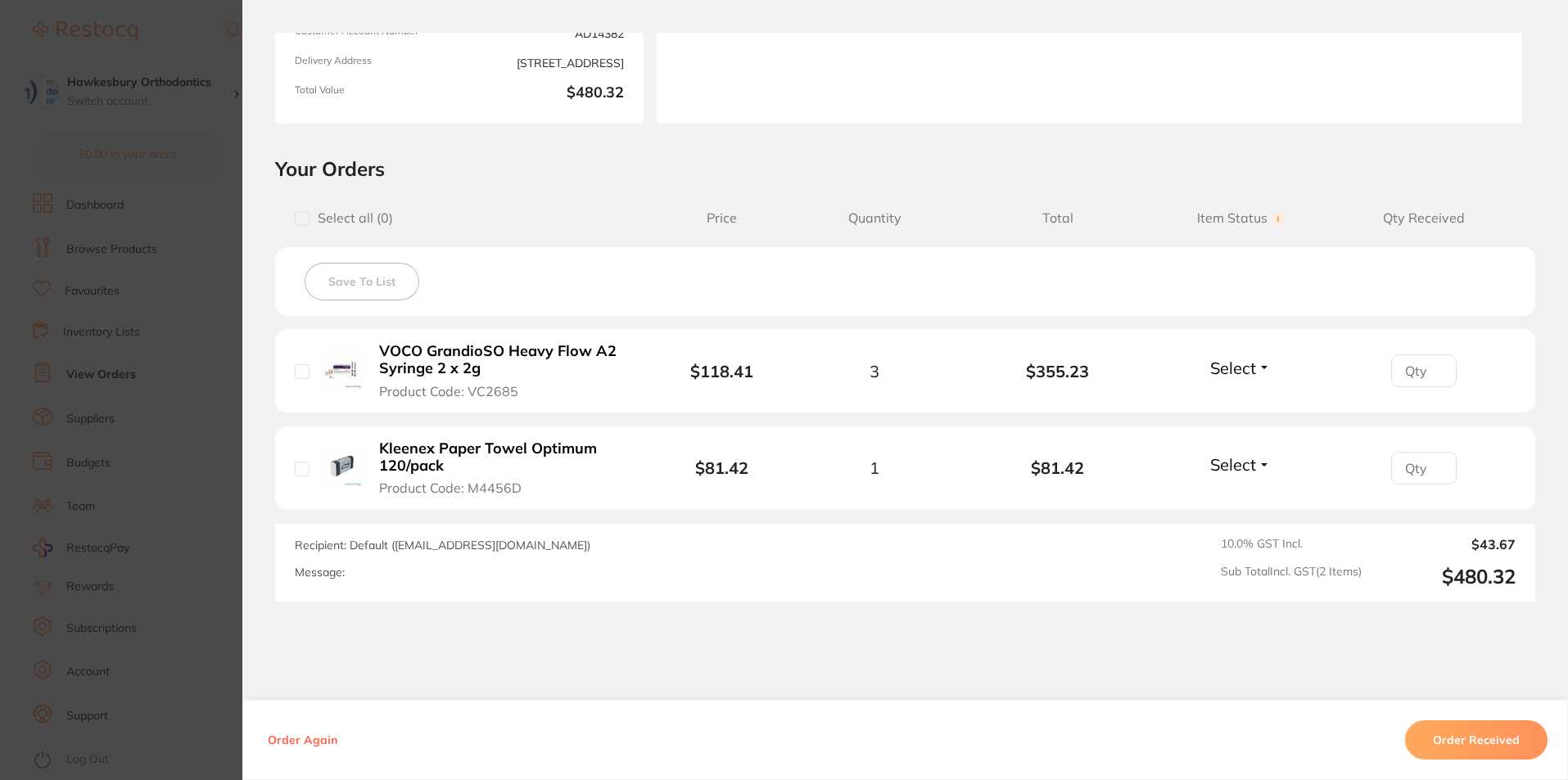
drag, startPoint x: 294, startPoint y: 371, endPoint x: 289, endPoint y: 410, distance: 39.3
click at [298, 371] on input "checkbox" at bounding box center [302, 371] width 15 height 15
checkbox input "true"
click at [297, 464] on input "checkbox" at bounding box center [302, 469] width 15 height 15
checkbox input "true"
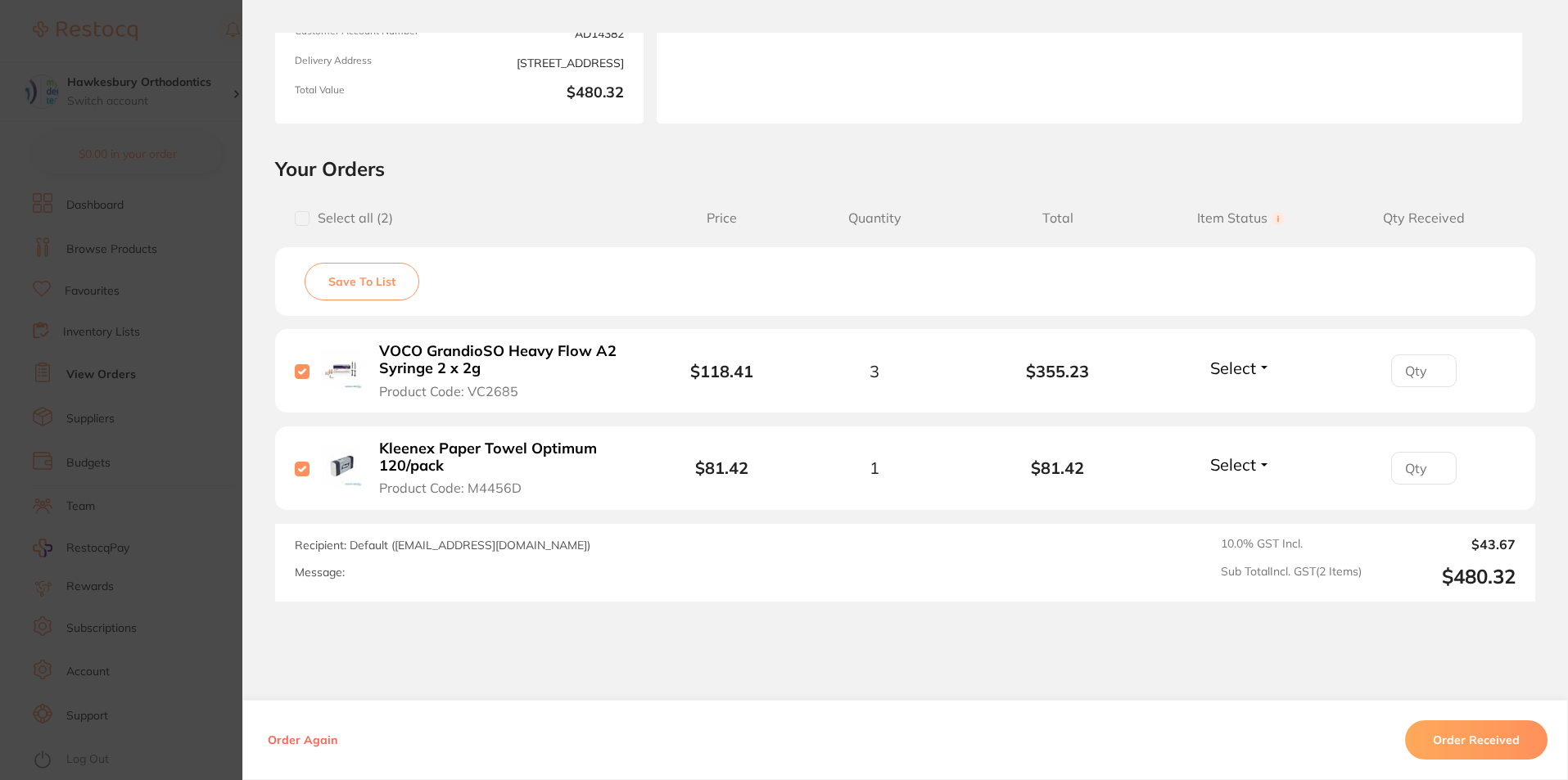
click at [1470, 742] on button "Order Received" at bounding box center [1476, 739] width 142 height 40
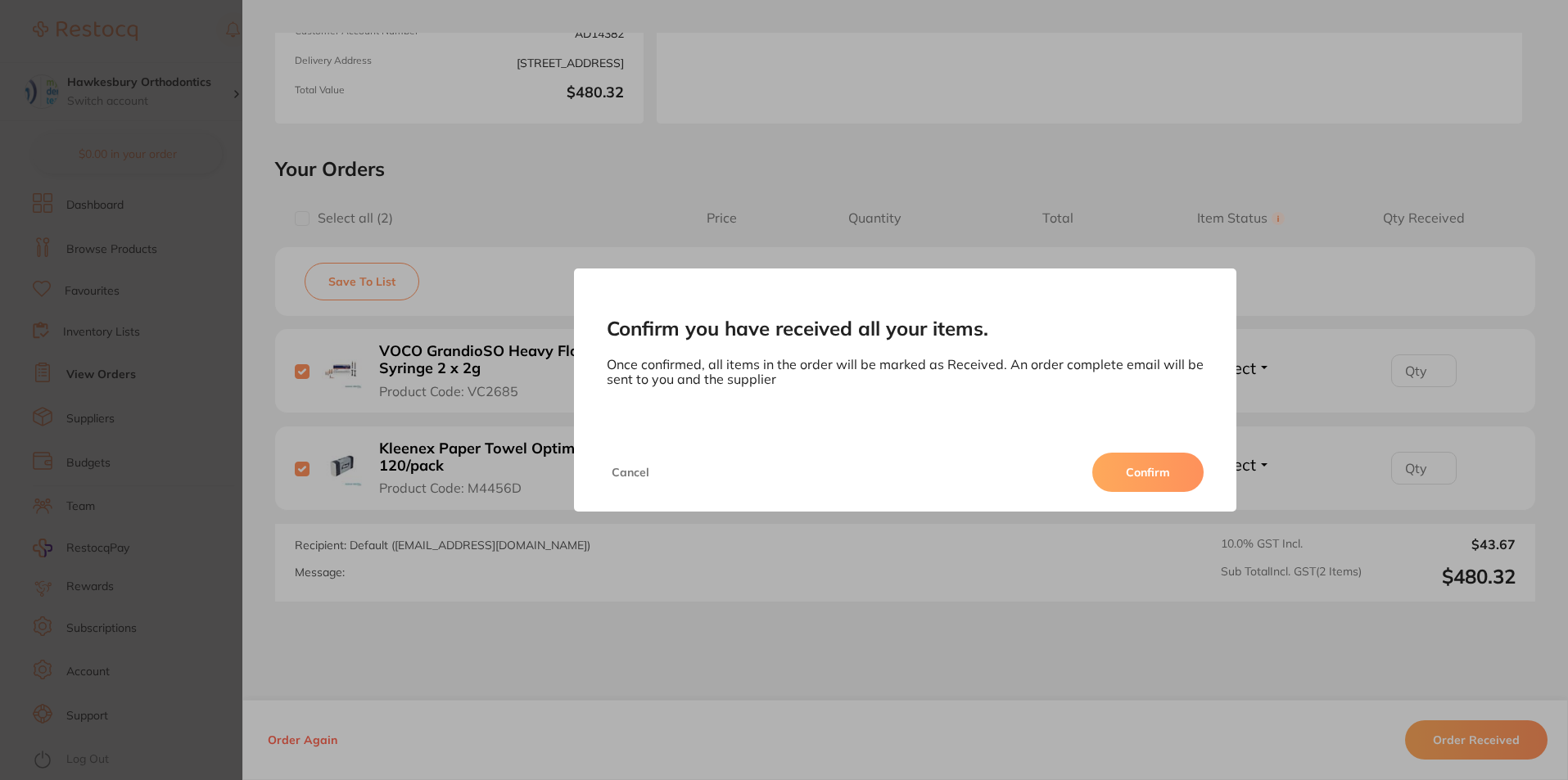
click at [1151, 469] on button "Confirm" at bounding box center [1148, 472] width 111 height 40
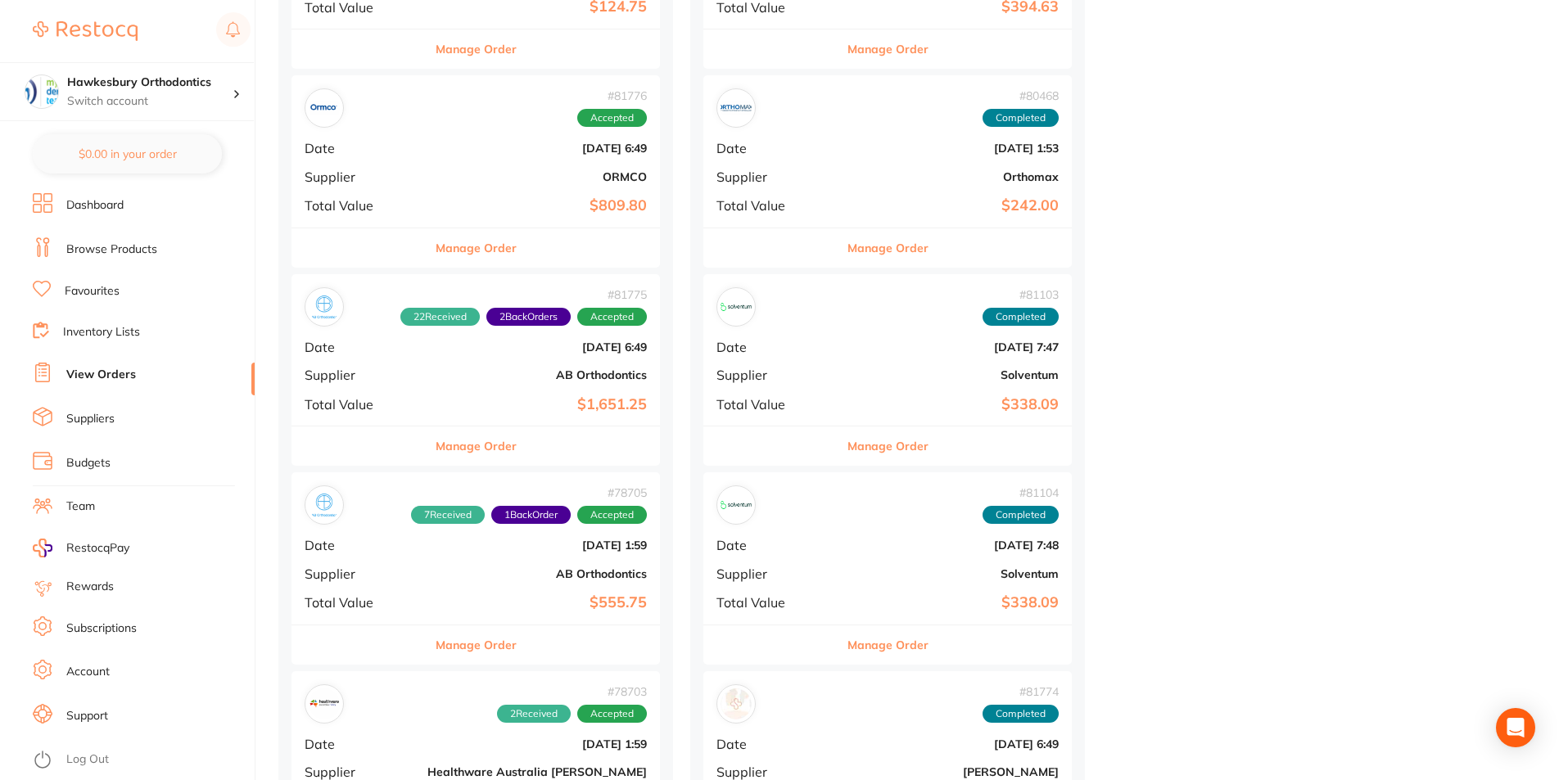
click at [461, 446] on button "Manage Order" at bounding box center [476, 446] width 81 height 40
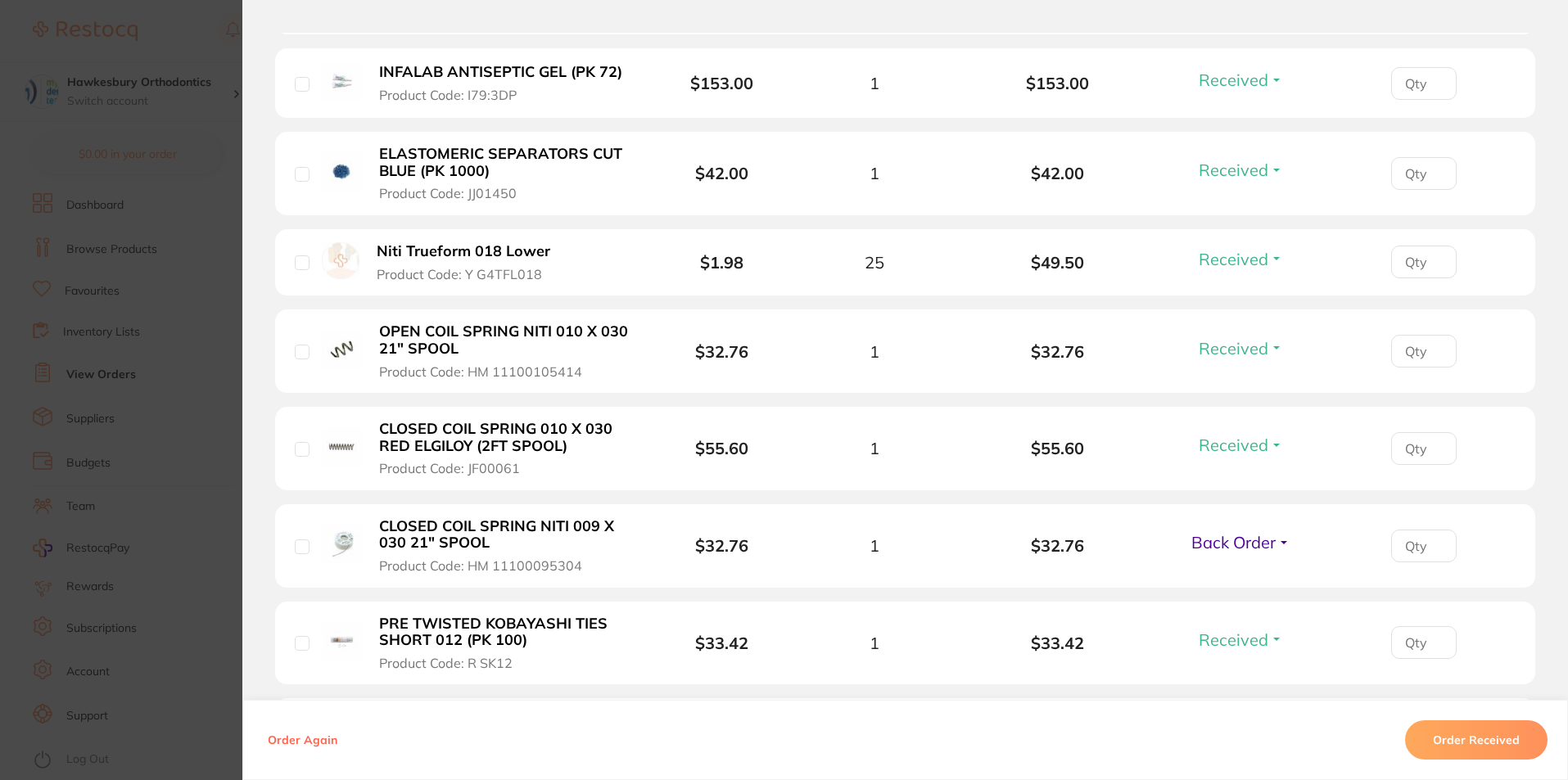
scroll to position [1309, 0]
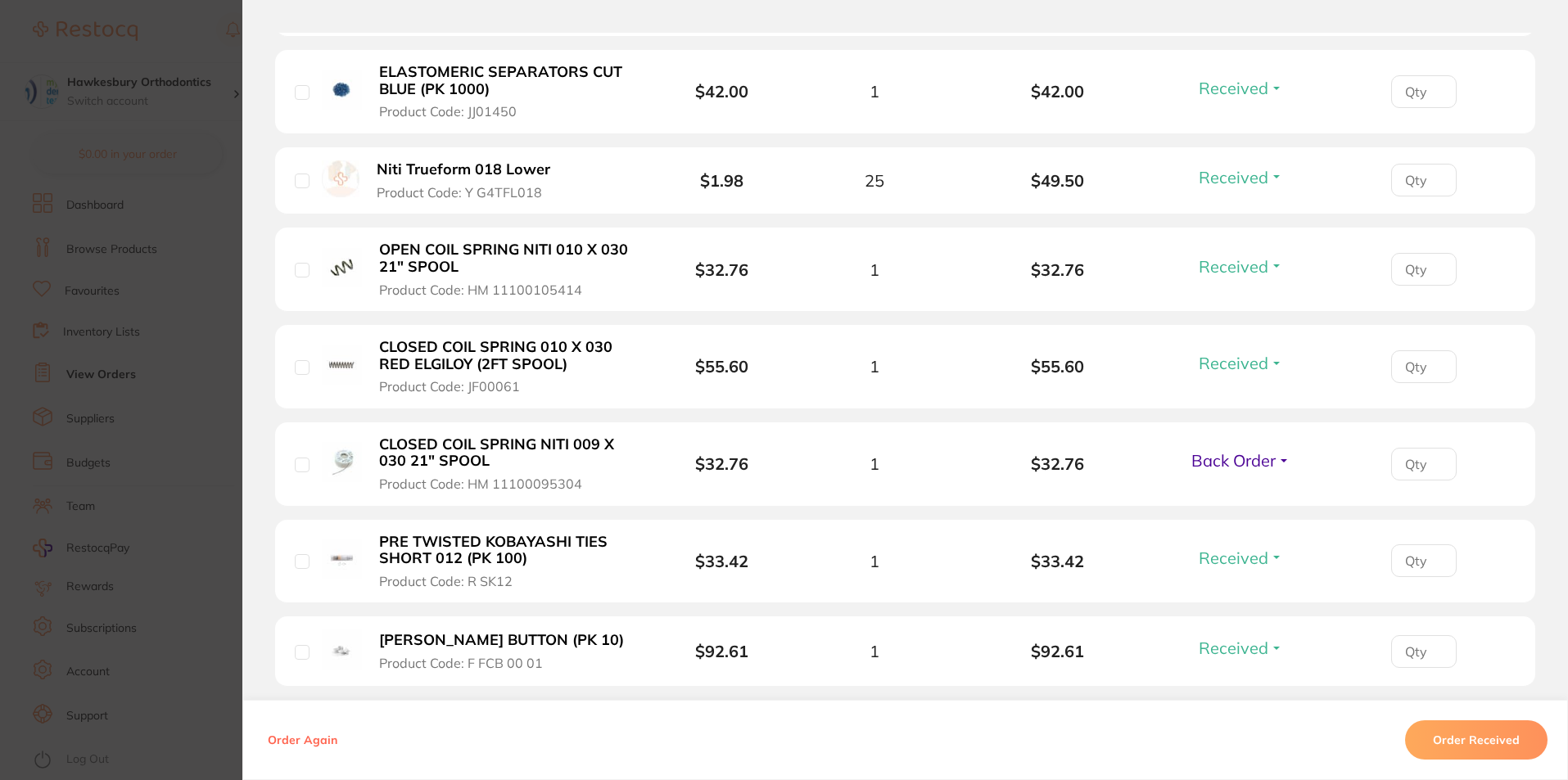
drag, startPoint x: 296, startPoint y: 461, endPoint x: 355, endPoint y: 479, distance: 61.7
click at [297, 461] on input "checkbox" at bounding box center [302, 465] width 15 height 15
checkbox input "true"
click at [1475, 734] on button "Order Received" at bounding box center [1476, 739] width 142 height 40
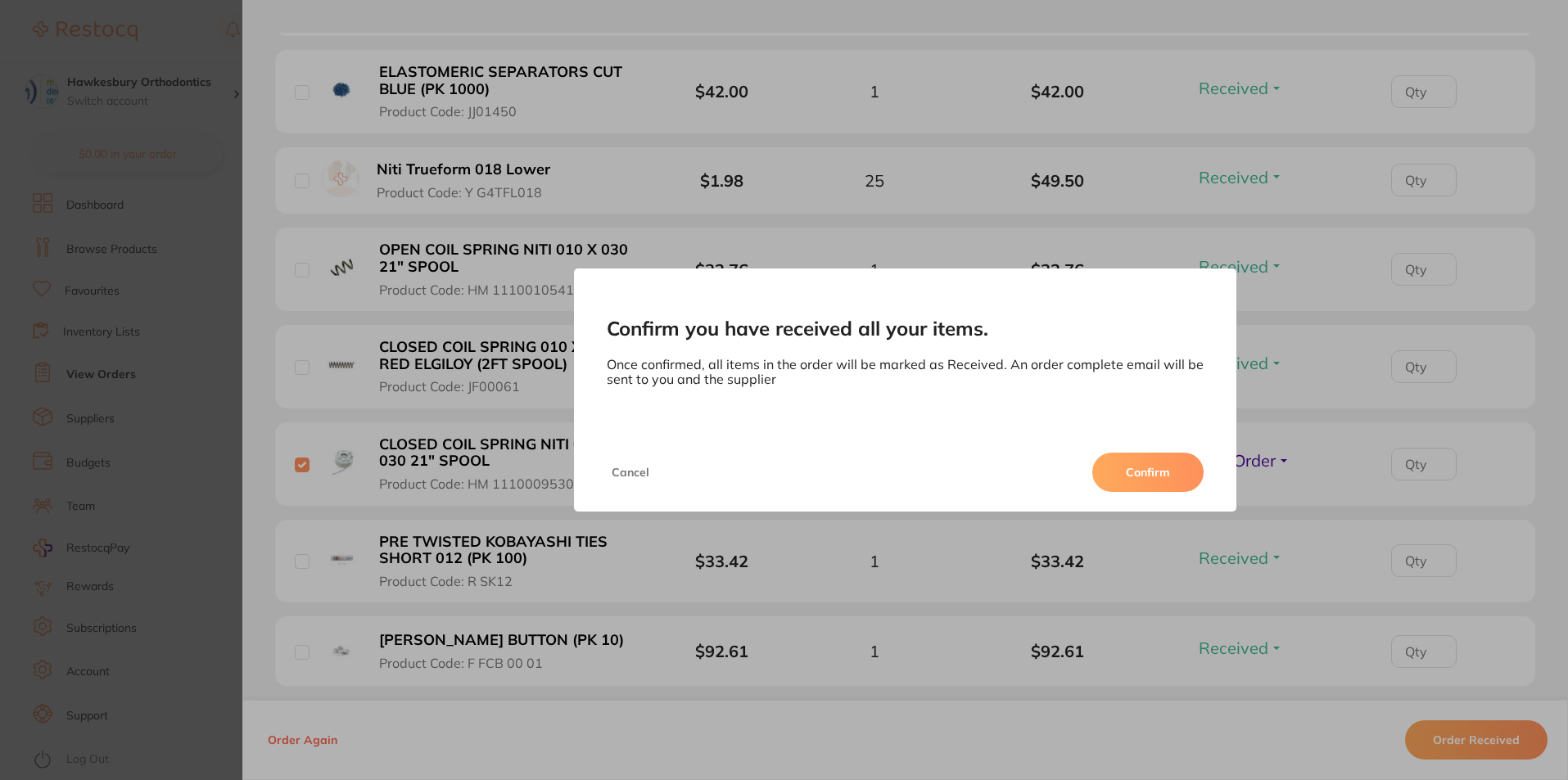
click at [1159, 477] on button "Confirm" at bounding box center [1148, 472] width 111 height 40
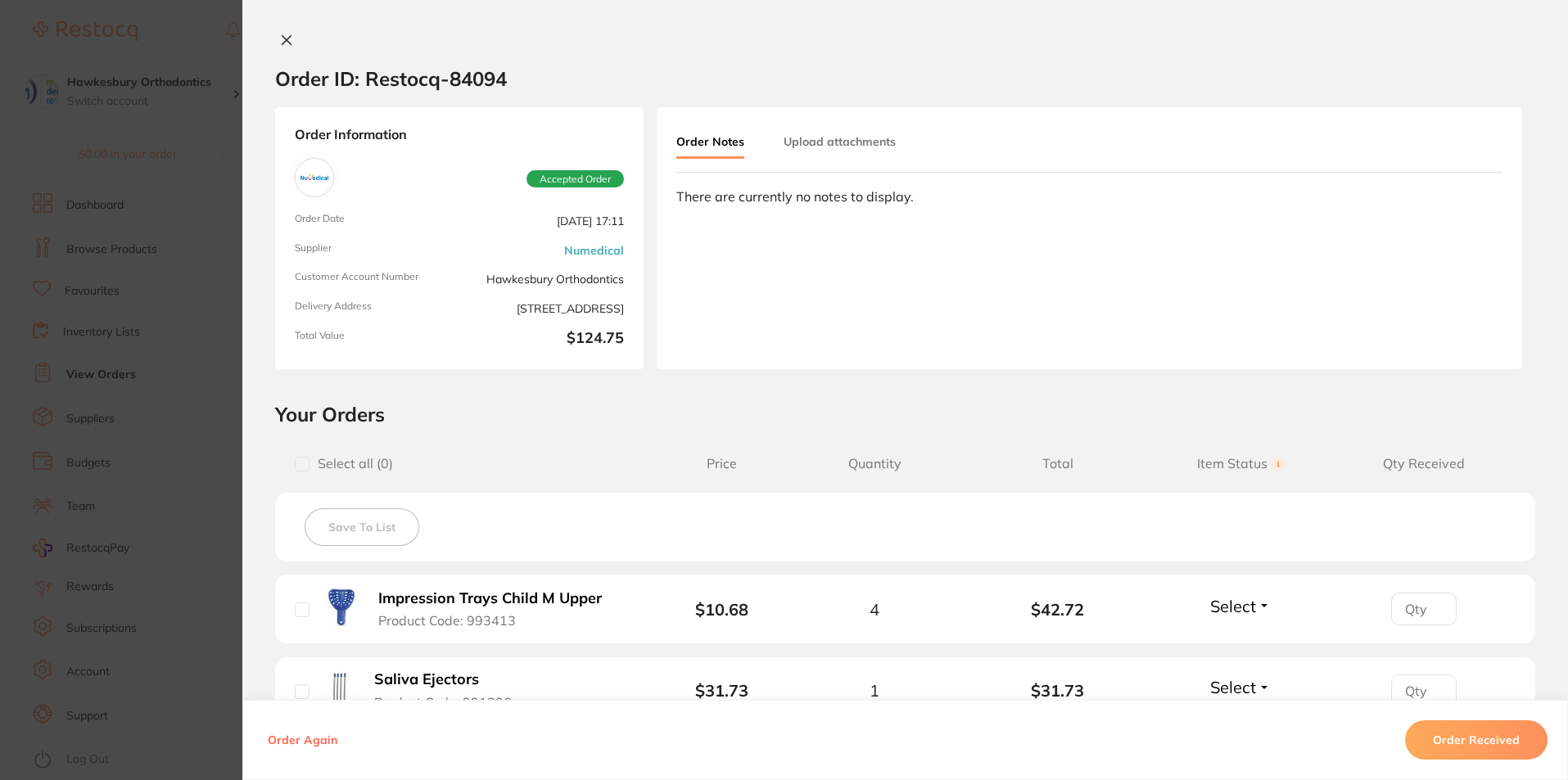
scroll to position [327, 0]
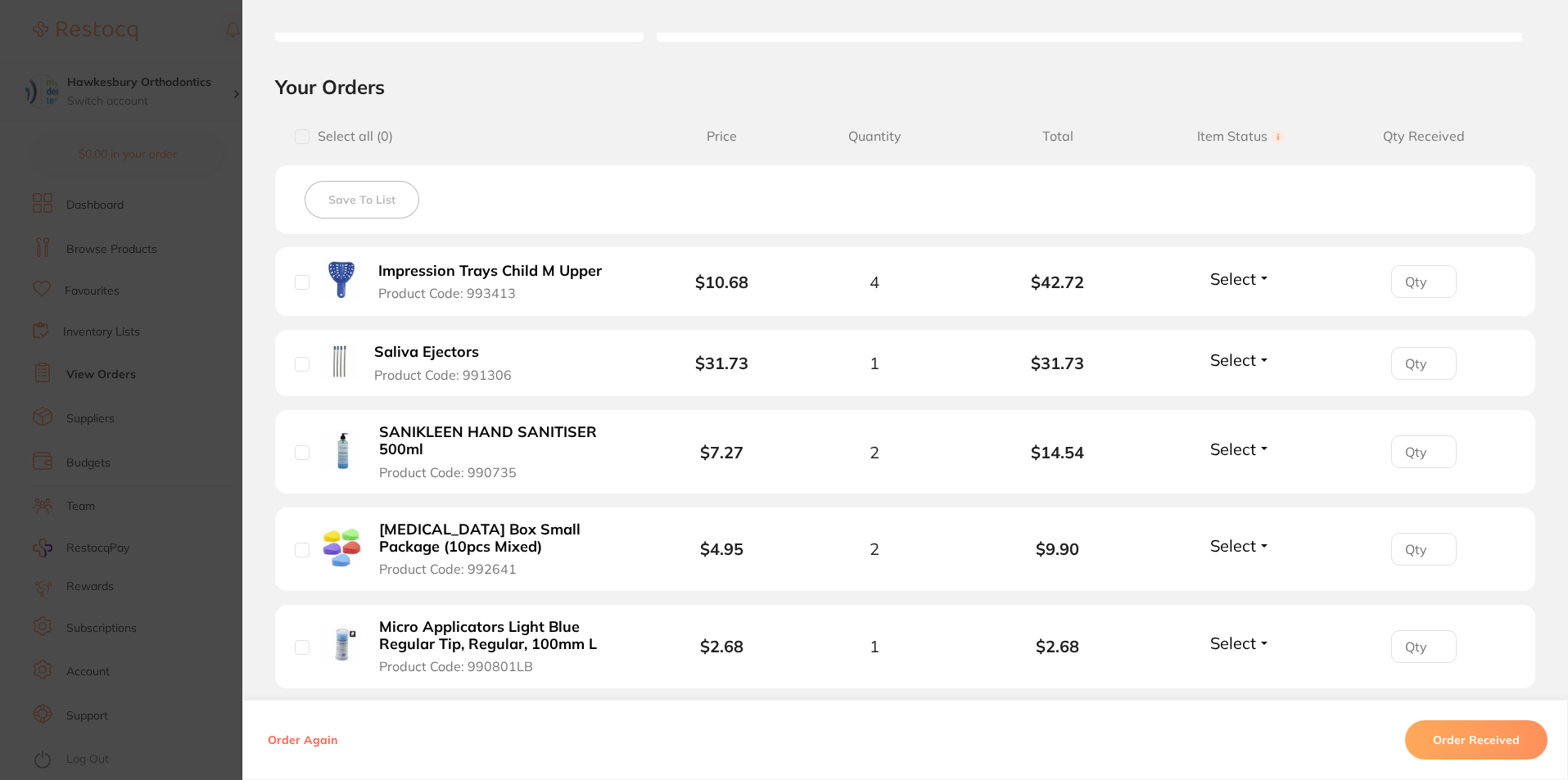
click at [1474, 735] on button "Order Received" at bounding box center [1476, 739] width 142 height 40
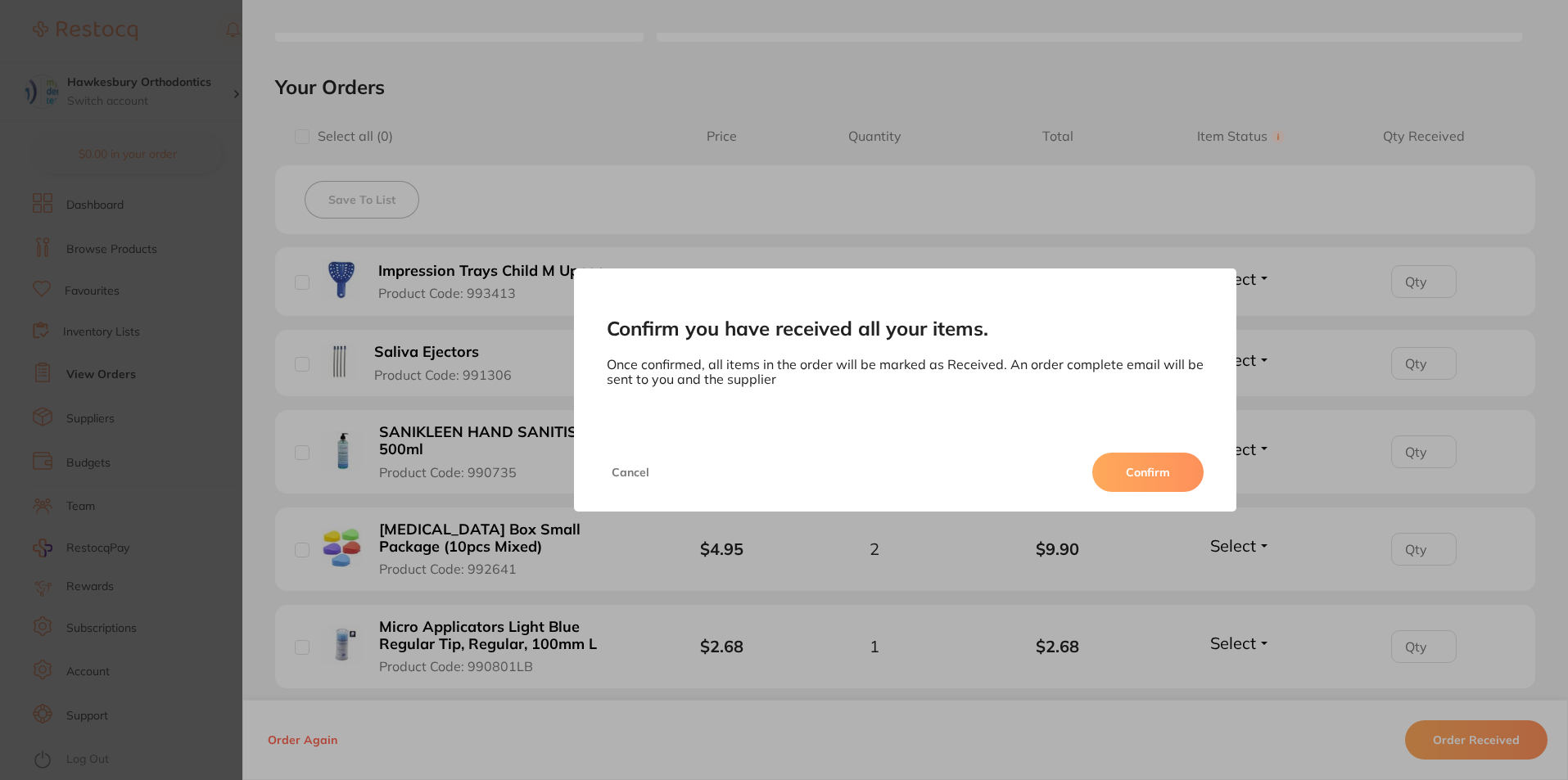
click at [1159, 472] on button "Confirm" at bounding box center [1148, 472] width 111 height 40
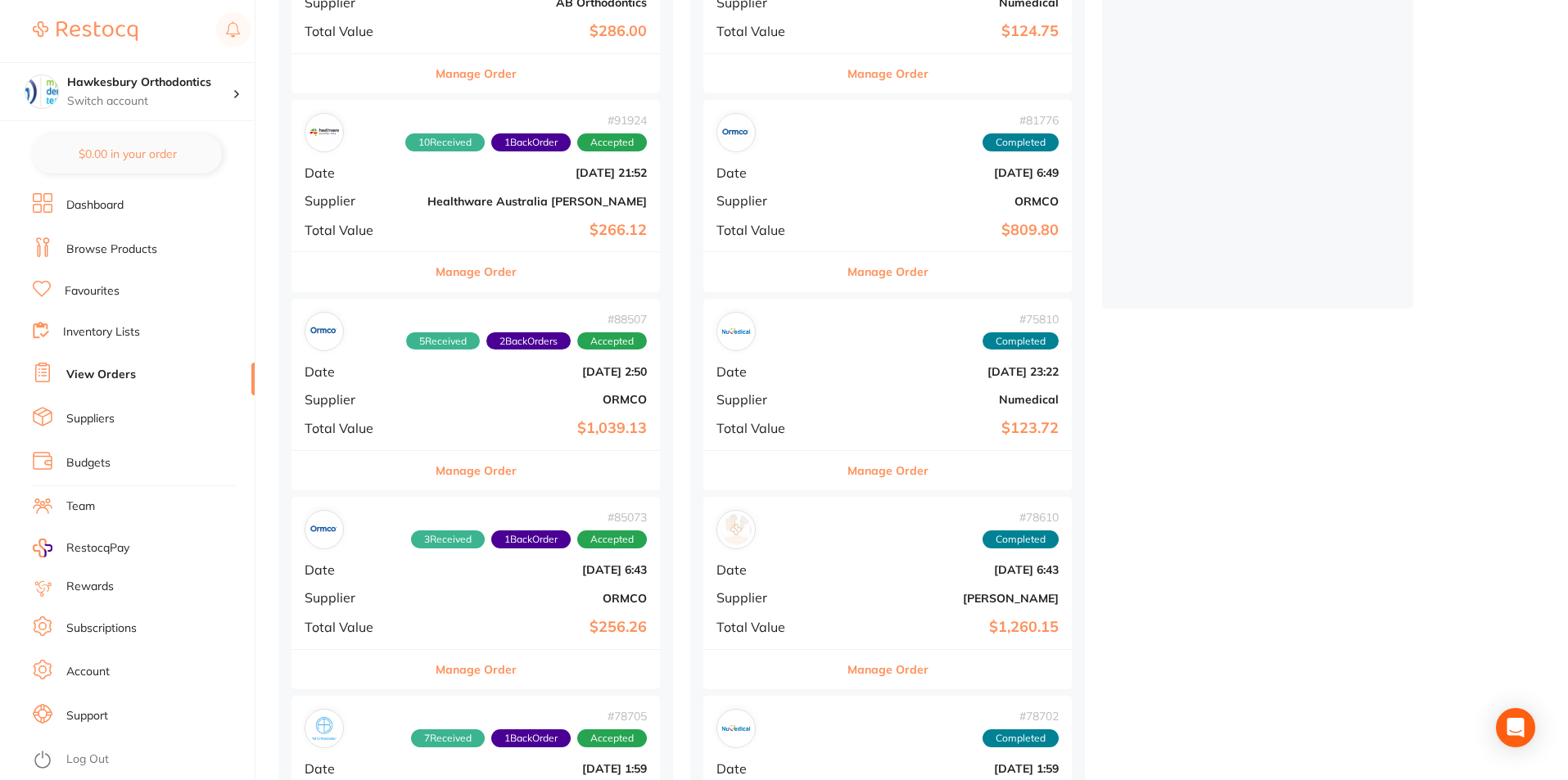
scroll to position [82, 0]
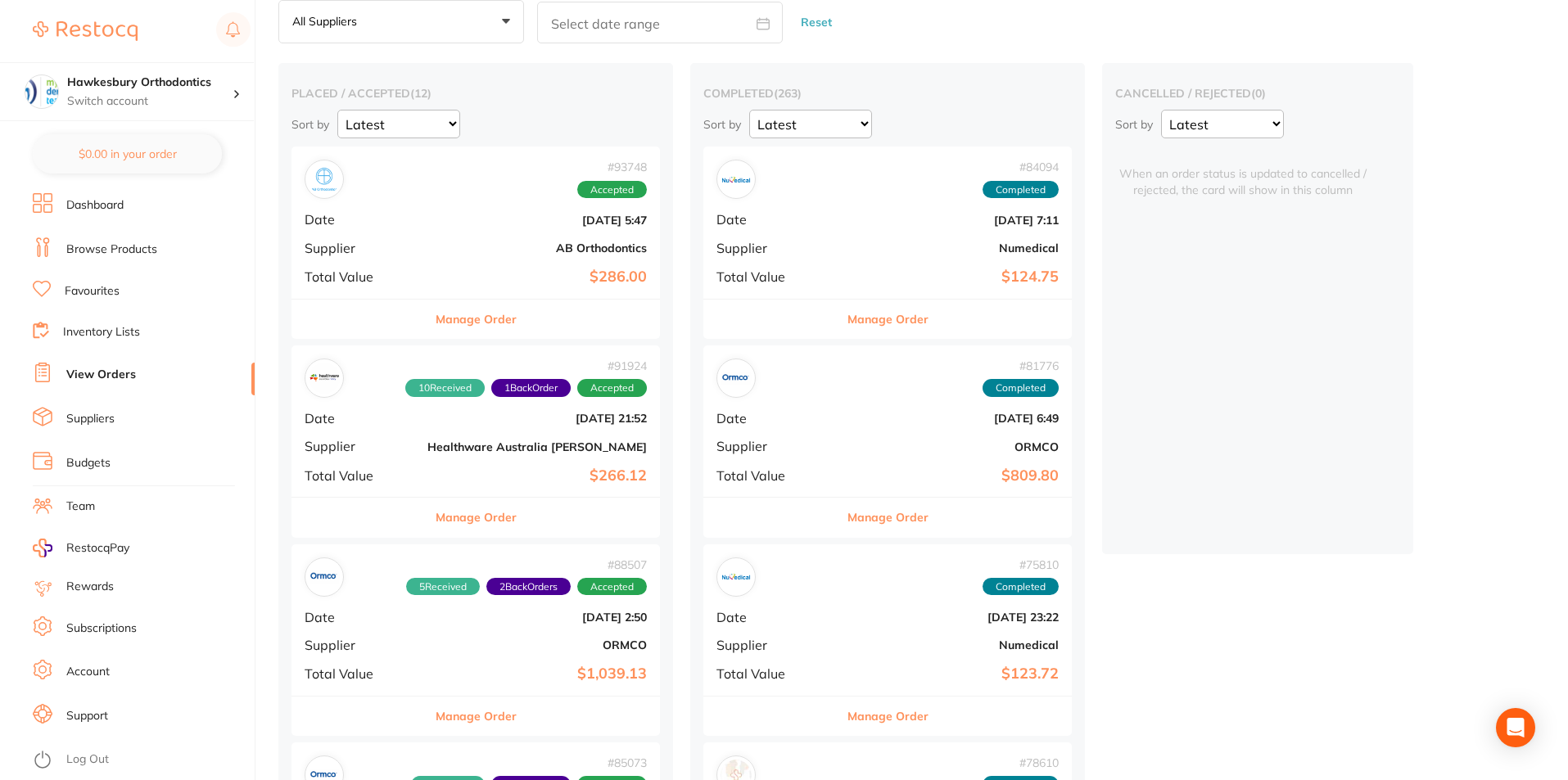
click at [440, 516] on button "Manage Order" at bounding box center [476, 517] width 81 height 40
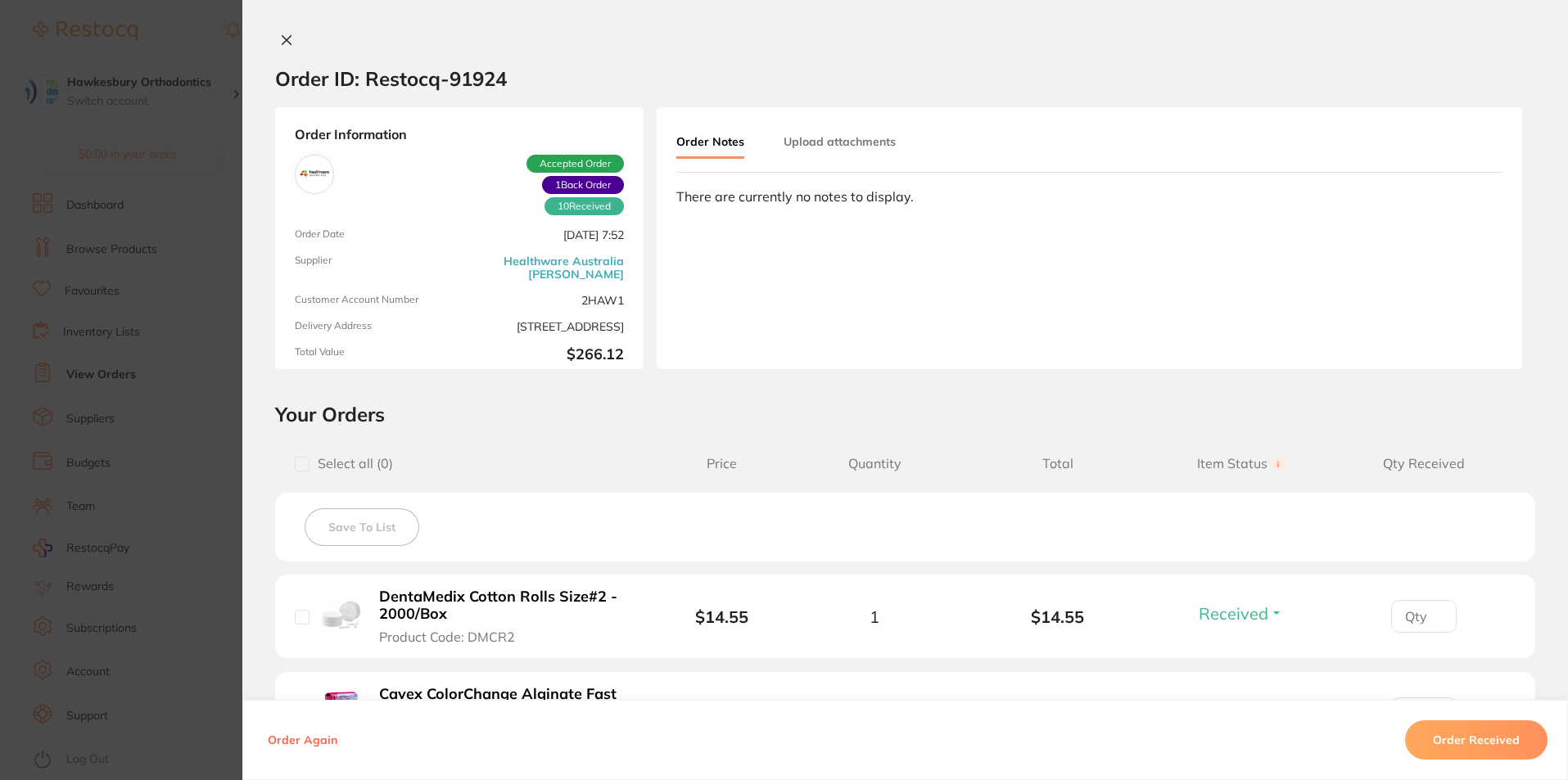
click at [288, 36] on icon at bounding box center [287, 41] width 9 height 9
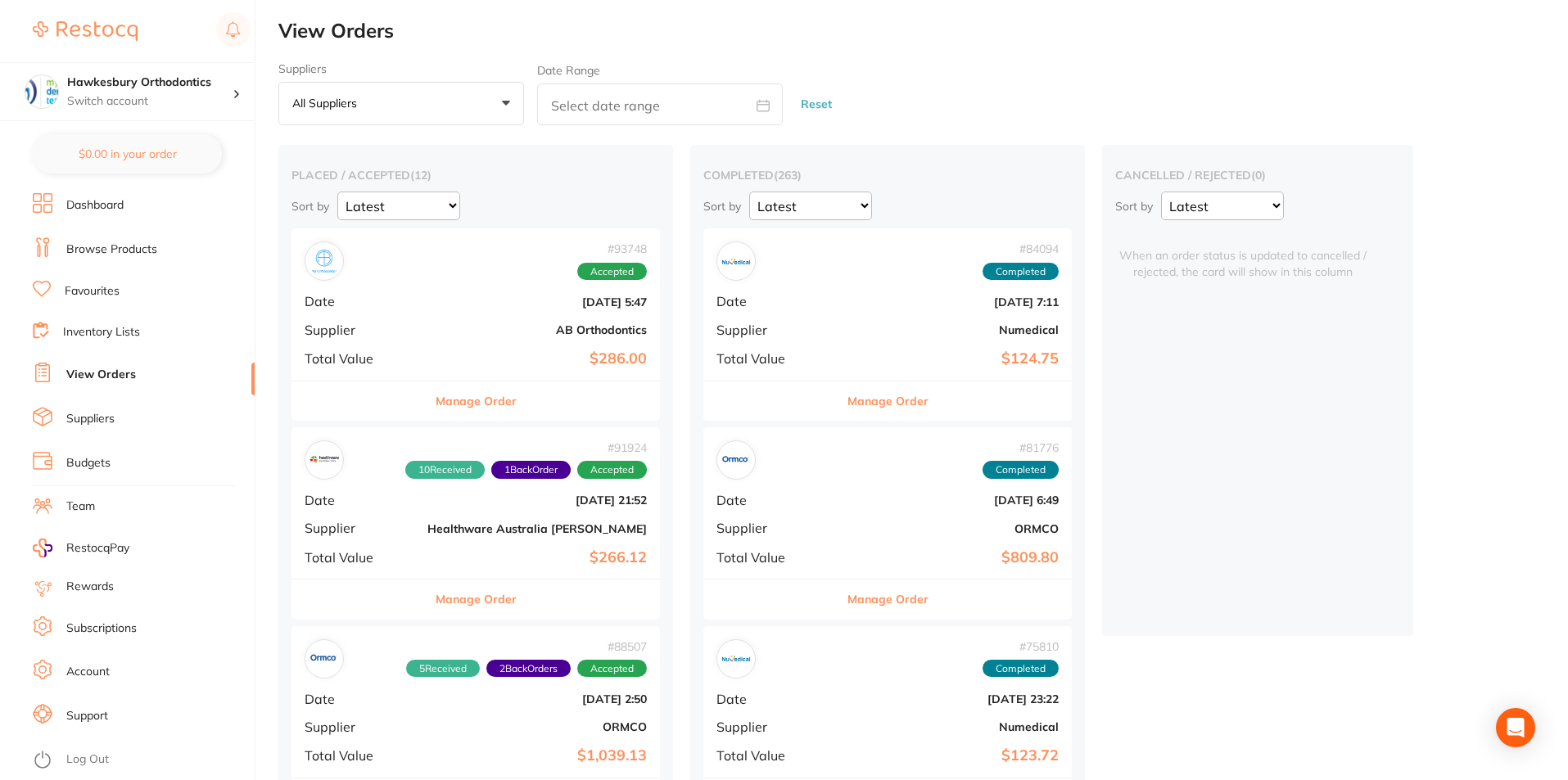
click at [456, 396] on button "Manage Order" at bounding box center [476, 401] width 81 height 40
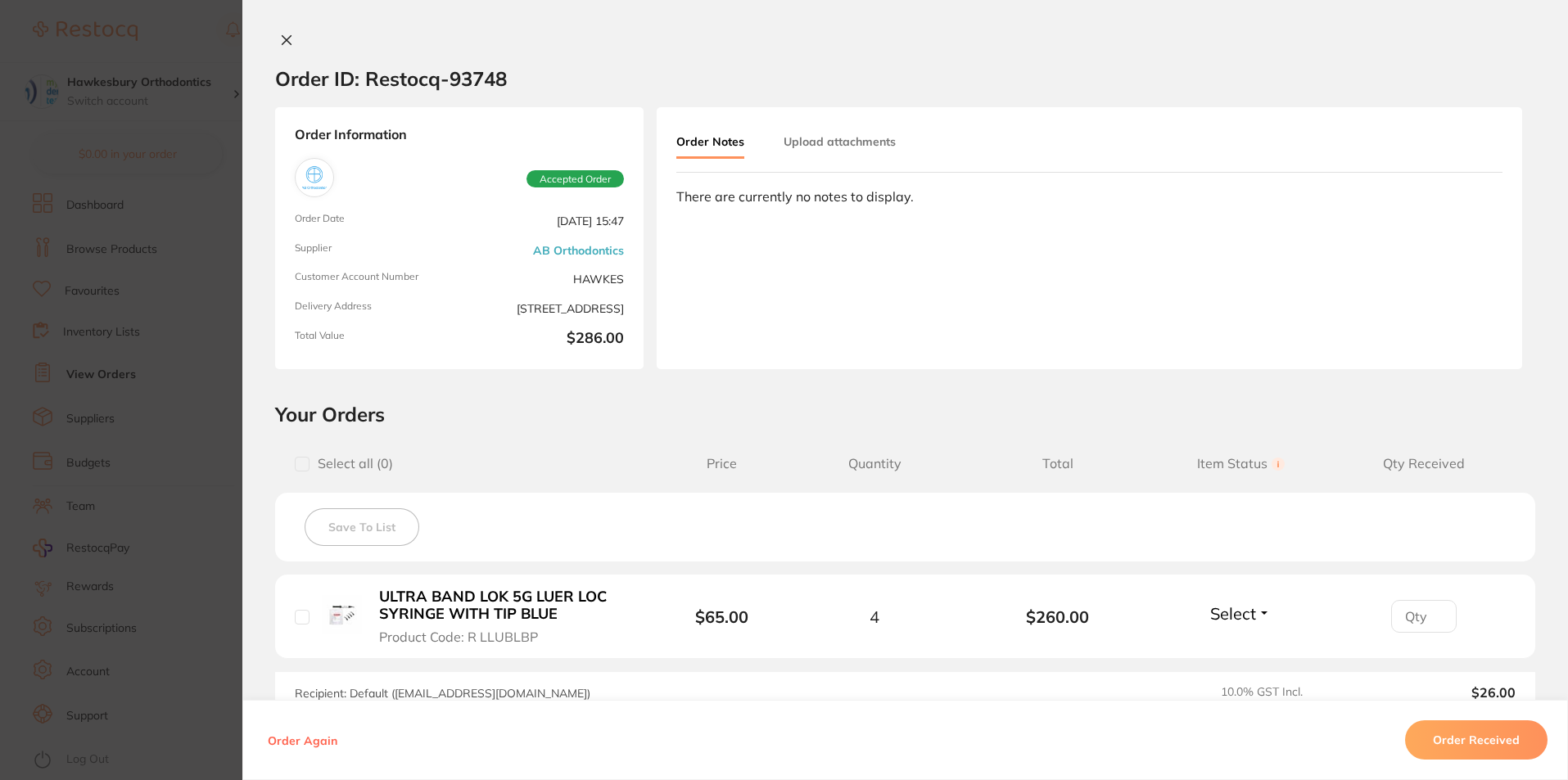
click at [211, 37] on section "Order ID: Restocq- 93748 Order Information Accepted Order Order Date Sept 15 20…" at bounding box center [784, 390] width 1568 height 780
